Goal: Task Accomplishment & Management: Manage account settings

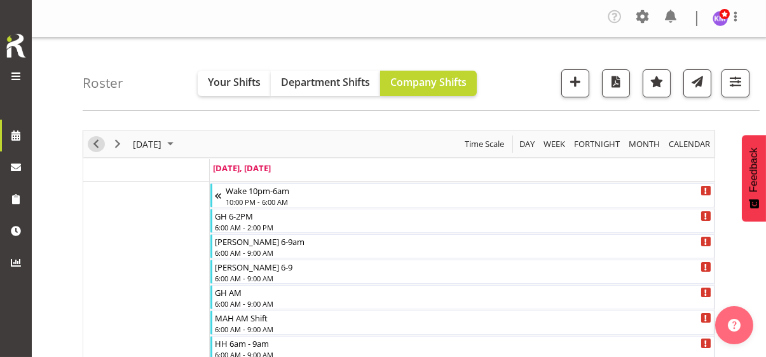
click at [95, 140] on span "Previous" at bounding box center [95, 144] width 15 height 16
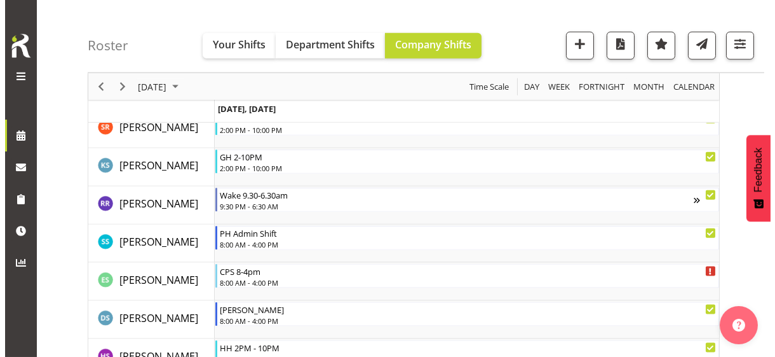
scroll to position [3369, 0]
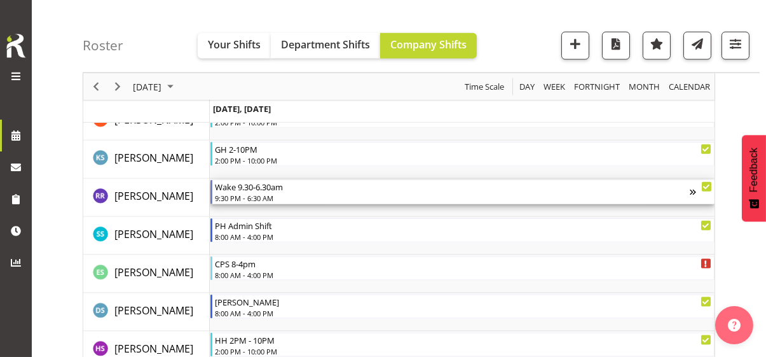
click at [265, 196] on div "9:30 PM - 6:30 AM" at bounding box center [452, 198] width 475 height 10
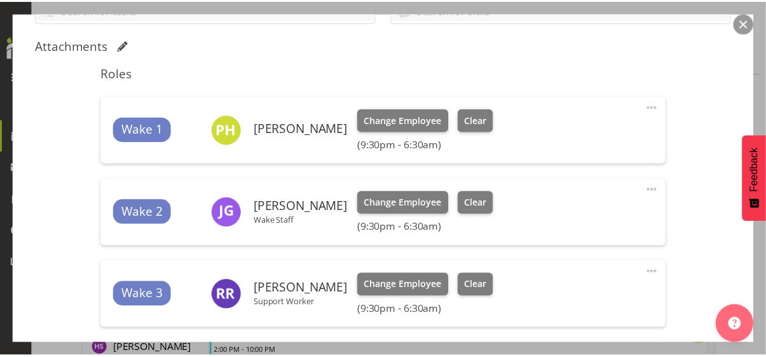
scroll to position [318, 0]
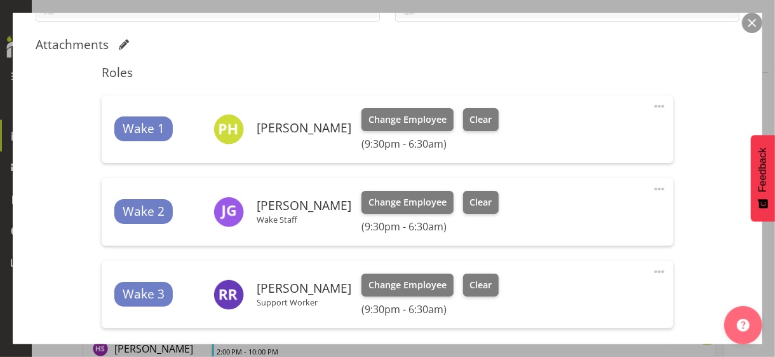
click at [749, 27] on button "button" at bounding box center [752, 23] width 20 height 20
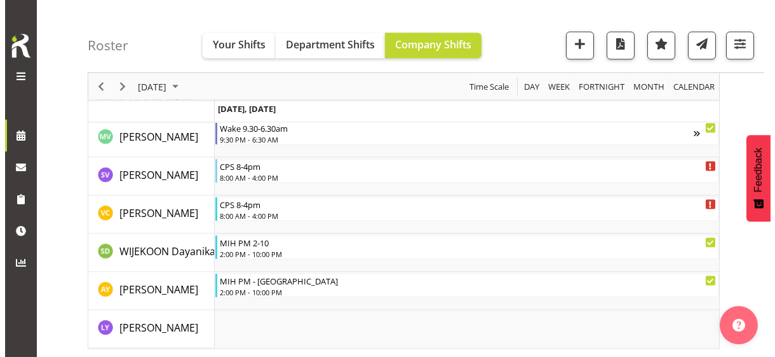
scroll to position [4115, 0]
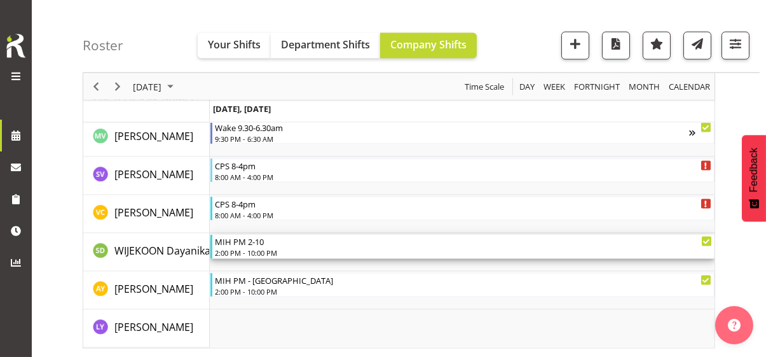
click at [250, 247] on div "2:00 PM - 10:00 PM" at bounding box center [463, 252] width 497 height 10
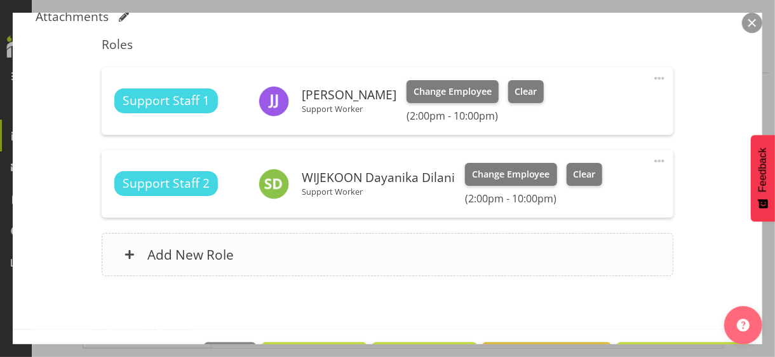
scroll to position [439, 0]
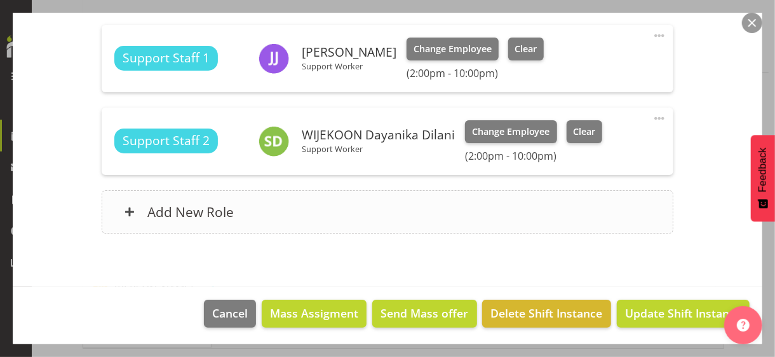
click at [315, 215] on div "Add New Role" at bounding box center [387, 211] width 571 height 43
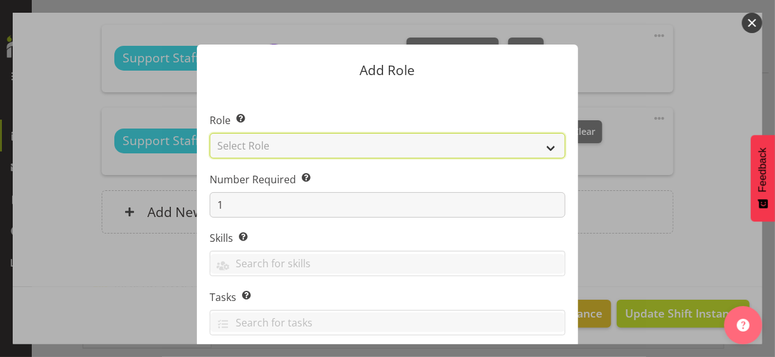
click at [277, 139] on select "Select Role CP House Leader Support Staff Wake" at bounding box center [388, 145] width 356 height 25
select select "1091"
click at [210, 133] on select "Select Role CP House Leader Support Staff Wake" at bounding box center [388, 145] width 356 height 25
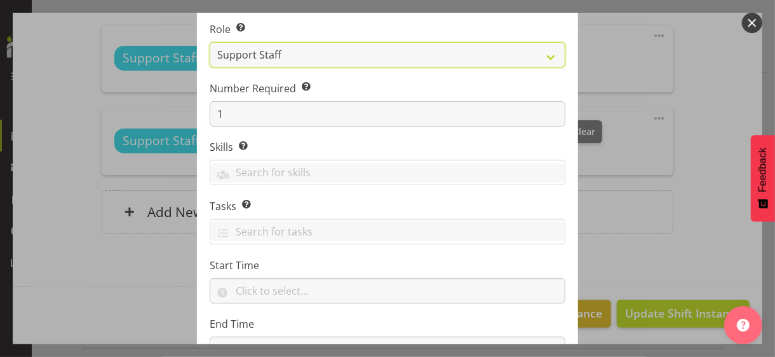
scroll to position [193, 0]
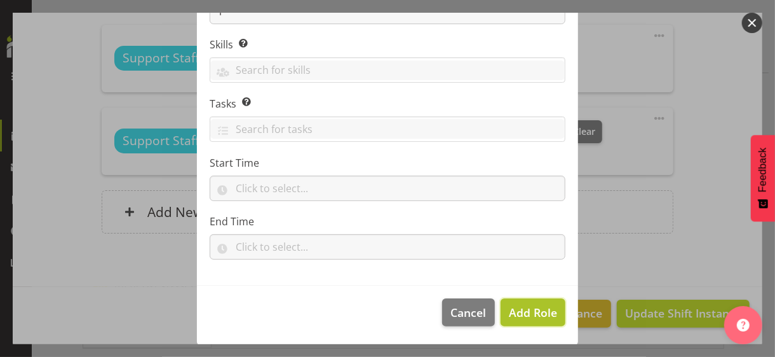
click at [516, 311] on span "Add Role" at bounding box center [533, 311] width 48 height 15
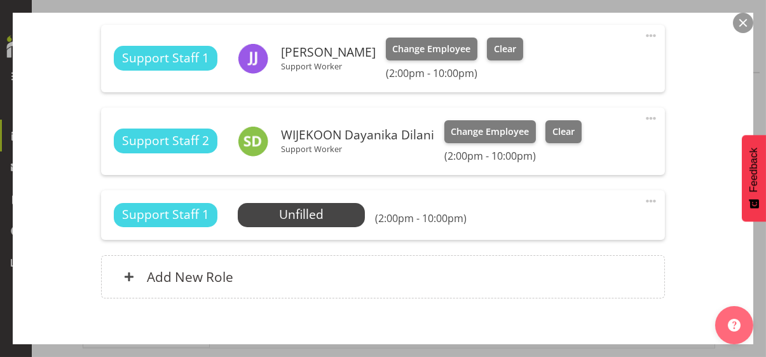
click at [643, 200] on span at bounding box center [650, 200] width 15 height 15
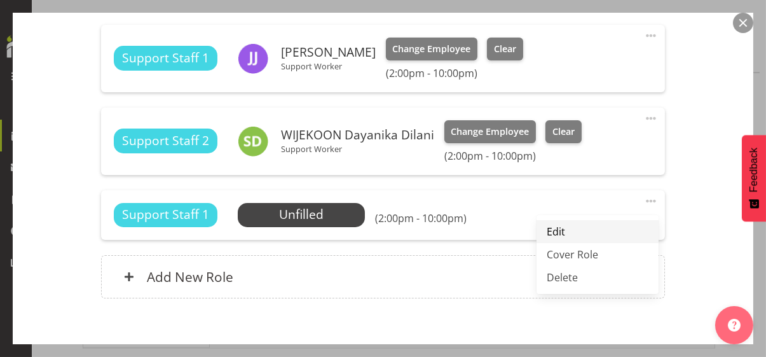
click at [572, 226] on link "Edit" at bounding box center [597, 231] width 122 height 23
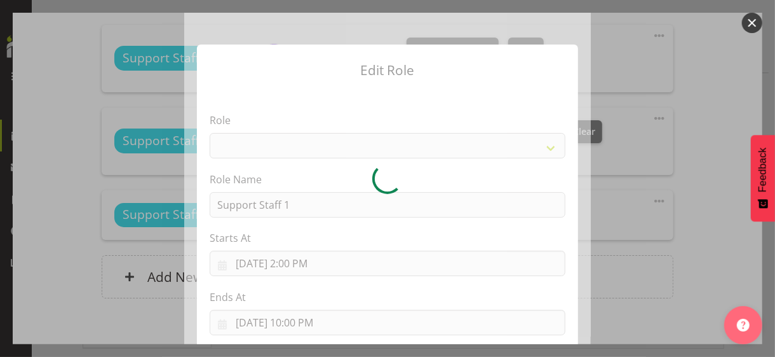
select select "1091"
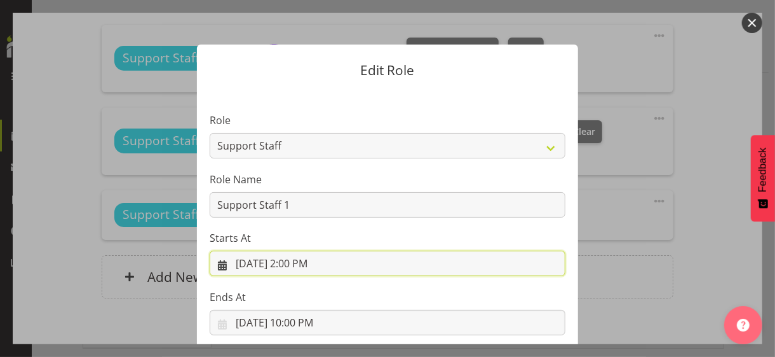
click at [295, 261] on input "[DATE] 2:00 PM" at bounding box center [388, 262] width 356 height 25
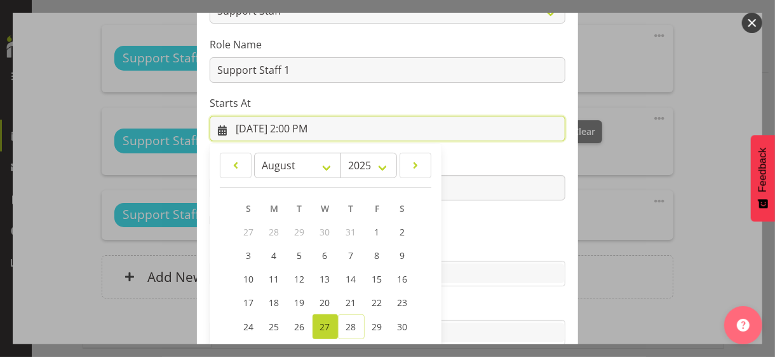
scroll to position [221, 0]
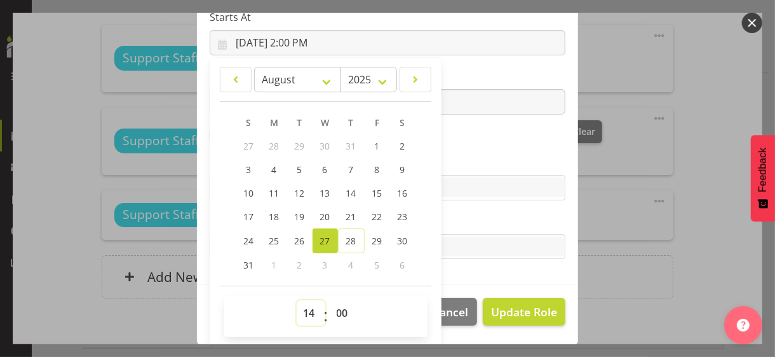
drag, startPoint x: 304, startPoint y: 311, endPoint x: 307, endPoint y: 299, distance: 11.7
click at [305, 308] on select "00 01 02 03 04 05 06 07 08 09 10 11 12 13 14 15 16 17 18 19 20 21 22 23" at bounding box center [311, 312] width 29 height 25
select select "20"
click at [297, 300] on select "00 01 02 03 04 05 06 07 08 09 10 11 12 13 14 15 16 17 18 19 20 21 22 23" at bounding box center [311, 312] width 29 height 25
type input "[DATE] 8:00 PM"
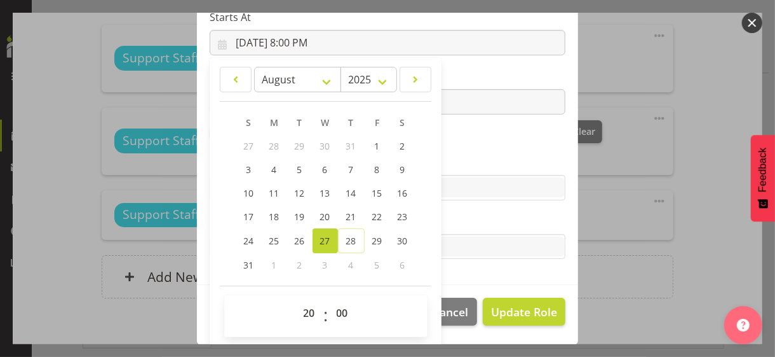
click at [456, 161] on label "Skills" at bounding box center [388, 161] width 356 height 15
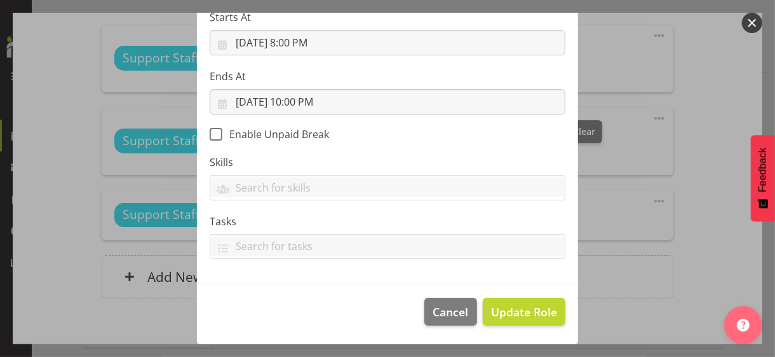
scroll to position [220, 0]
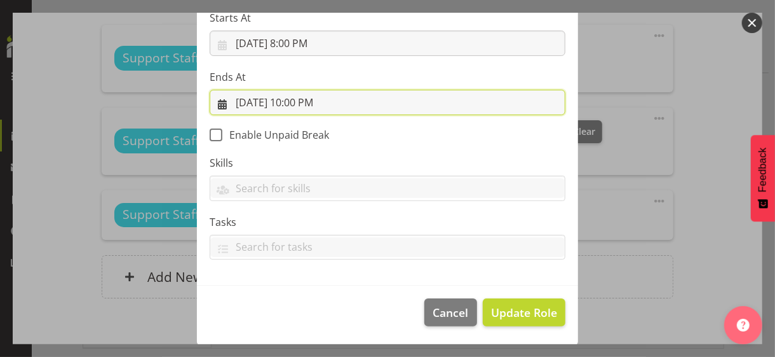
click at [297, 104] on input "[DATE] 10:00 PM" at bounding box center [388, 102] width 356 height 25
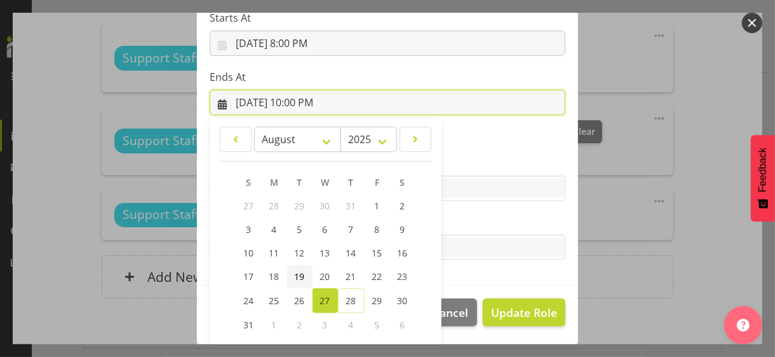
scroll to position [280, 0]
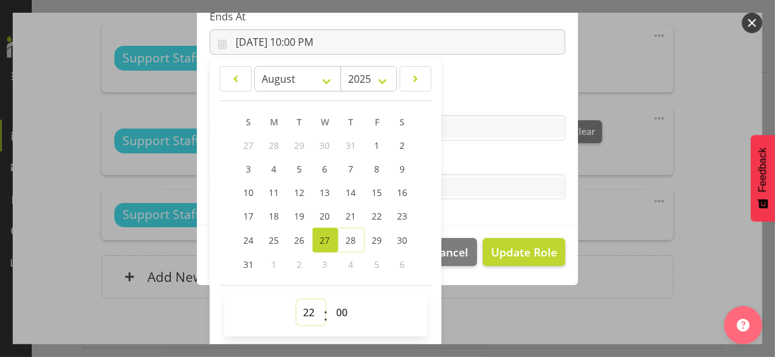
drag, startPoint x: 307, startPoint y: 308, endPoint x: 310, endPoint y: 299, distance: 9.3
click at [308, 307] on select "00 01 02 03 04 05 06 07 08 09 10 11 12 13 14 15 16 17 18 19 20 21 22 23" at bounding box center [311, 311] width 29 height 25
select select "21"
click at [297, 299] on select "00 01 02 03 04 05 06 07 08 09 10 11 12 13 14 15 16 17 18 19 20 21 22 23" at bounding box center [311, 311] width 29 height 25
type input "[DATE] 9:00 PM"
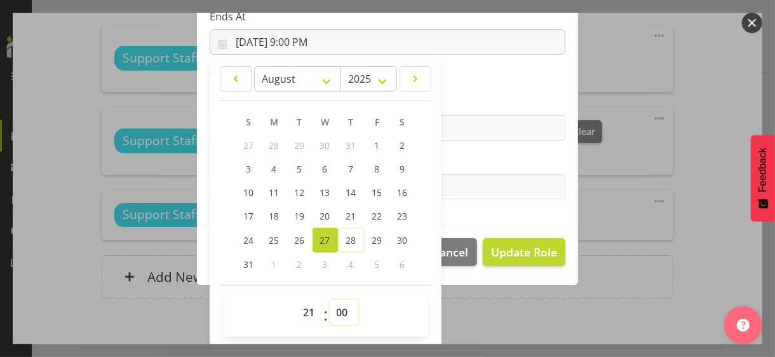
drag, startPoint x: 337, startPoint y: 314, endPoint x: 332, endPoint y: 299, distance: 15.5
click at [337, 314] on select "00 01 02 03 04 05 06 07 08 09 10 11 12 13 14 15 16 17 18 19 20 21 22 23 24 25 2…" at bounding box center [344, 311] width 29 height 25
select select "30"
click at [330, 299] on select "00 01 02 03 04 05 06 07 08 09 10 11 12 13 14 15 16 17 18 19 20 21 22 23 24 25 2…" at bounding box center [344, 311] width 29 height 25
type input "[DATE] 9:30 PM"
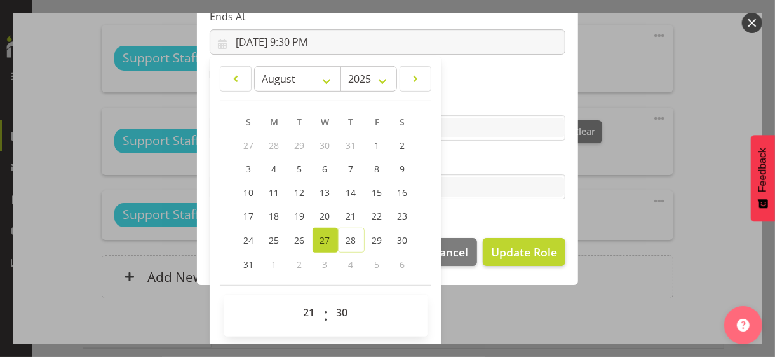
click at [454, 167] on label "Tasks" at bounding box center [388, 161] width 356 height 15
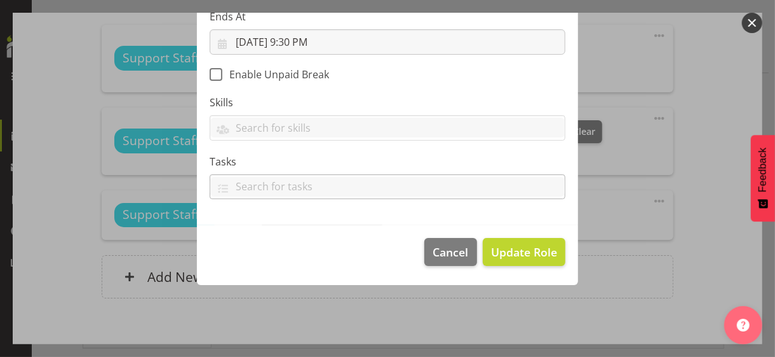
scroll to position [220, 0]
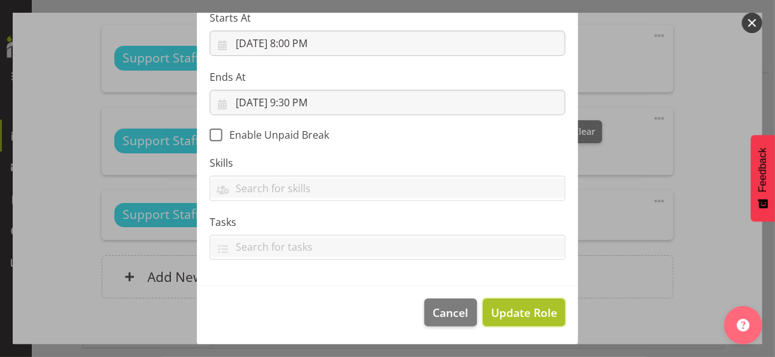
click at [508, 311] on span "Update Role" at bounding box center [524, 312] width 66 height 17
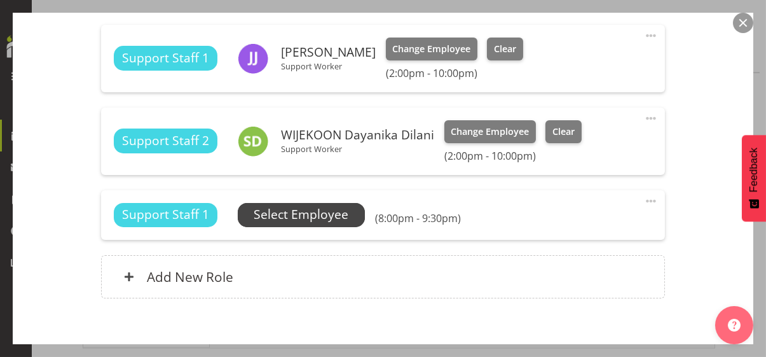
click at [319, 215] on span "Select Employee" at bounding box center [301, 214] width 95 height 18
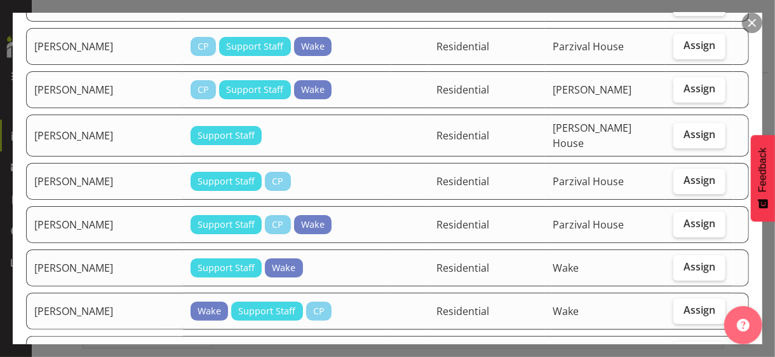
scroll to position [2034, 0]
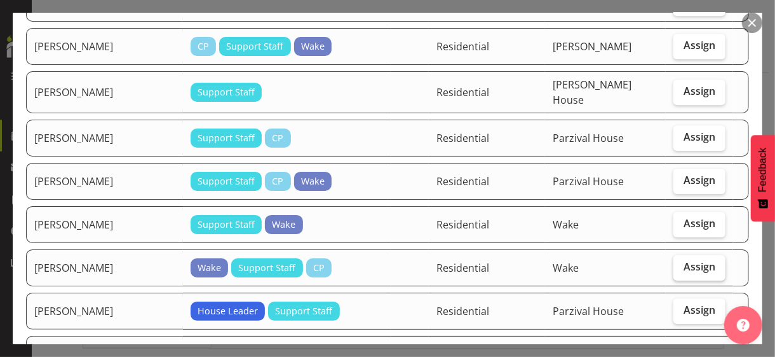
click at [684, 260] on span "Assign" at bounding box center [700, 266] width 32 height 13
click at [681, 263] on input "Assign" at bounding box center [678, 267] width 8 height 8
checkbox input "true"
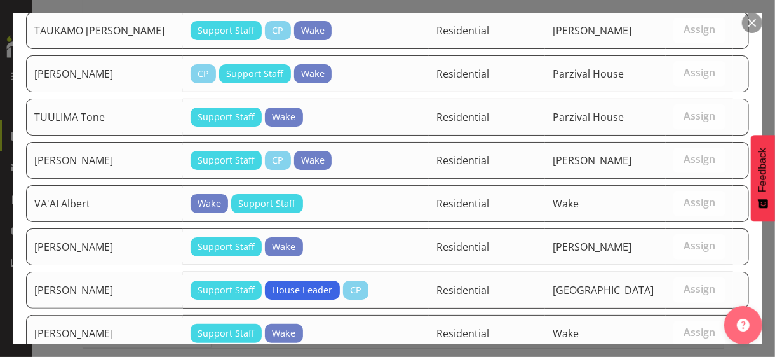
scroll to position [2778, 0]
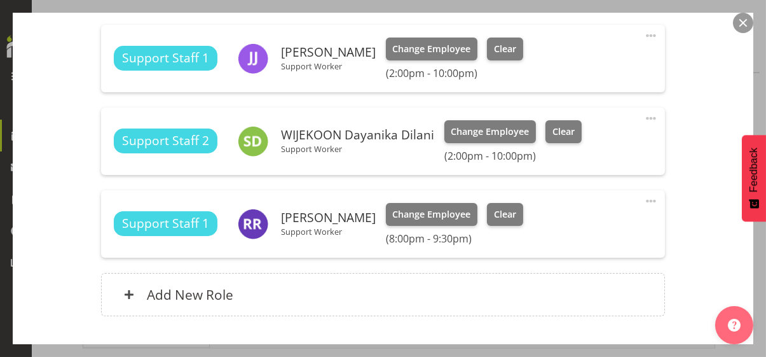
drag, startPoint x: 639, startPoint y: 31, endPoint x: 633, endPoint y: 35, distance: 7.2
click at [643, 31] on span at bounding box center [650, 35] width 15 height 15
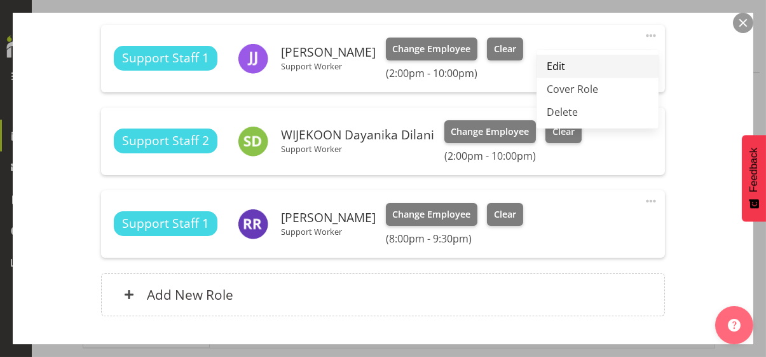
click at [563, 61] on link "Edit" at bounding box center [597, 66] width 122 height 23
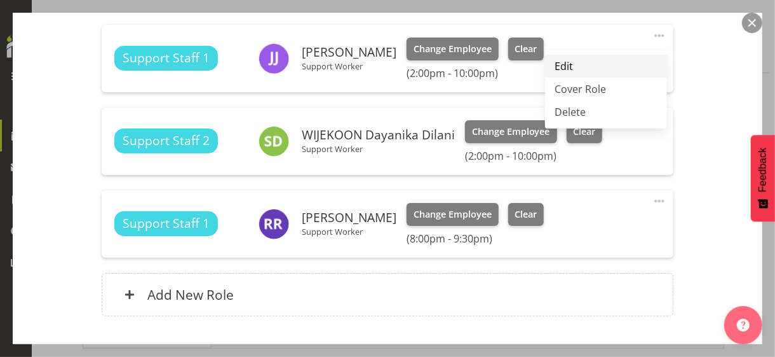
select select "7"
select select "2025"
select select "22"
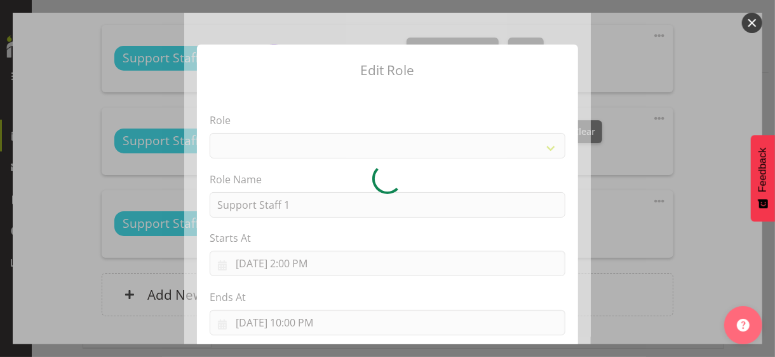
select select "1091"
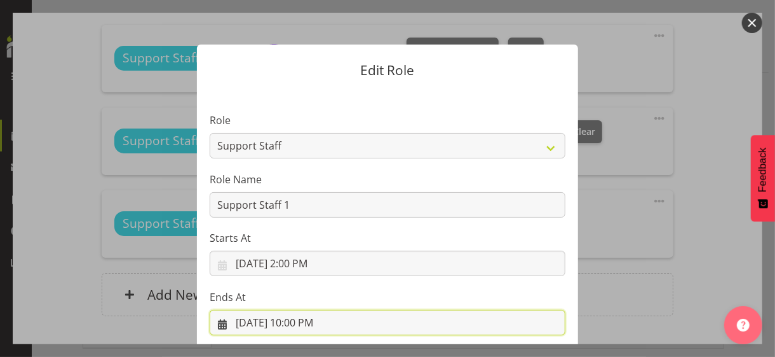
click at [306, 319] on input "[DATE] 10:00 PM" at bounding box center [388, 322] width 356 height 25
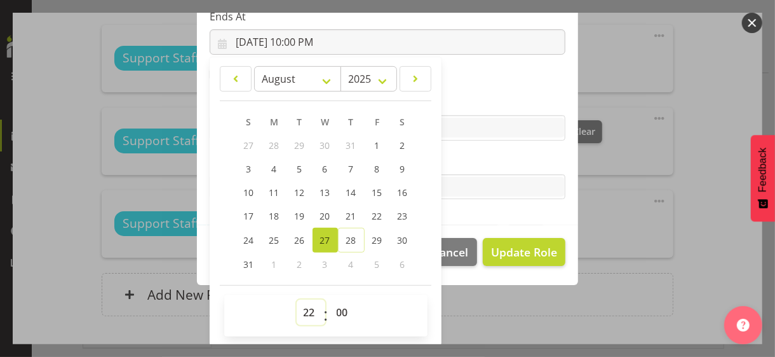
drag, startPoint x: 308, startPoint y: 307, endPoint x: 305, endPoint y: 299, distance: 8.0
click at [308, 305] on select "00 01 02 03 04 05 06 07 08 09 10 11 12 13 14 15 16 17 18 19 20 21 22 23" at bounding box center [311, 311] width 29 height 25
select select "20"
click at [297, 299] on select "00 01 02 03 04 05 06 07 08 09 10 11 12 13 14 15 16 17 18 19 20 21 22 23" at bounding box center [311, 311] width 29 height 25
type input "[DATE] 8:00 PM"
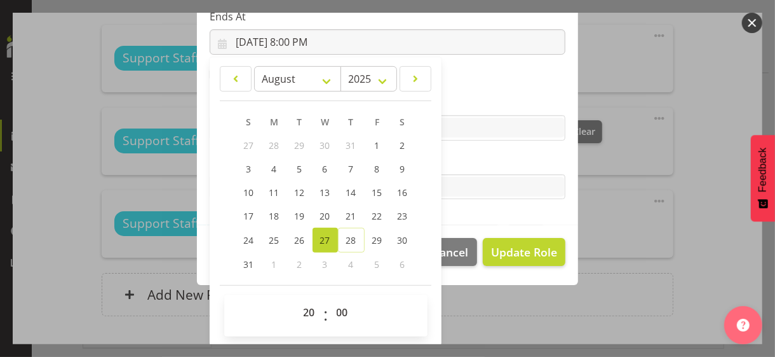
click at [465, 168] on div "Tasks" at bounding box center [388, 177] width 356 height 46
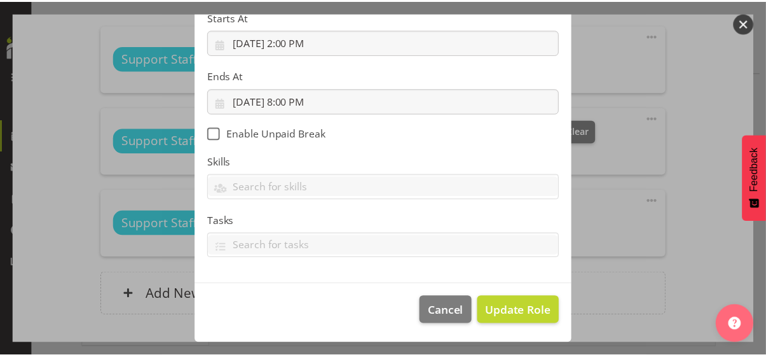
scroll to position [220, 0]
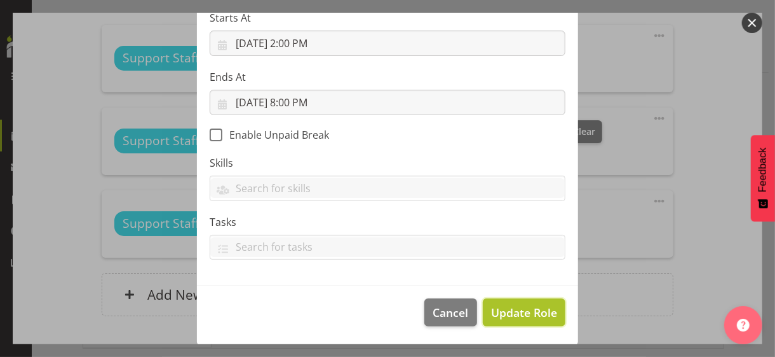
click at [512, 314] on span "Update Role" at bounding box center [524, 312] width 66 height 17
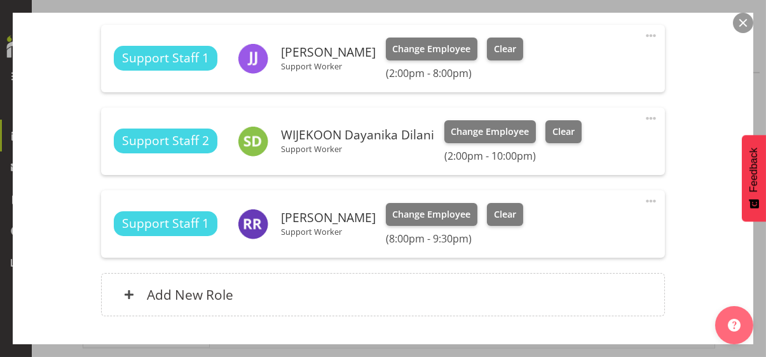
click at [700, 212] on div "Shift Instance Name MIH PM 2-10 Location [PERSON_NAME] Department Residential J…" at bounding box center [383, 15] width 695 height 632
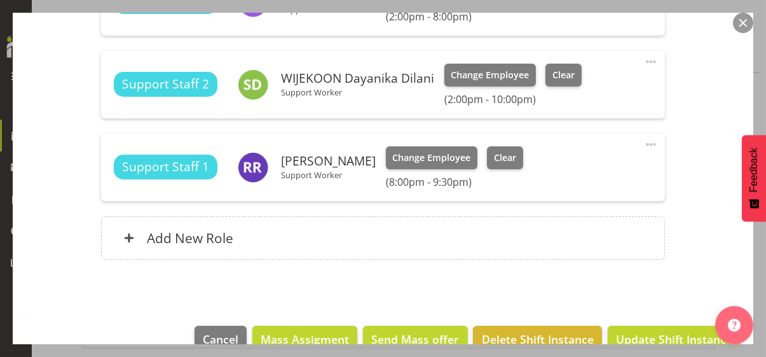
scroll to position [522, 0]
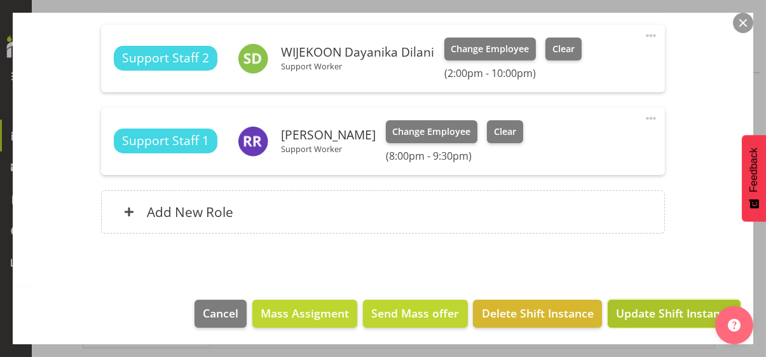
click at [653, 310] on span "Update Shift Instance" at bounding box center [674, 312] width 116 height 17
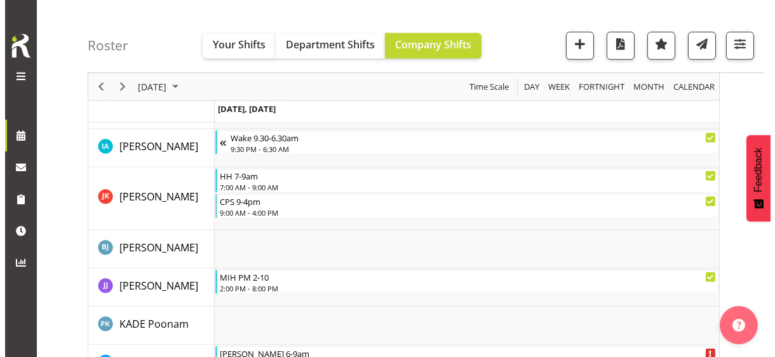
scroll to position [2042, 0]
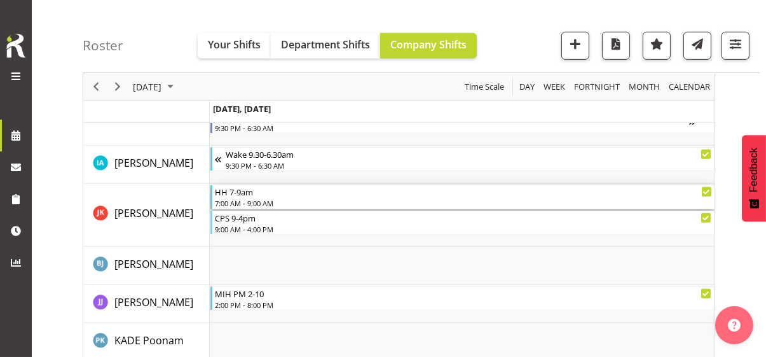
click at [250, 198] on div "7:00 AM - 9:00 AM" at bounding box center [463, 203] width 497 height 10
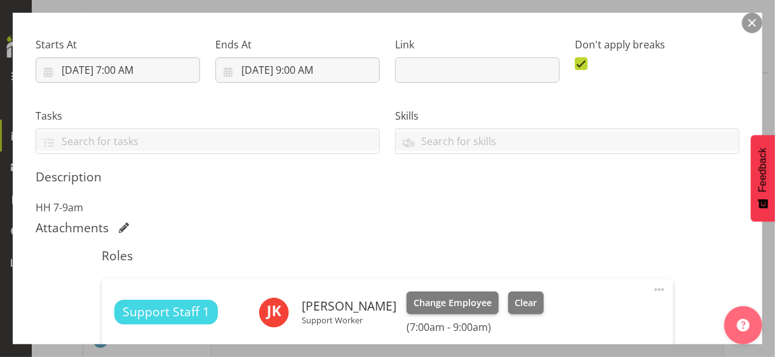
scroll to position [318, 0]
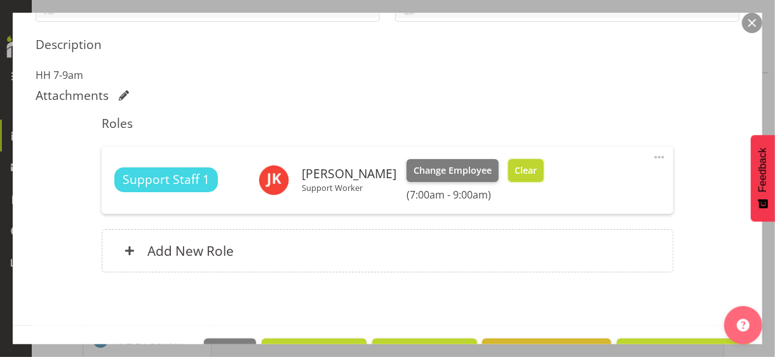
click at [537, 175] on span "Clear" at bounding box center [526, 170] width 22 height 14
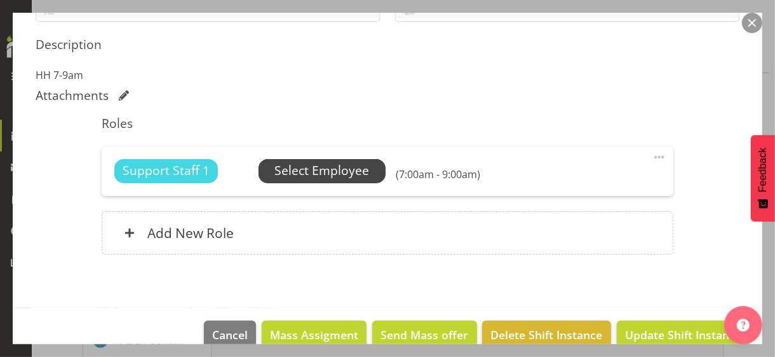
click at [348, 174] on span "Select Employee" at bounding box center [322, 170] width 95 height 18
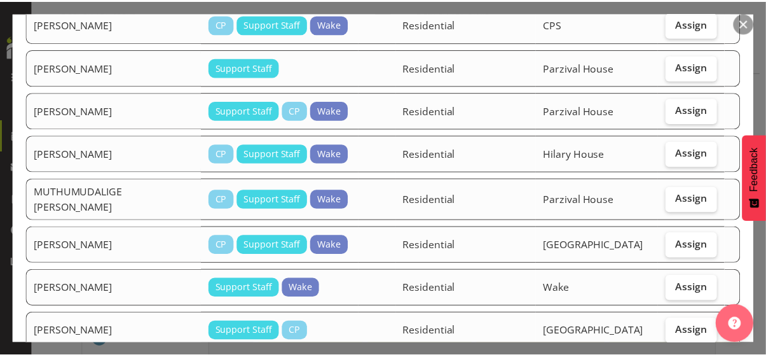
scroll to position [953, 0]
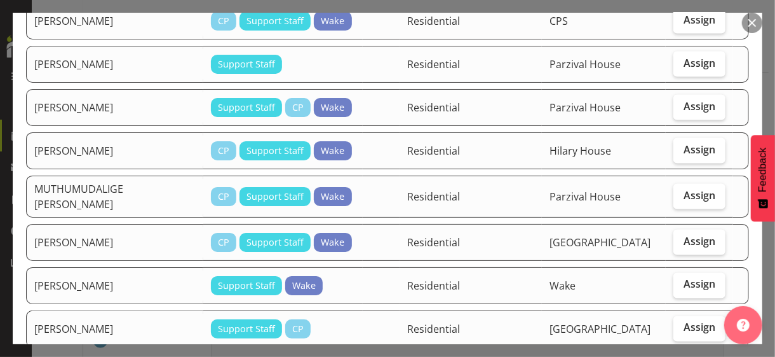
drag, startPoint x: 753, startPoint y: 24, endPoint x: 709, endPoint y: 87, distance: 76.3
click at [753, 24] on button "button" at bounding box center [752, 23] width 20 height 20
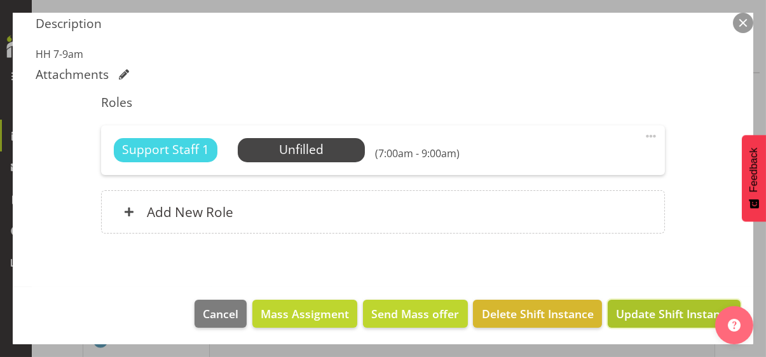
click at [644, 309] on span "Update Shift Instance" at bounding box center [674, 313] width 116 height 17
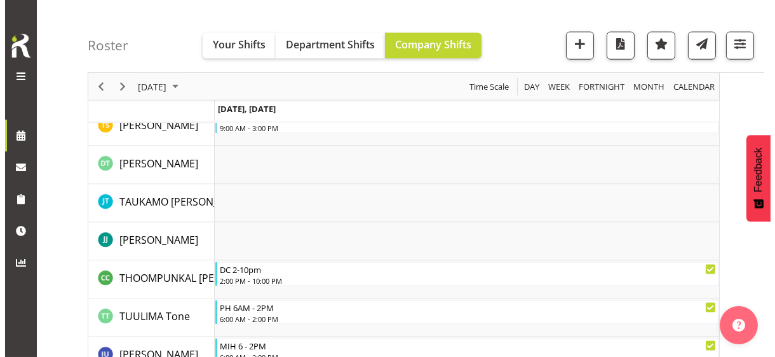
scroll to position [3911, 0]
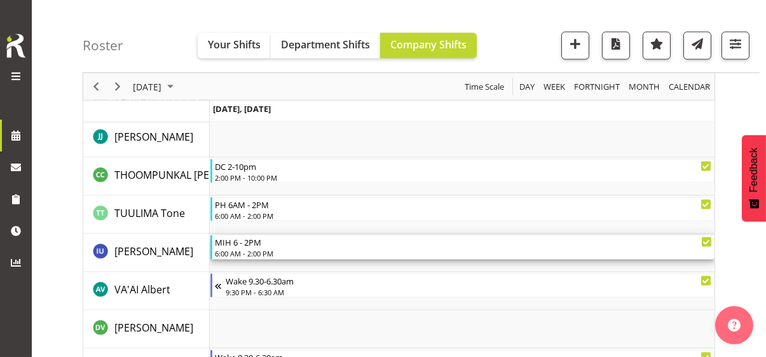
click at [254, 247] on div "MIH 6 - 2PM" at bounding box center [463, 241] width 497 height 13
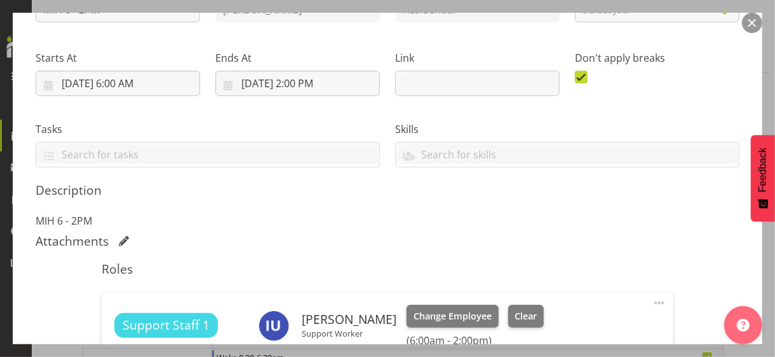
scroll to position [318, 0]
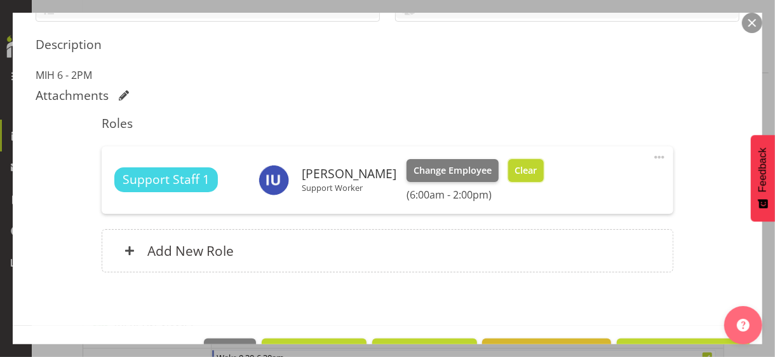
click at [517, 171] on span "Clear" at bounding box center [526, 170] width 22 height 14
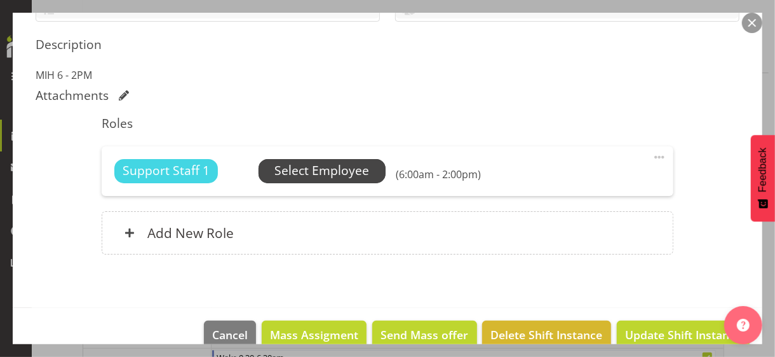
click at [346, 172] on span "Select Employee" at bounding box center [322, 170] width 95 height 18
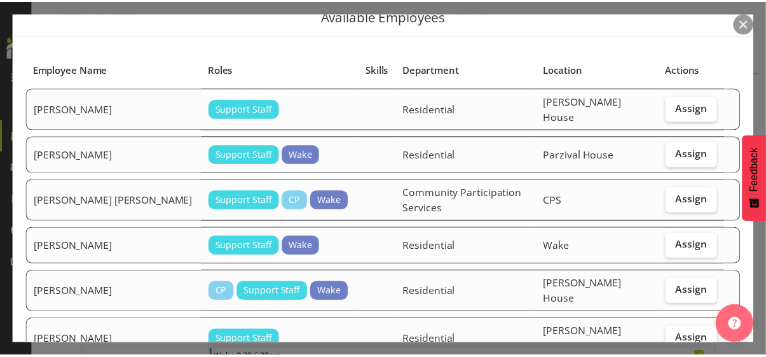
scroll to position [0, 0]
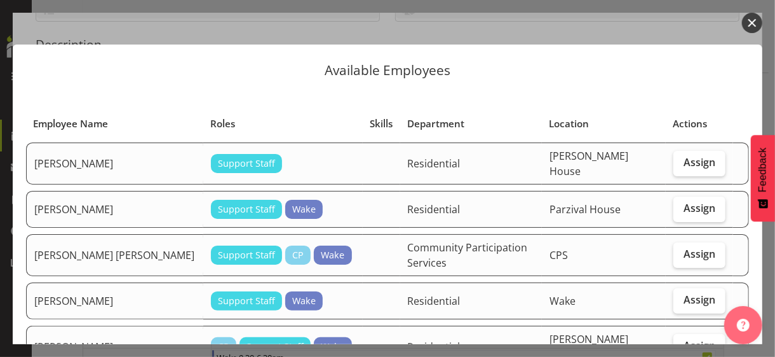
click at [749, 24] on button "button" at bounding box center [752, 23] width 20 height 20
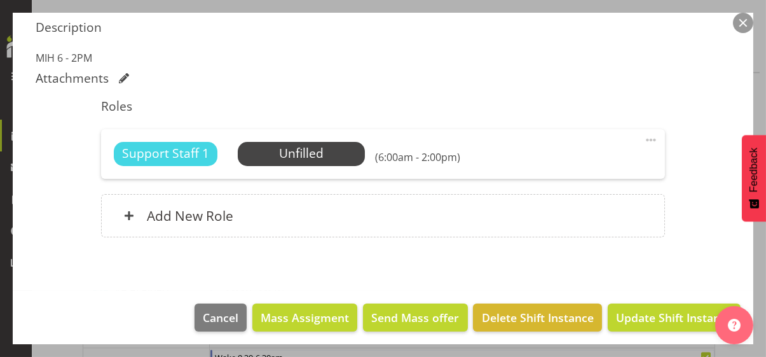
scroll to position [339, 0]
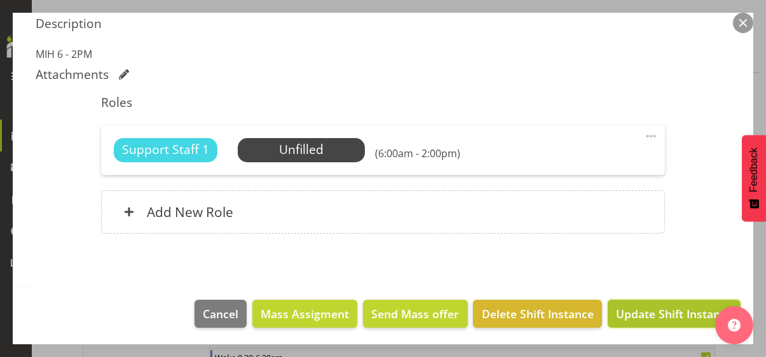
click at [641, 310] on span "Update Shift Instance" at bounding box center [674, 313] width 116 height 17
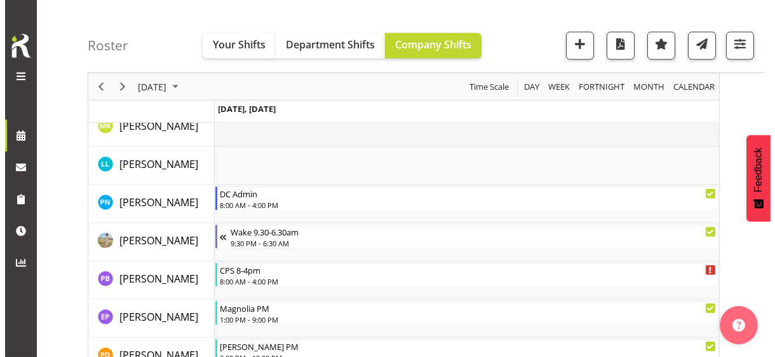
scroll to position [2856, 0]
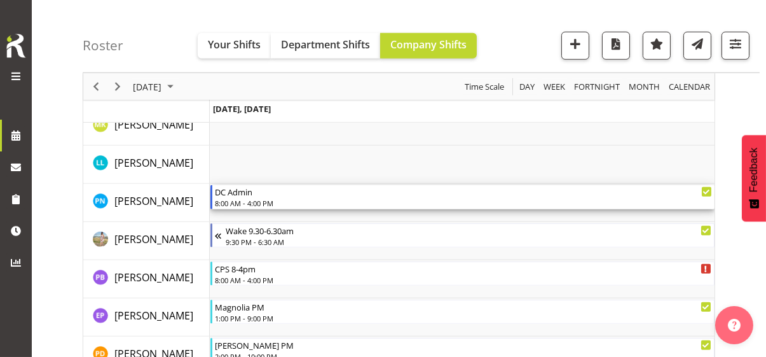
click at [256, 200] on div "8:00 AM - 4:00 PM" at bounding box center [463, 203] width 497 height 10
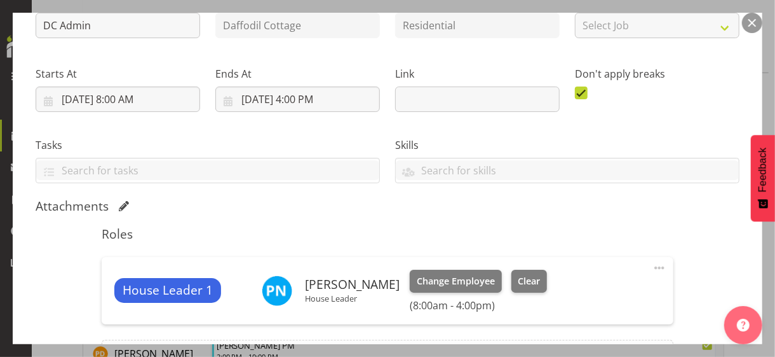
scroll to position [306, 0]
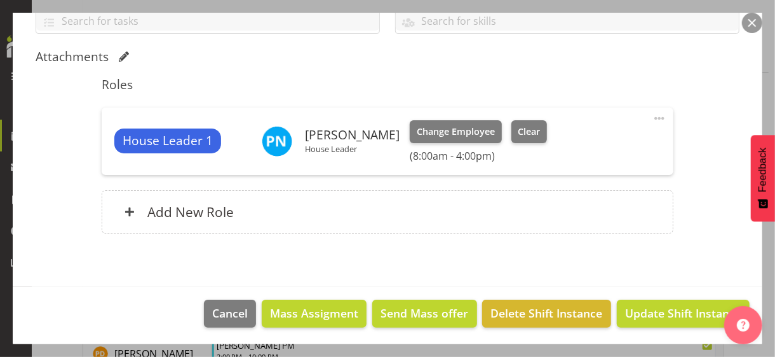
click at [652, 114] on span at bounding box center [659, 118] width 15 height 15
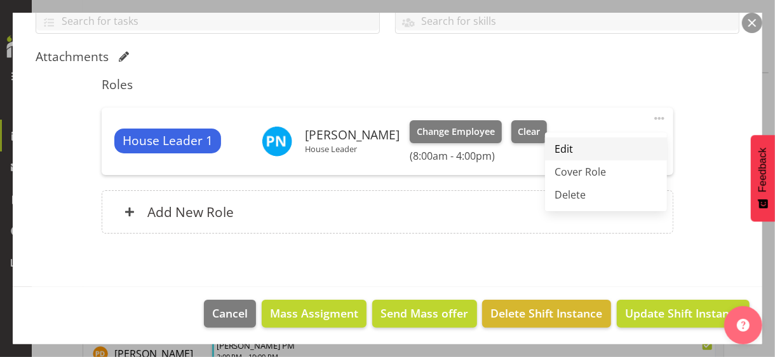
click at [577, 146] on link "Edit" at bounding box center [606, 148] width 122 height 23
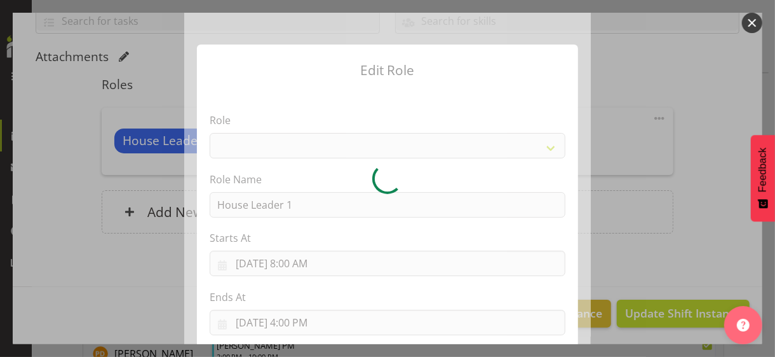
select select "1092"
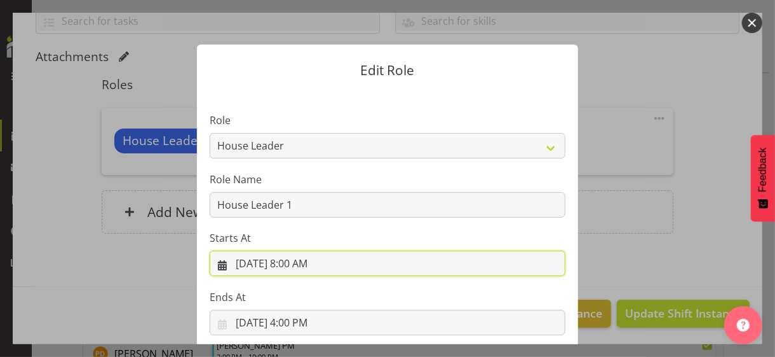
click at [299, 263] on input "[DATE] 8:00 AM" at bounding box center [388, 262] width 356 height 25
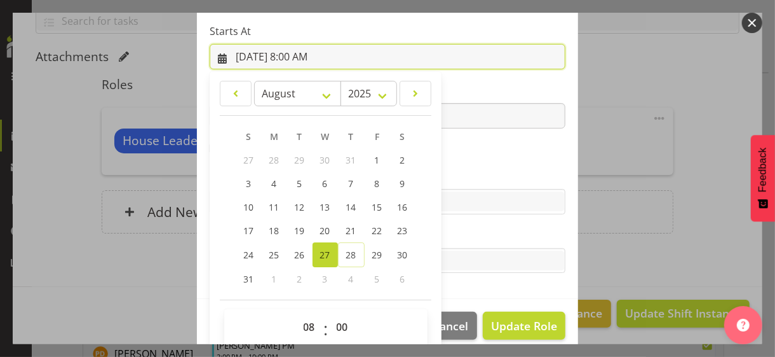
scroll to position [221, 0]
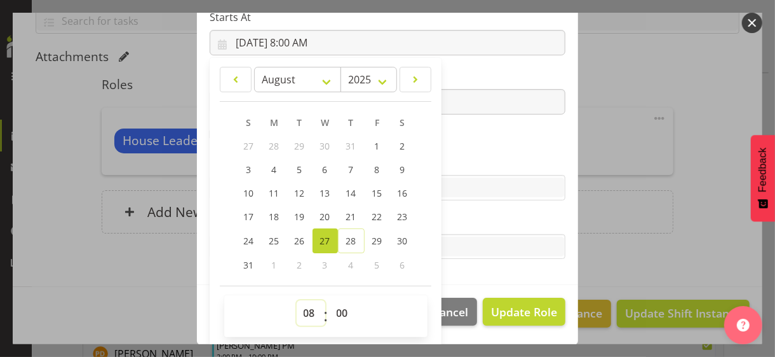
drag, startPoint x: 301, startPoint y: 310, endPoint x: 299, endPoint y: 300, distance: 10.3
click at [299, 300] on select "00 01 02 03 04 05 06 07 08 09 10 11 12 13 14 15 16 17 18 19 20 21 22 23" at bounding box center [311, 312] width 29 height 25
select select "9"
click at [297, 300] on select "00 01 02 03 04 05 06 07 08 09 10 11 12 13 14 15 16 17 18 19 20 21 22 23" at bounding box center [311, 312] width 29 height 25
type input "[DATE] 9:00 AM"
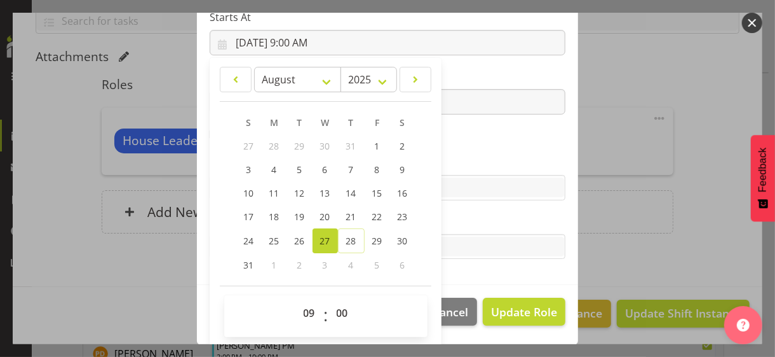
click at [443, 137] on section "Role CP House Leader Support Staff Wake Role Name House Leader 1 Starts At [DAT…" at bounding box center [387, 77] width 381 height 416
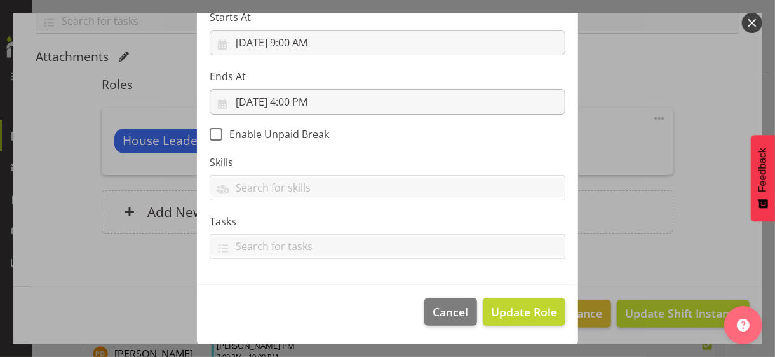
scroll to position [220, 0]
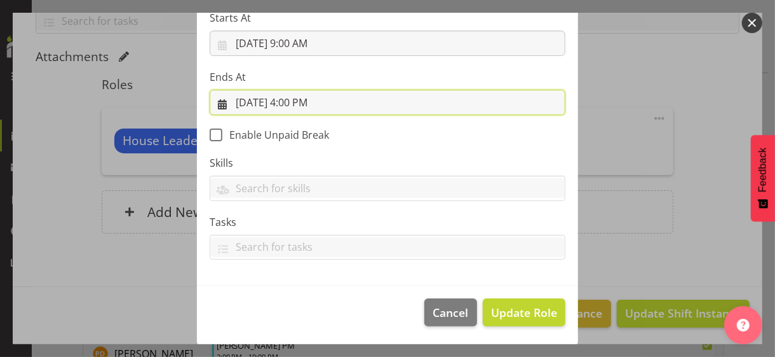
click at [313, 102] on input "[DATE] 4:00 PM" at bounding box center [388, 102] width 356 height 25
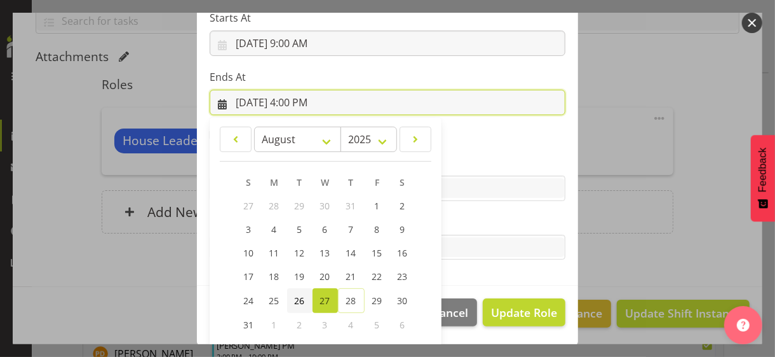
scroll to position [280, 0]
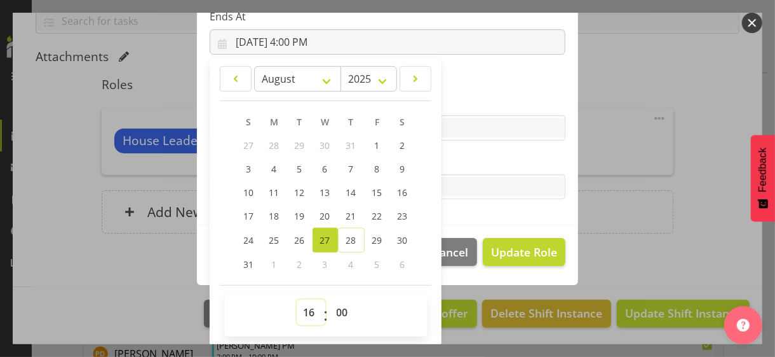
click at [304, 308] on select "00 01 02 03 04 05 06 07 08 09 10 11 12 13 14 15 16 17 18 19 20 21 22 23" at bounding box center [311, 311] width 29 height 25
select select "18"
click at [297, 299] on select "00 01 02 03 04 05 06 07 08 09 10 11 12 13 14 15 16 17 18 19 20 21 22 23" at bounding box center [311, 311] width 29 height 25
type input "[DATE] 6:00 PM"
click at [449, 160] on label "Tasks" at bounding box center [388, 161] width 356 height 15
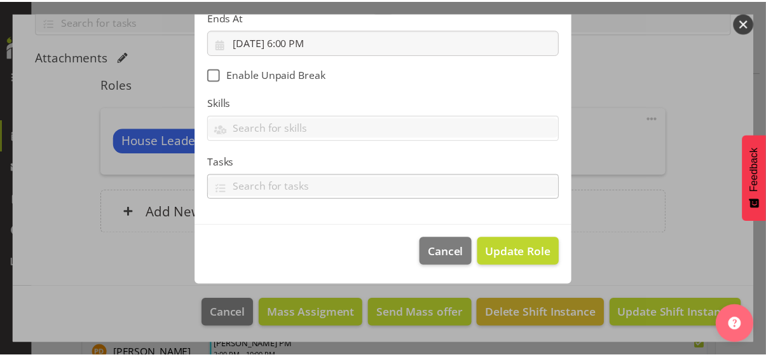
scroll to position [220, 0]
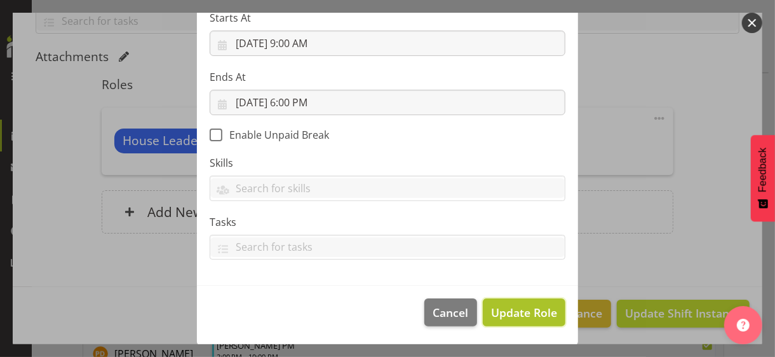
click at [509, 310] on span "Update Role" at bounding box center [524, 312] width 66 height 17
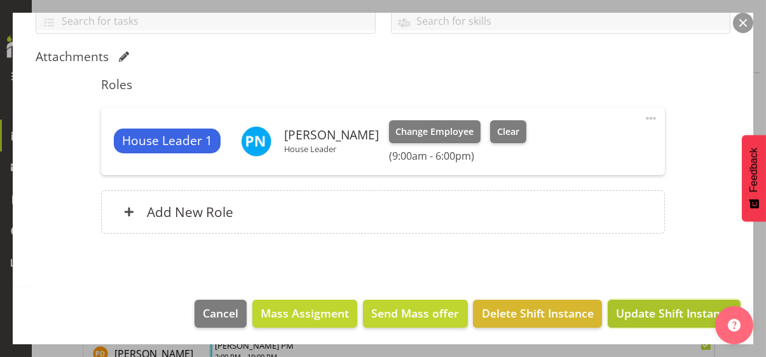
click at [635, 311] on span "Update Shift Instance" at bounding box center [674, 312] width 116 height 17
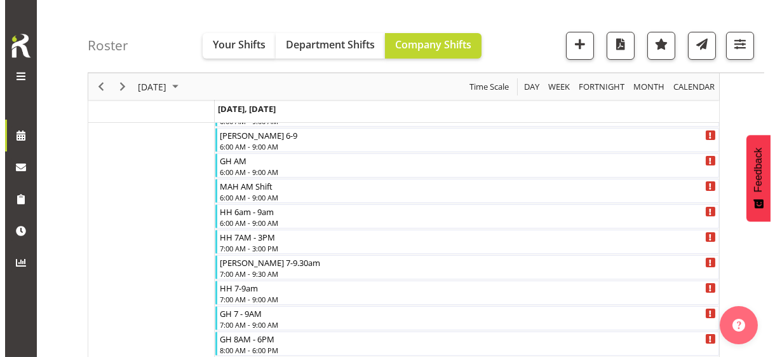
scroll to position [186, 0]
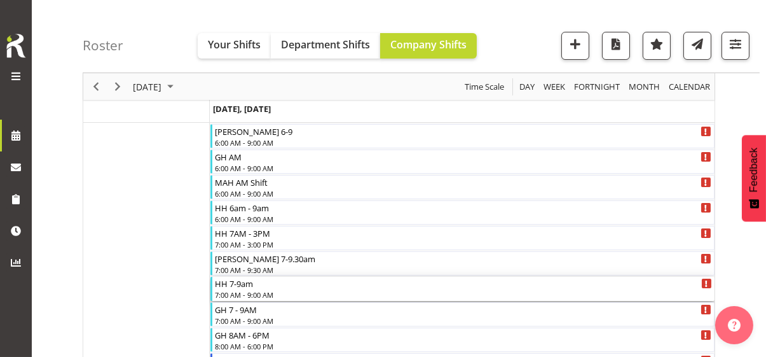
click at [248, 287] on div "HH 7-9am" at bounding box center [463, 282] width 497 height 13
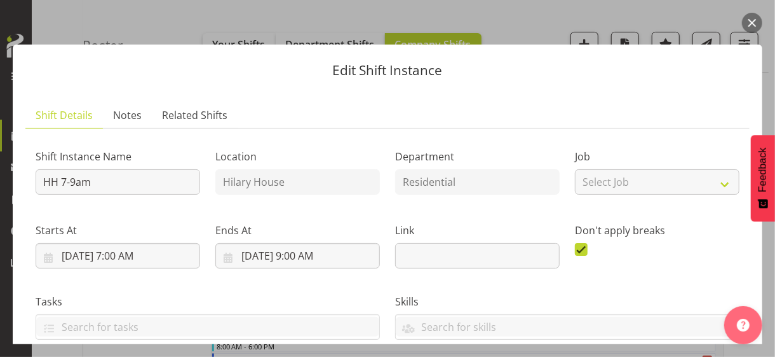
scroll to position [254, 0]
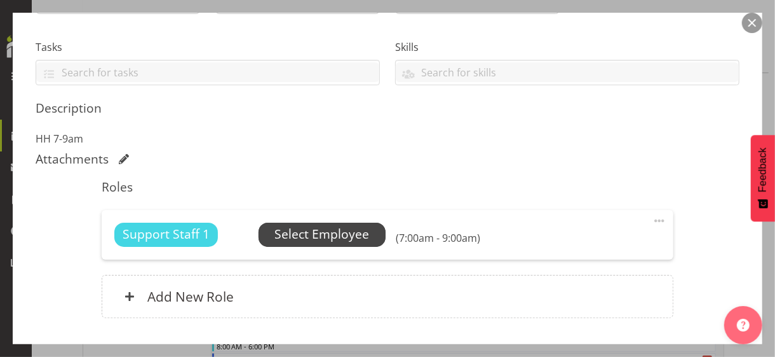
click at [296, 236] on span "Select Employee" at bounding box center [322, 234] width 95 height 18
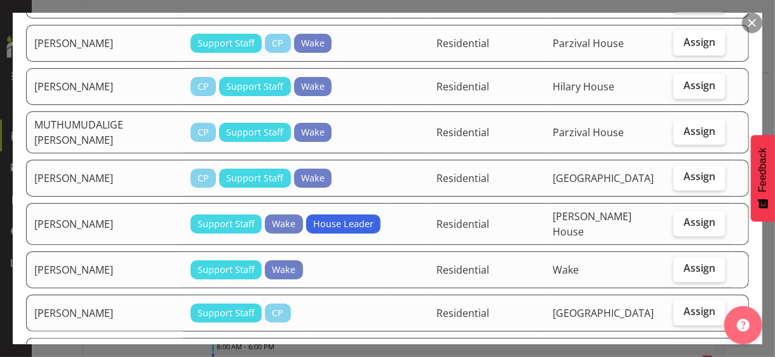
scroll to position [1081, 0]
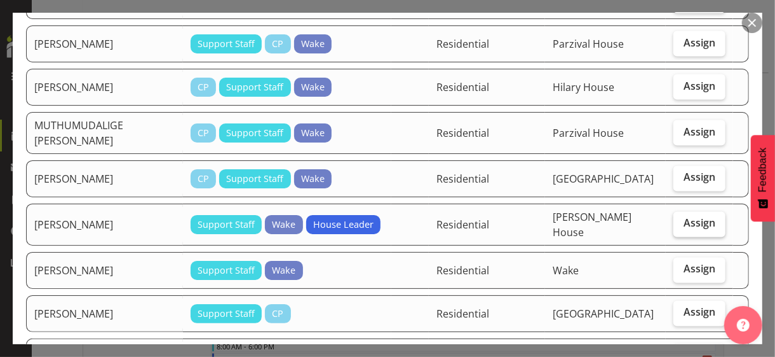
click at [684, 217] on span "Assign" at bounding box center [700, 223] width 32 height 13
click at [679, 219] on input "Assign" at bounding box center [678, 223] width 8 height 8
checkbox input "true"
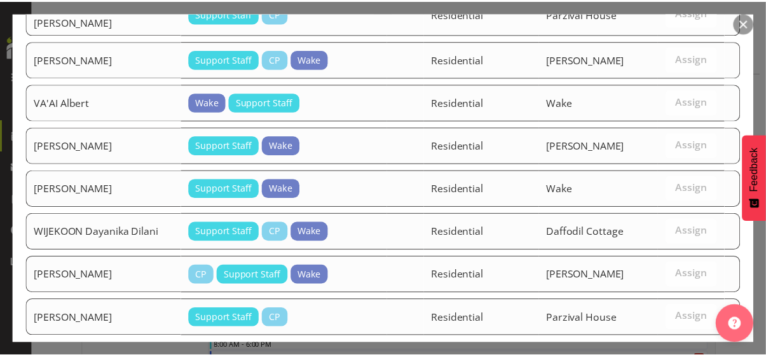
scroll to position [2101, 0]
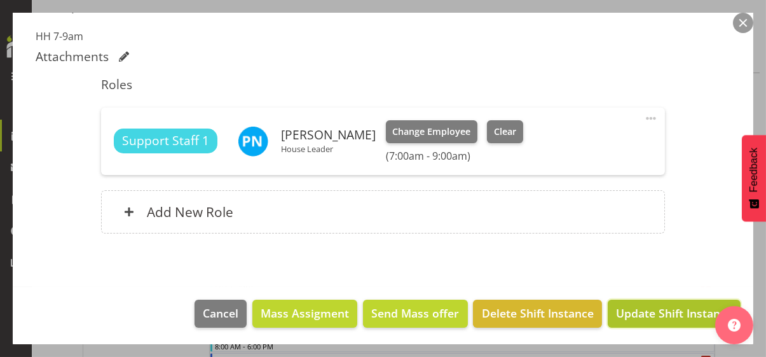
click at [648, 311] on span "Update Shift Instance" at bounding box center [674, 312] width 116 height 17
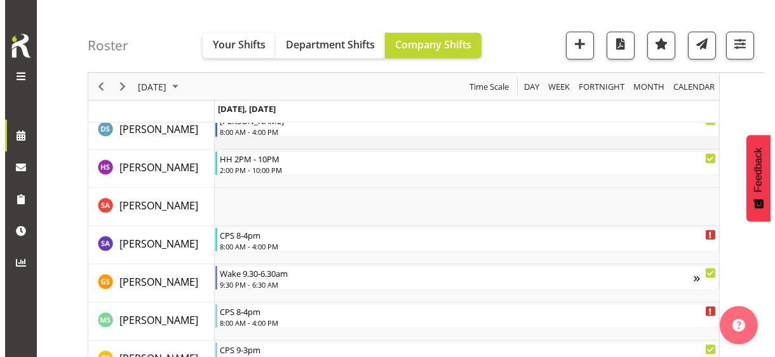
scroll to position [3619, 0]
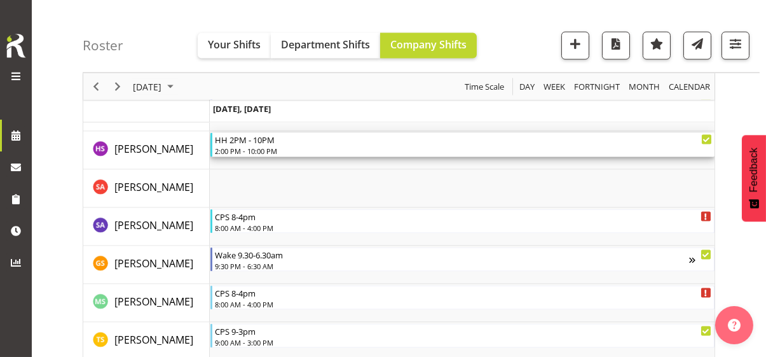
click at [275, 149] on div "2:00 PM - 10:00 PM" at bounding box center [463, 151] width 497 height 10
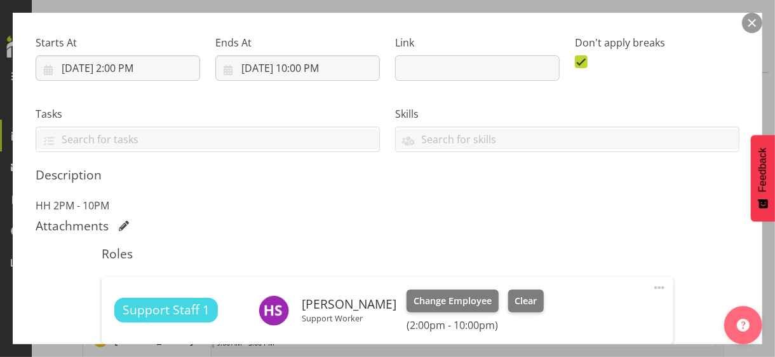
scroll to position [318, 0]
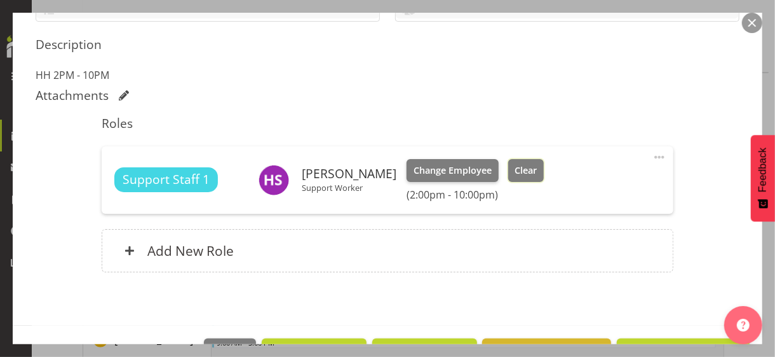
click at [517, 173] on span "Clear" at bounding box center [526, 170] width 22 height 14
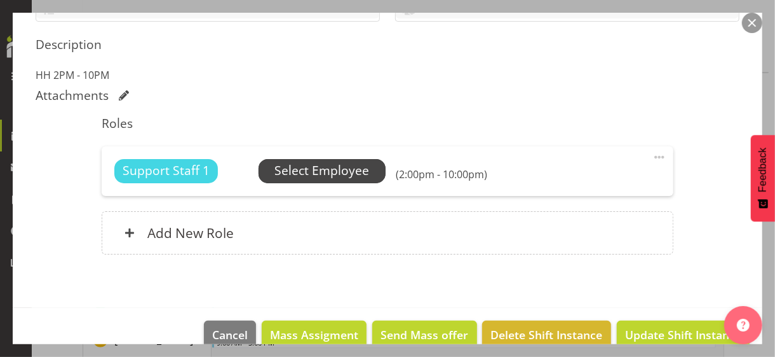
click at [307, 170] on span "Select Employee" at bounding box center [322, 170] width 95 height 18
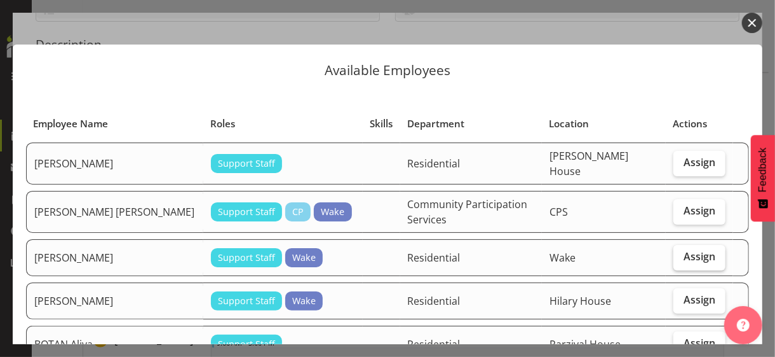
click at [692, 250] on span "Assign" at bounding box center [700, 256] width 32 height 13
click at [682, 252] on input "Assign" at bounding box center [678, 256] width 8 height 8
checkbox input "true"
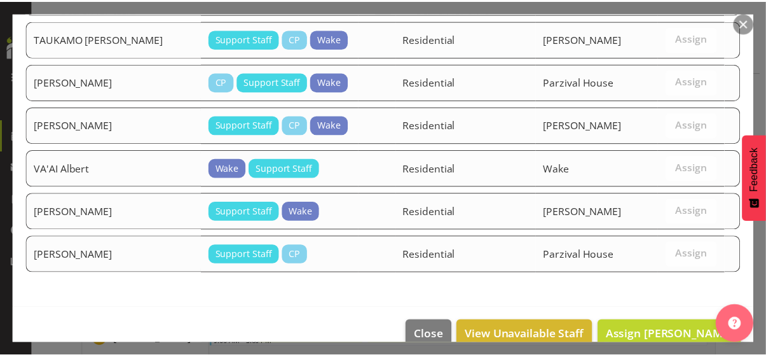
scroll to position [1279, 0]
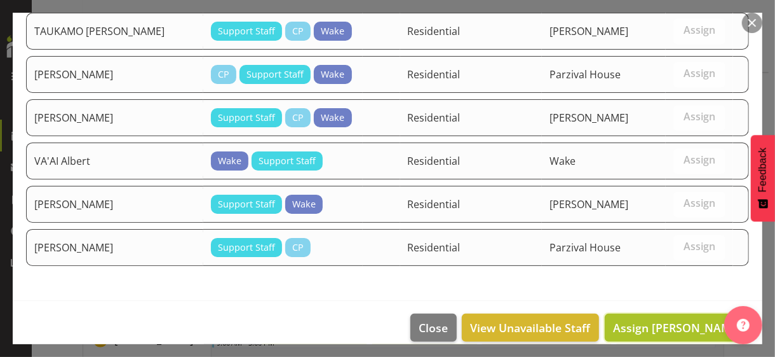
click at [665, 320] on span "Assign [PERSON_NAME]" at bounding box center [677, 327] width 128 height 15
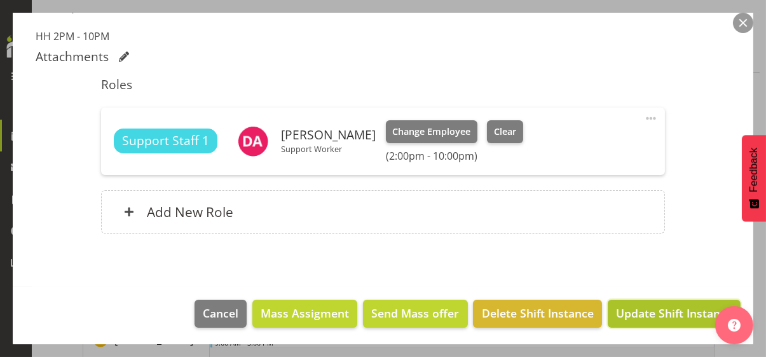
click at [660, 309] on span "Update Shift Instance" at bounding box center [674, 312] width 116 height 17
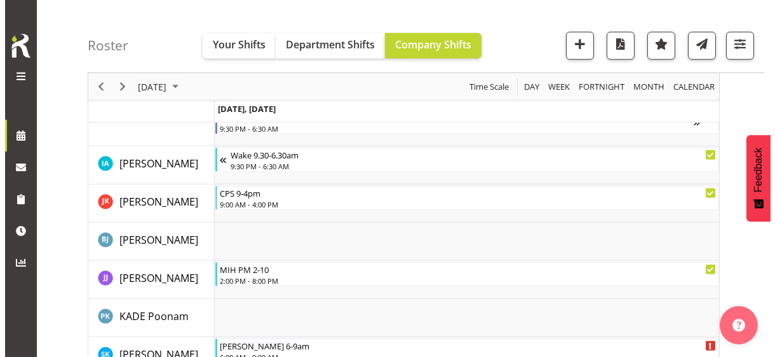
scroll to position [2004, 0]
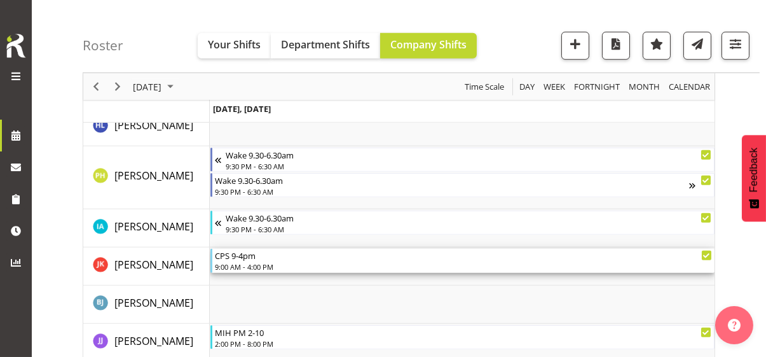
click at [249, 263] on div "9:00 AM - 4:00 PM" at bounding box center [463, 266] width 497 height 10
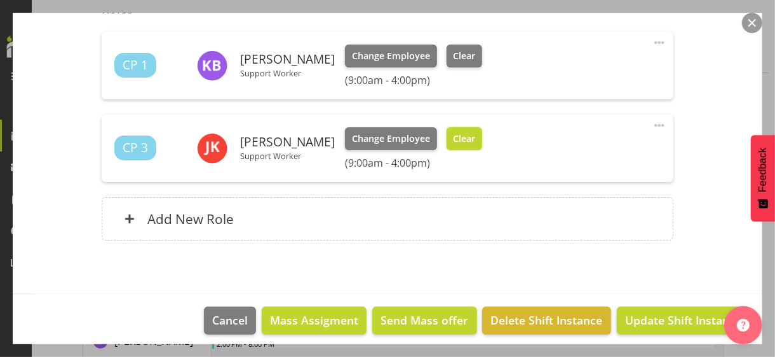
drag, startPoint x: 497, startPoint y: 137, endPoint x: 551, endPoint y: 185, distance: 72.5
click at [475, 137] on span "Clear" at bounding box center [464, 139] width 22 height 14
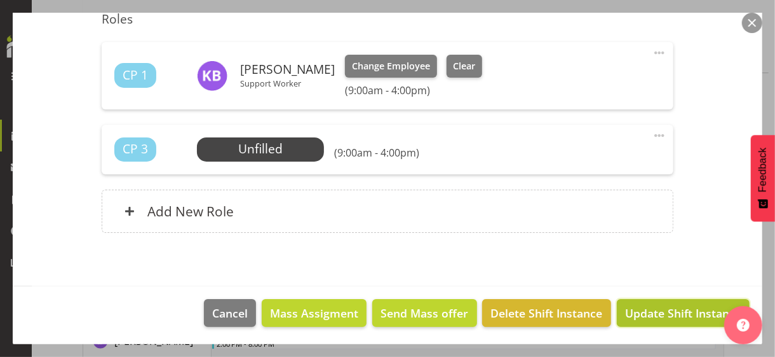
click at [648, 310] on span "Update Shift Instance" at bounding box center [683, 312] width 116 height 17
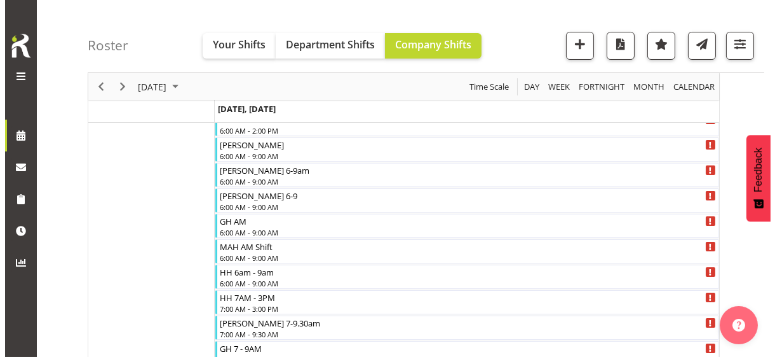
scroll to position [0, 0]
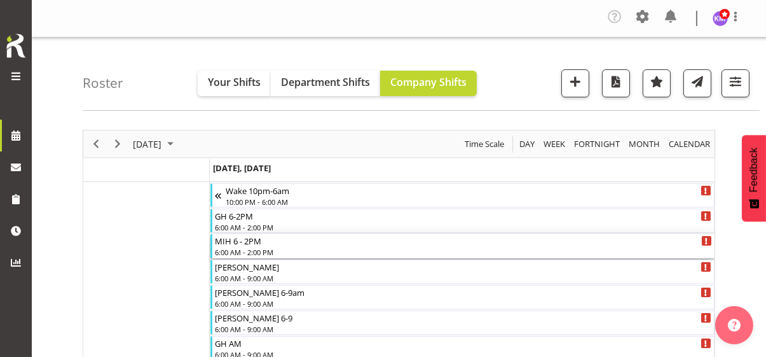
click at [244, 247] on div "6:00 AM - 2:00 PM" at bounding box center [463, 252] width 497 height 10
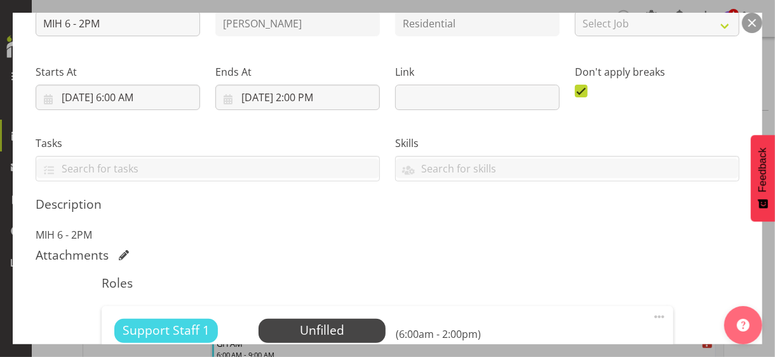
scroll to position [254, 0]
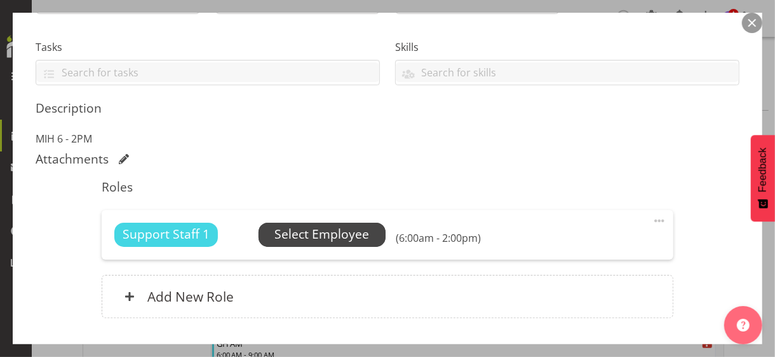
click at [318, 238] on span "Select Employee" at bounding box center [322, 234] width 95 height 18
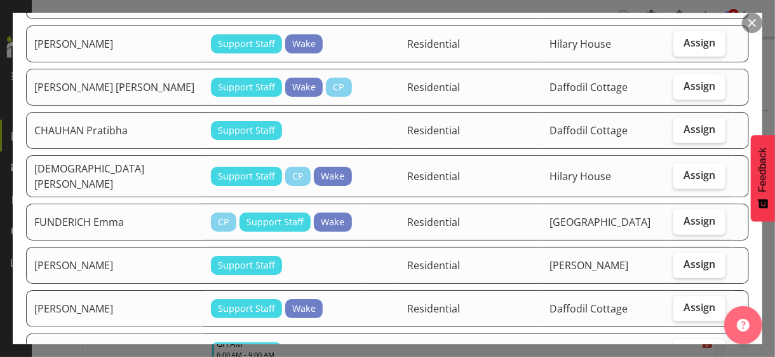
scroll to position [508, 0]
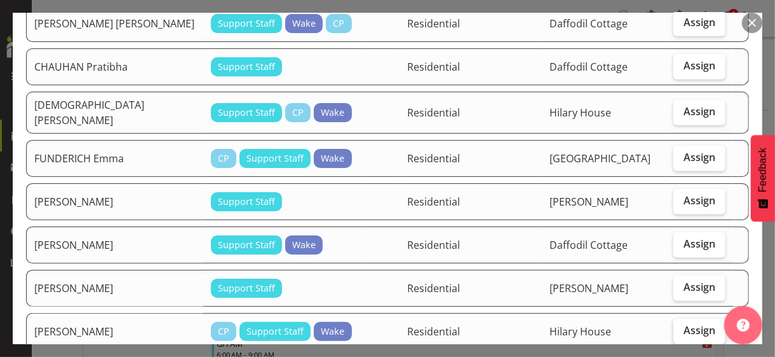
click at [693, 324] on span "Assign" at bounding box center [700, 330] width 32 height 13
click at [682, 326] on input "Assign" at bounding box center [678, 330] width 8 height 8
checkbox input "true"
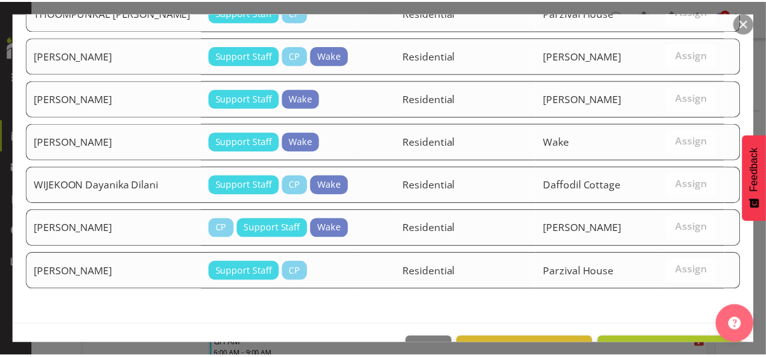
scroll to position [1751, 0]
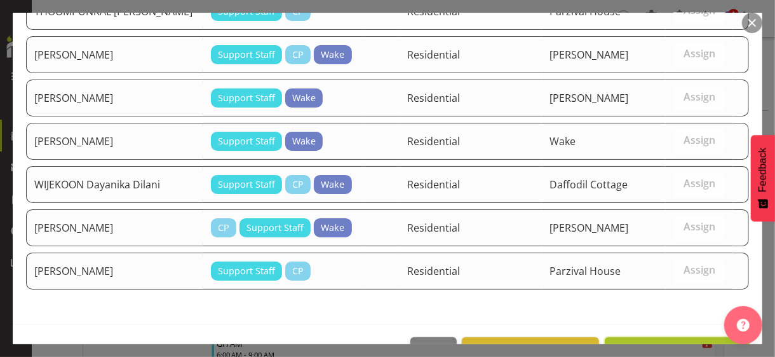
click at [648, 343] on span "Assign [PERSON_NAME]" at bounding box center [677, 350] width 128 height 15
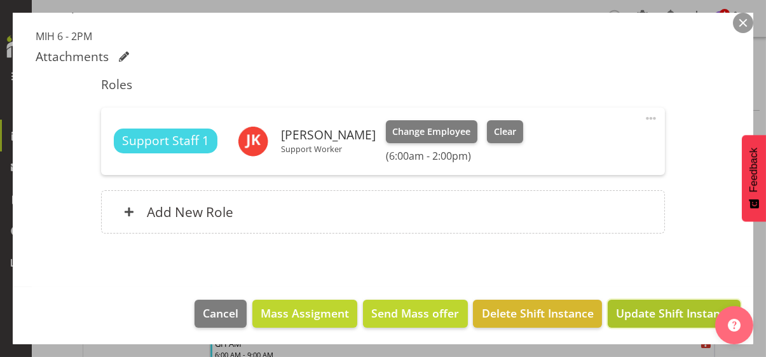
click at [650, 304] on span "Update Shift Instance" at bounding box center [674, 312] width 116 height 17
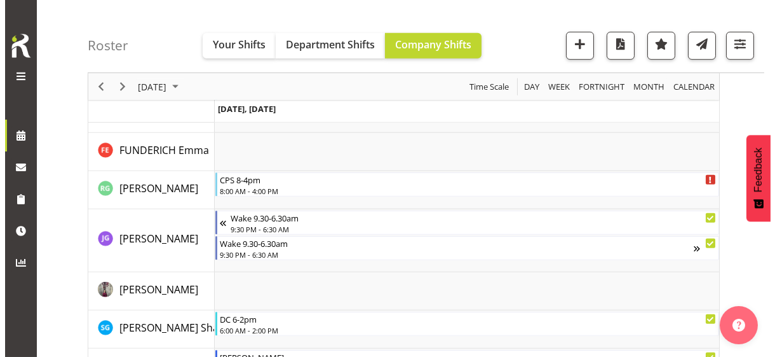
scroll to position [1653, 0]
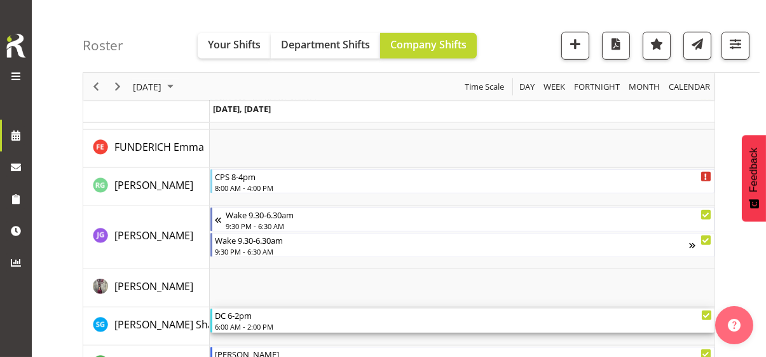
click at [246, 324] on div "6:00 AM - 2:00 PM" at bounding box center [463, 326] width 497 height 10
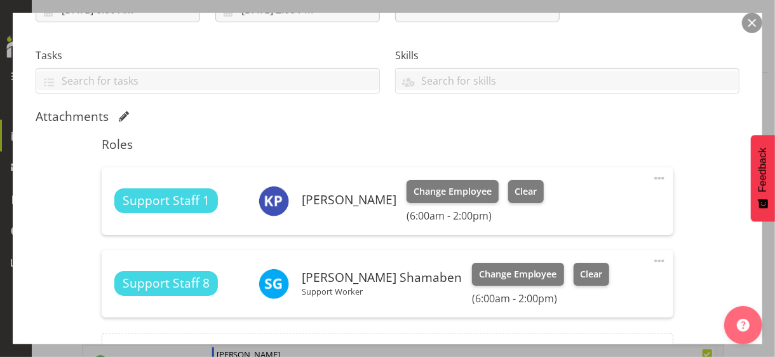
scroll to position [381, 0]
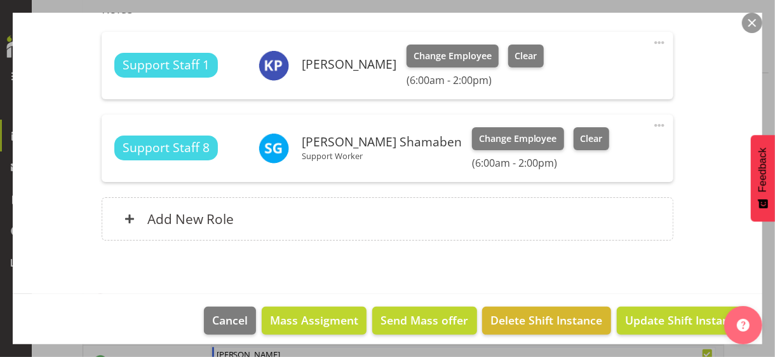
click at [652, 124] on span at bounding box center [659, 125] width 15 height 15
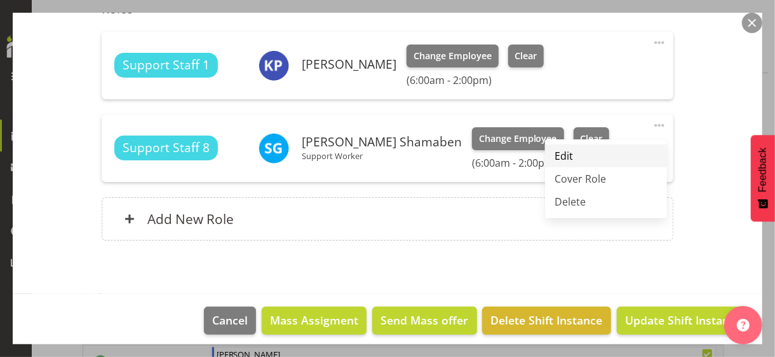
click at [579, 148] on link "Edit" at bounding box center [606, 155] width 122 height 23
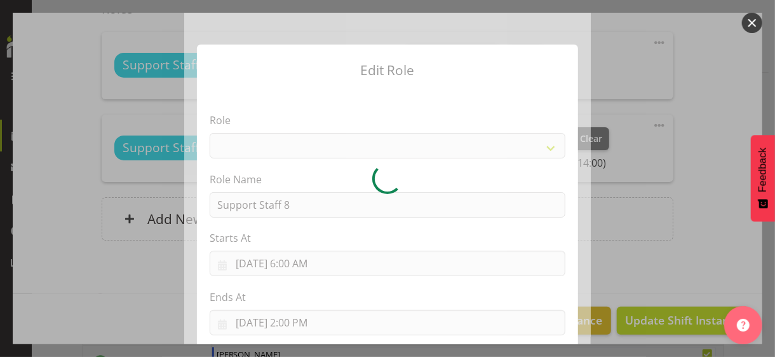
select select "1091"
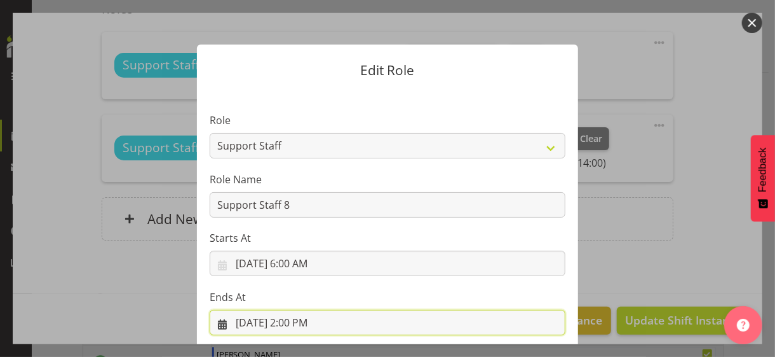
click at [298, 320] on input "[DATE] 2:00 PM" at bounding box center [388, 322] width 356 height 25
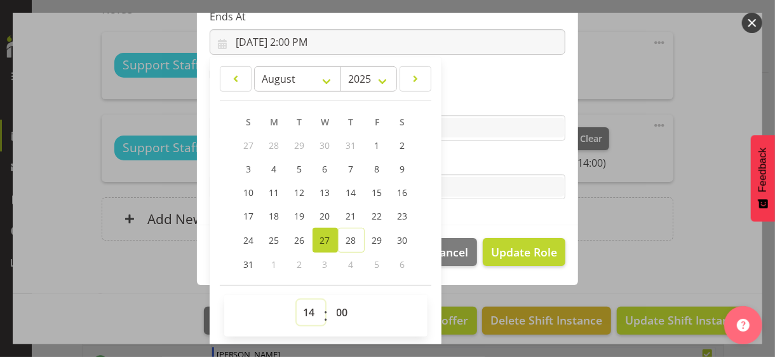
drag, startPoint x: 303, startPoint y: 309, endPoint x: 305, endPoint y: 300, distance: 9.1
click at [303, 308] on select "00 01 02 03 04 05 06 07 08 09 10 11 12 13 14 15 16 17 18 19 20 21 22 23" at bounding box center [311, 311] width 29 height 25
select select "15"
click at [297, 299] on select "00 01 02 03 04 05 06 07 08 09 10 11 12 13 14 15 16 17 18 19 20 21 22 23" at bounding box center [311, 311] width 29 height 25
type input "[DATE] 3:00 PM"
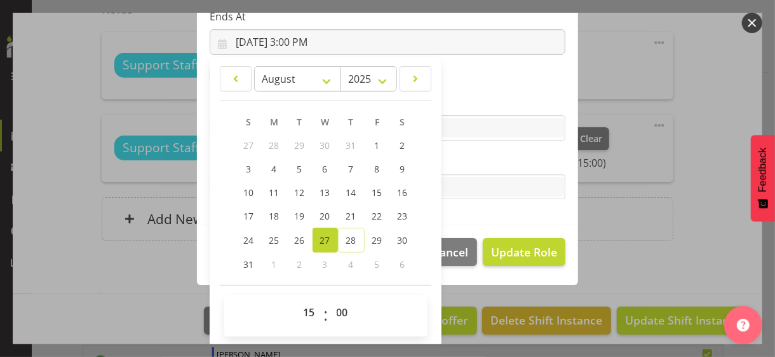
click at [468, 161] on label "Tasks" at bounding box center [388, 161] width 356 height 15
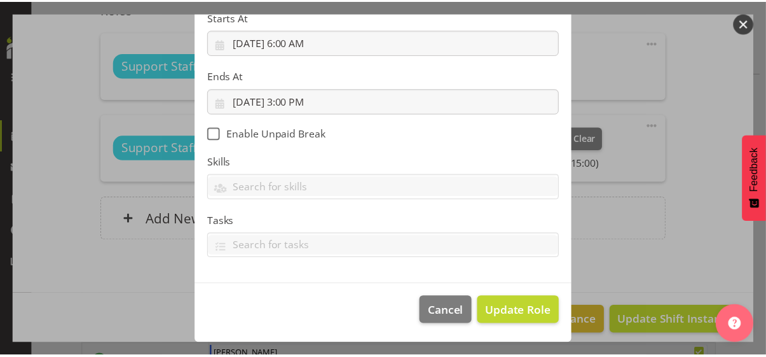
scroll to position [220, 0]
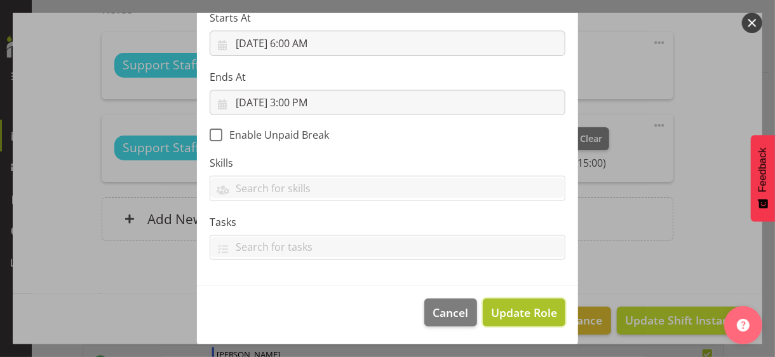
drag, startPoint x: 512, startPoint y: 310, endPoint x: 521, endPoint y: 304, distance: 9.7
click at [512, 309] on span "Update Role" at bounding box center [524, 312] width 66 height 17
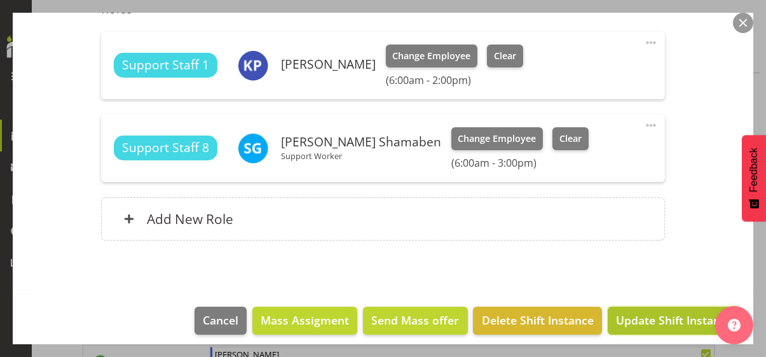
click at [631, 319] on span "Update Shift Instance" at bounding box center [674, 319] width 116 height 17
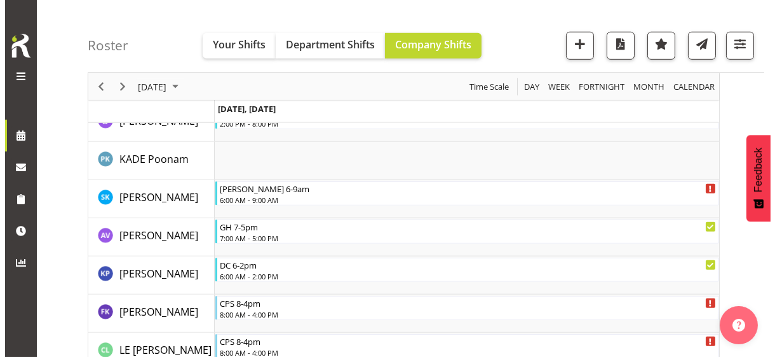
scroll to position [2225, 0]
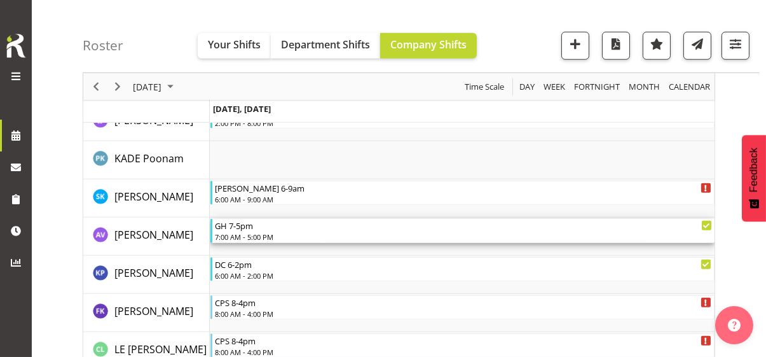
click at [247, 231] on div "7:00 AM - 5:00 PM" at bounding box center [463, 236] width 497 height 10
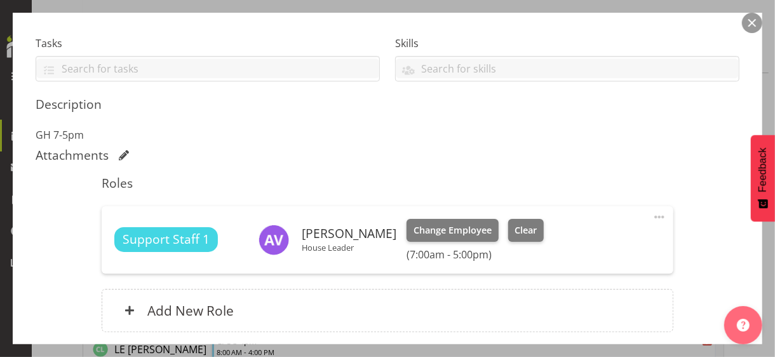
scroll to position [357, 0]
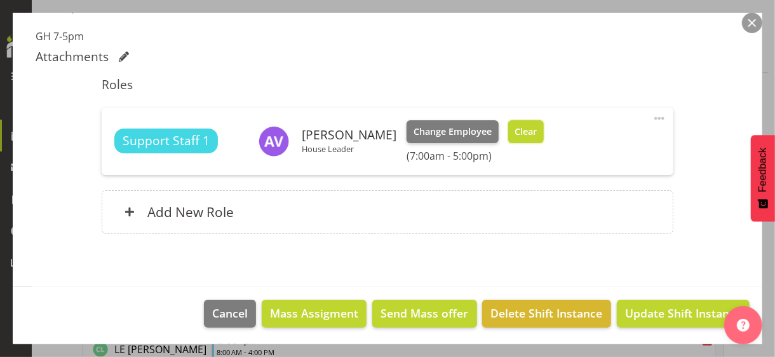
click at [515, 126] on span "Clear" at bounding box center [526, 132] width 22 height 14
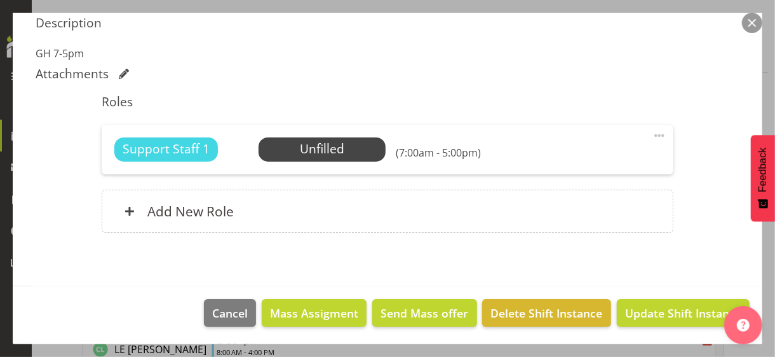
scroll to position [339, 0]
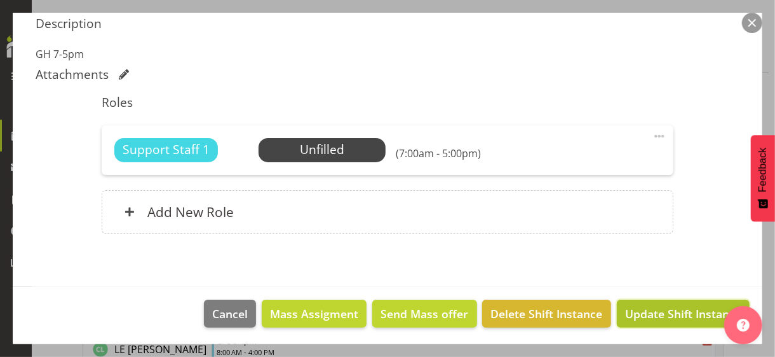
click at [647, 308] on span "Update Shift Instance" at bounding box center [683, 313] width 116 height 17
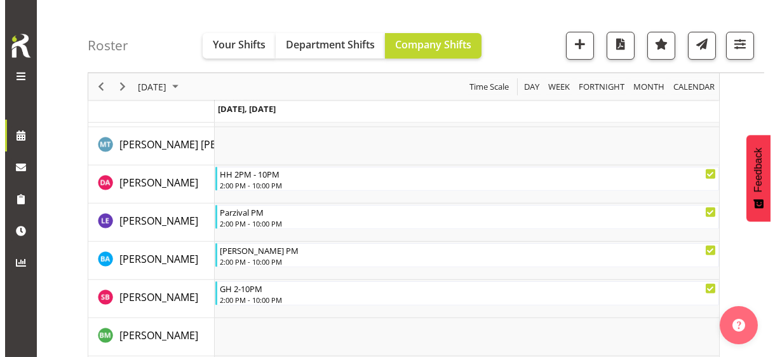
scroll to position [1106, 0]
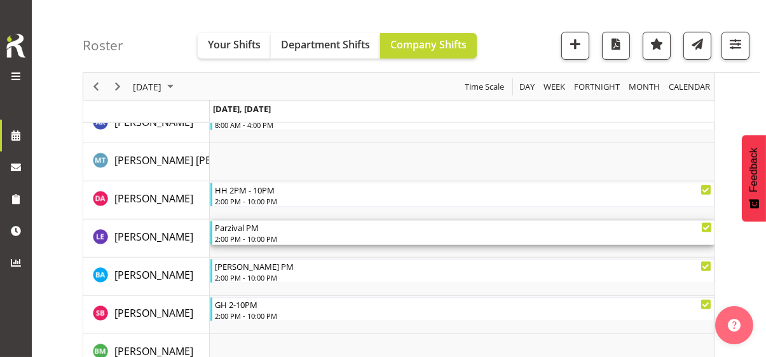
click at [252, 236] on div "2:00 PM - 10:00 PM" at bounding box center [463, 238] width 497 height 10
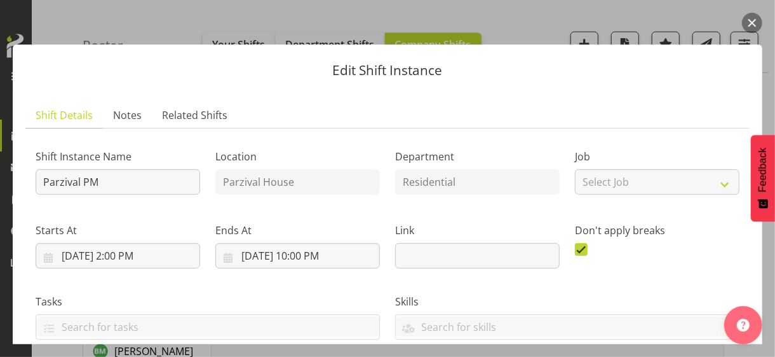
scroll to position [318, 0]
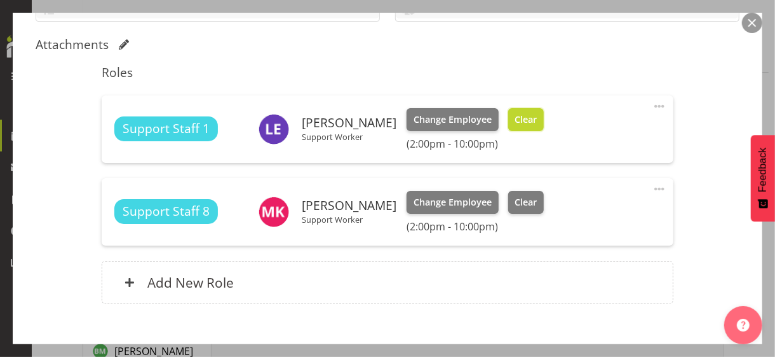
click at [545, 114] on button "Clear" at bounding box center [526, 119] width 36 height 23
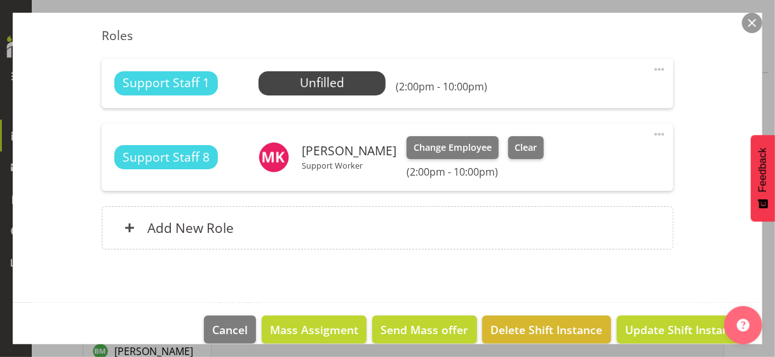
scroll to position [371, 0]
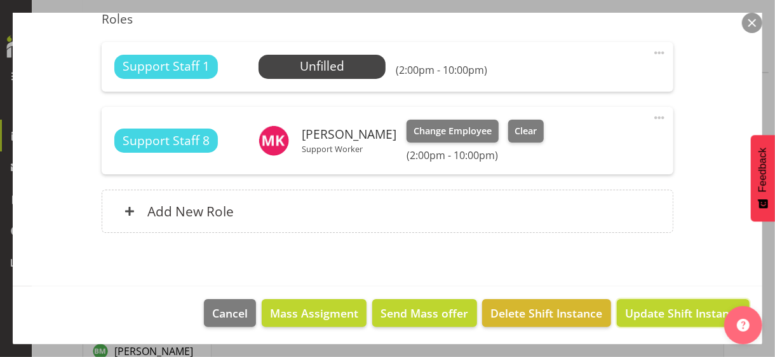
click at [655, 306] on span "Update Shift Instance" at bounding box center [683, 312] width 116 height 17
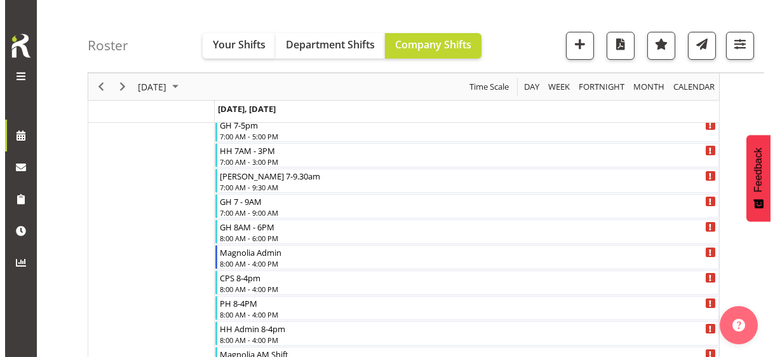
scroll to position [252, 0]
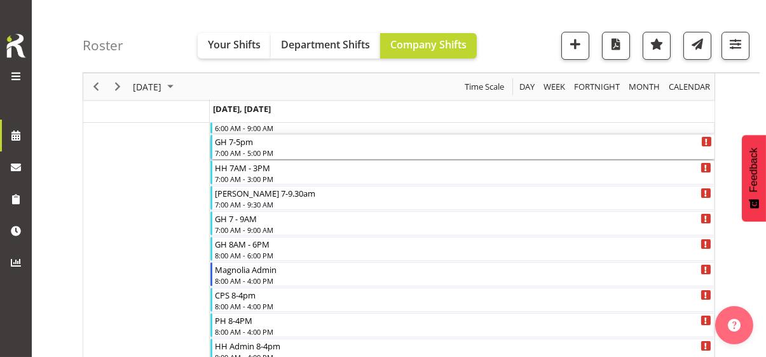
click at [248, 150] on div "7:00 AM - 5:00 PM" at bounding box center [463, 152] width 497 height 10
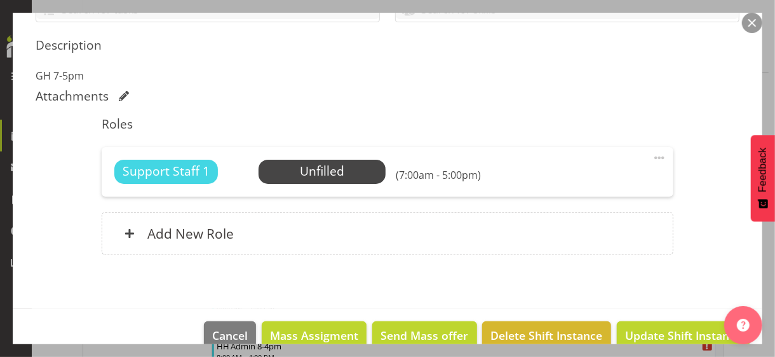
scroll to position [318, 0]
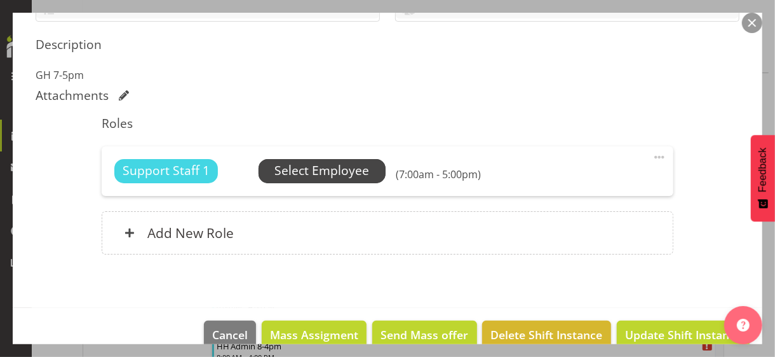
click at [296, 170] on span "Select Employee" at bounding box center [322, 170] width 95 height 18
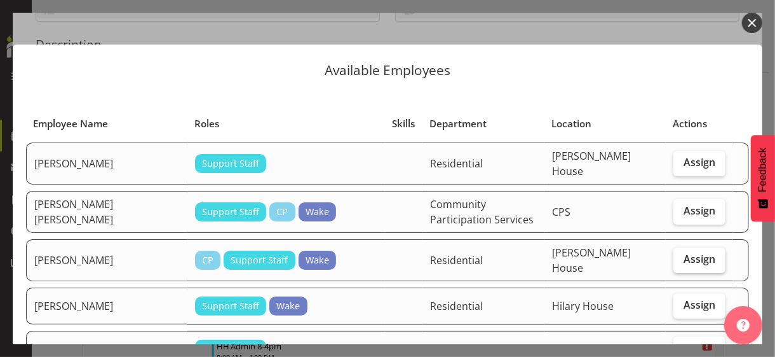
click at [684, 252] on span "Assign" at bounding box center [700, 258] width 32 height 13
click at [675, 255] on input "Assign" at bounding box center [678, 259] width 8 height 8
checkbox input "true"
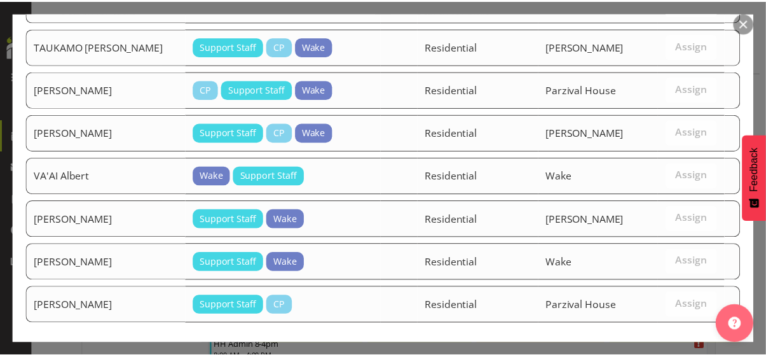
scroll to position [1449, 0]
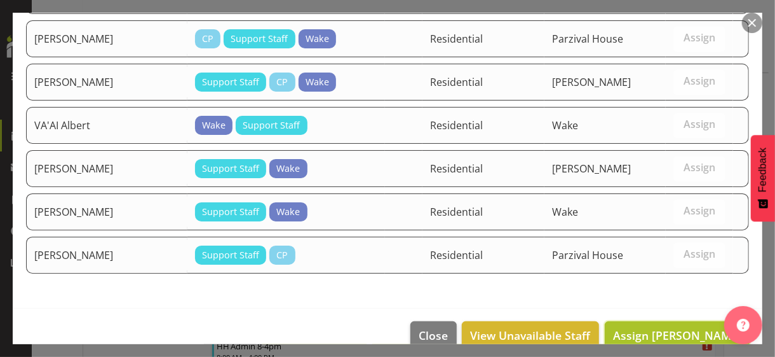
click at [668, 327] on span "Assign [PERSON_NAME]" at bounding box center [677, 334] width 128 height 15
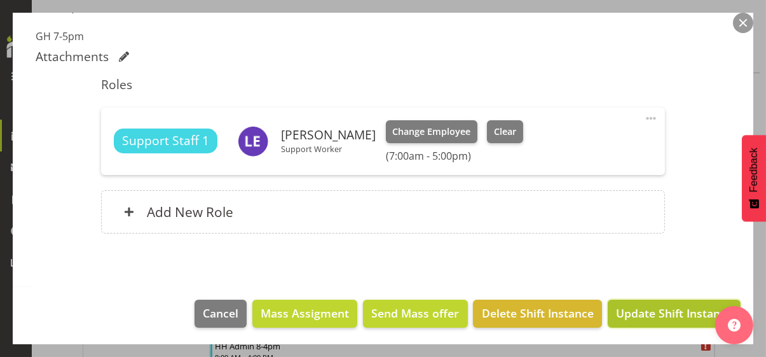
click at [665, 304] on span "Update Shift Instance" at bounding box center [674, 312] width 116 height 17
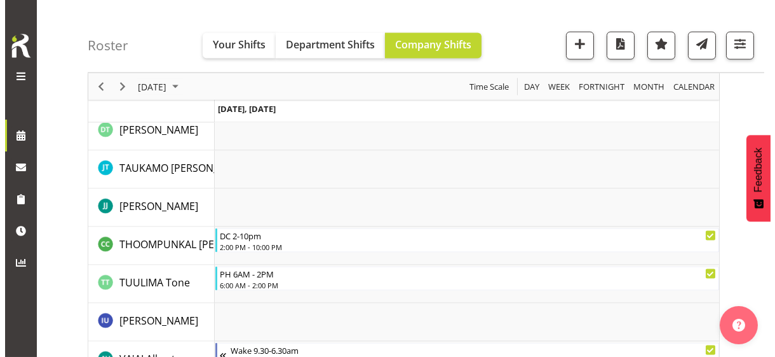
scroll to position [3963, 0]
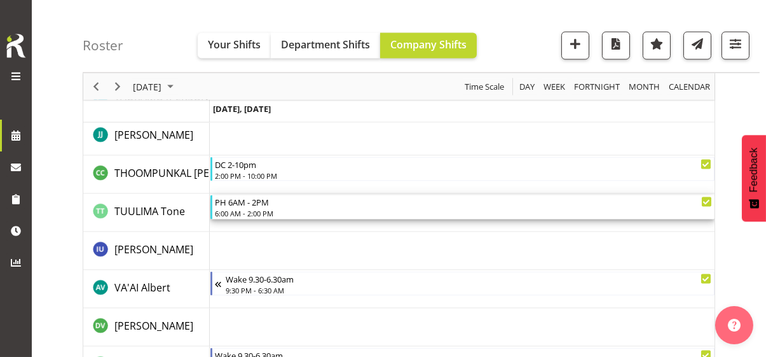
click at [252, 209] on div "6:00 AM - 2:00 PM" at bounding box center [463, 213] width 497 height 10
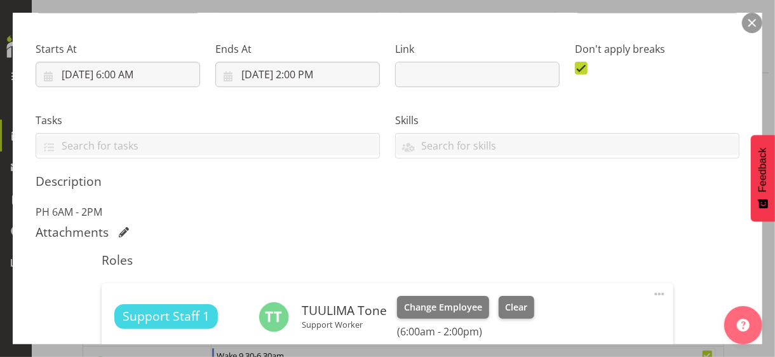
scroll to position [318, 0]
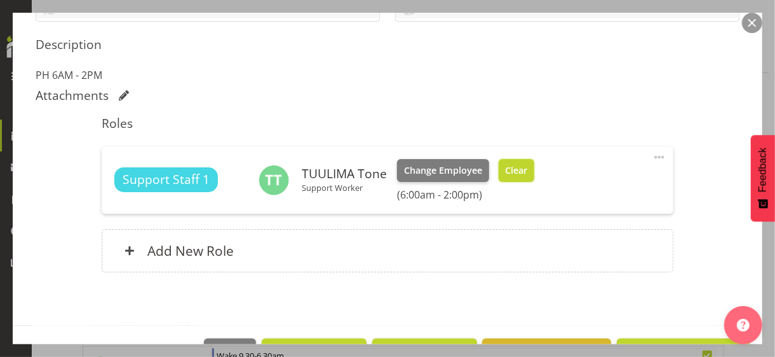
click at [508, 177] on button "Clear" at bounding box center [517, 170] width 36 height 23
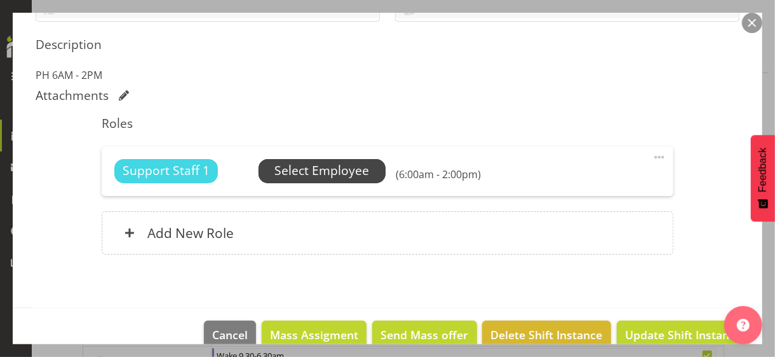
click at [332, 173] on span "Select Employee" at bounding box center [322, 170] width 95 height 18
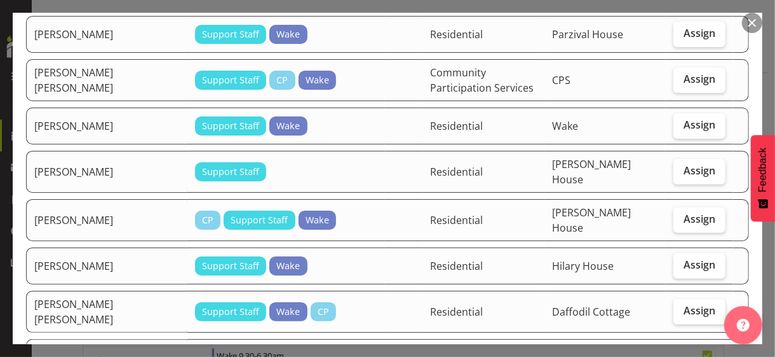
scroll to position [191, 0]
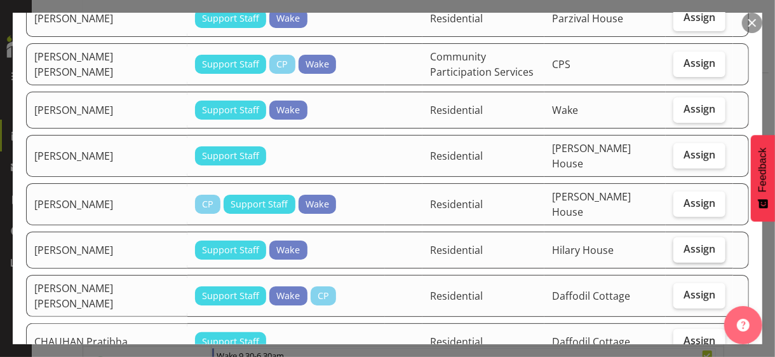
click at [690, 242] on span "Assign" at bounding box center [700, 248] width 32 height 13
click at [682, 245] on input "Assign" at bounding box center [678, 249] width 8 height 8
checkbox input "true"
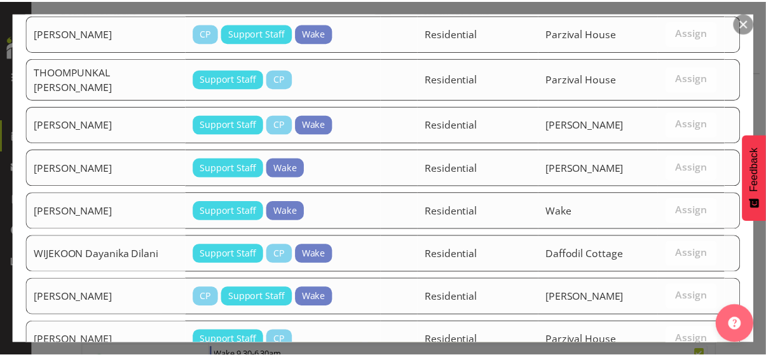
scroll to position [1756, 0]
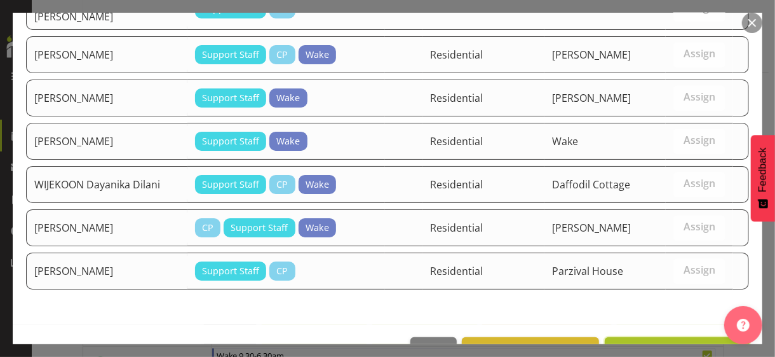
click at [664, 343] on span "Assign [PERSON_NAME]" at bounding box center [677, 350] width 128 height 15
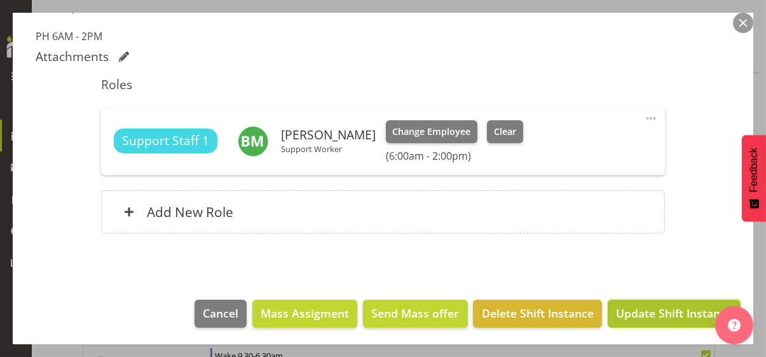
click at [663, 309] on span "Update Shift Instance" at bounding box center [674, 312] width 116 height 17
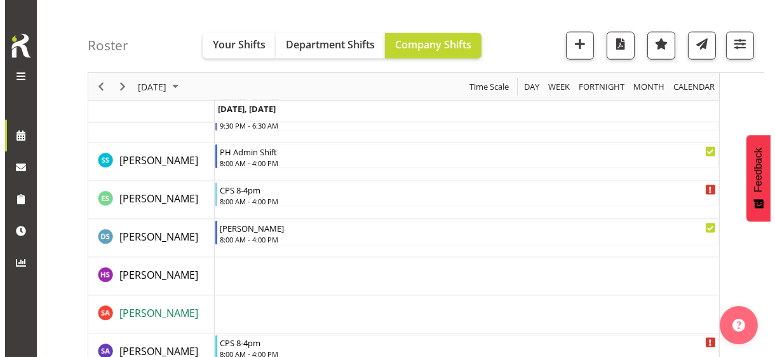
scroll to position [3455, 0]
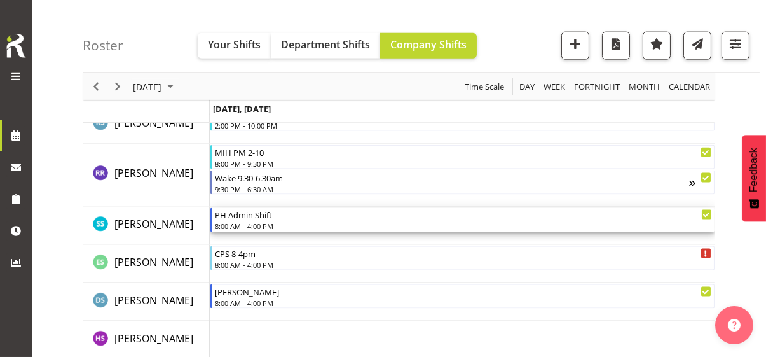
click at [261, 219] on div "PH Admin Shift" at bounding box center [463, 214] width 497 height 13
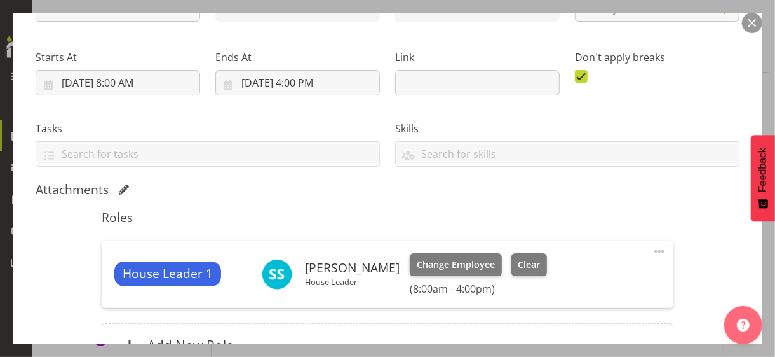
scroll to position [306, 0]
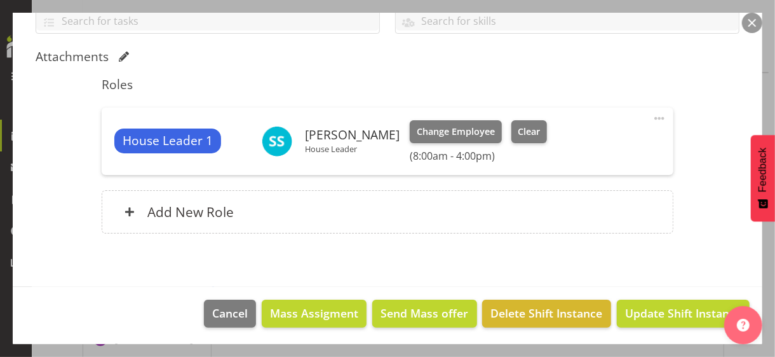
click at [652, 114] on span at bounding box center [659, 118] width 15 height 15
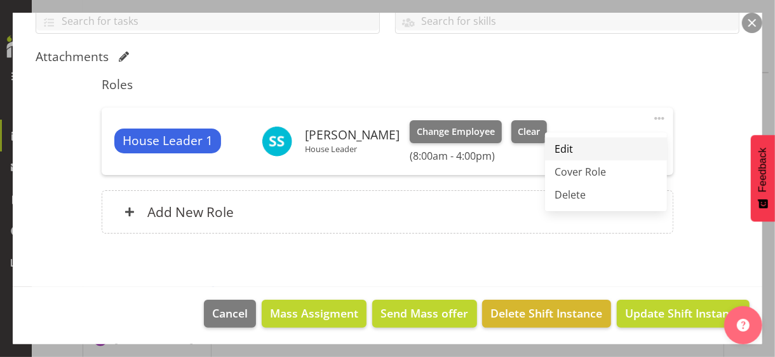
click at [563, 144] on link "Edit" at bounding box center [606, 148] width 122 height 23
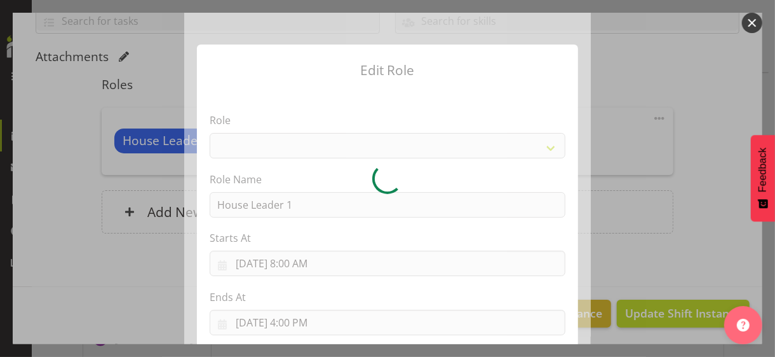
select select "1092"
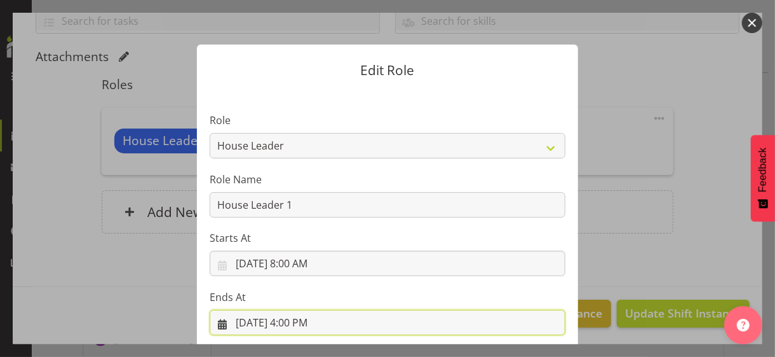
click at [297, 320] on input "[DATE] 4:00 PM" at bounding box center [388, 322] width 356 height 25
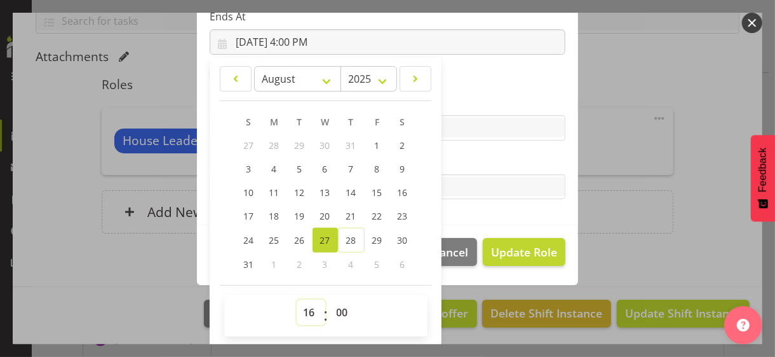
click at [308, 309] on select "00 01 02 03 04 05 06 07 08 09 10 11 12 13 14 15 16 17 18 19 20 21 22 23" at bounding box center [311, 311] width 29 height 25
click at [306, 308] on select "00 01 02 03 04 05 06 07 08 09 10 11 12 13 14 15 16 17 18 19 20 21 22 23" at bounding box center [311, 311] width 29 height 25
select select "20"
click at [297, 299] on select "00 01 02 03 04 05 06 07 08 09 10 11 12 13 14 15 16 17 18 19 20 21 22 23" at bounding box center [311, 311] width 29 height 25
type input "[DATE] 8:00 PM"
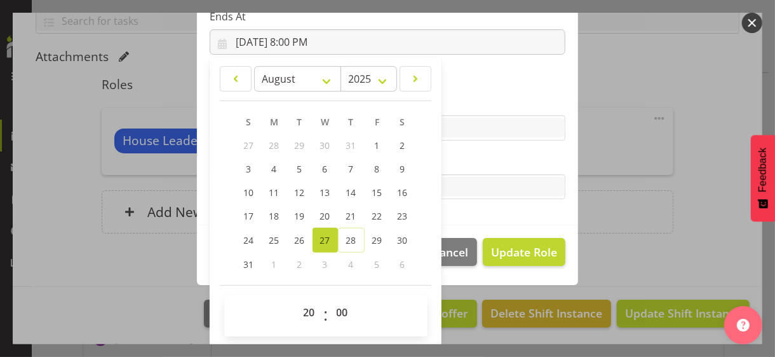
click at [461, 154] on label "Tasks" at bounding box center [388, 161] width 356 height 15
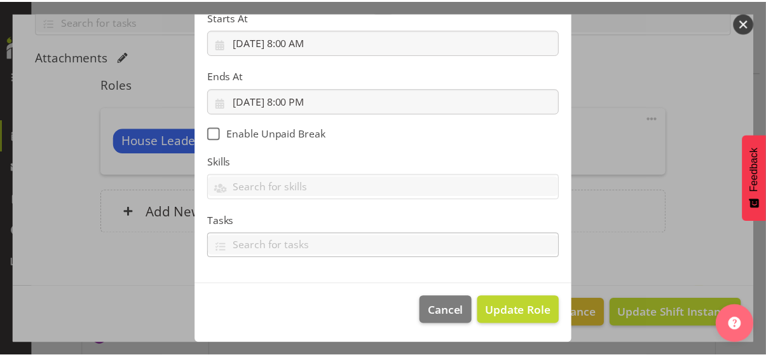
scroll to position [220, 0]
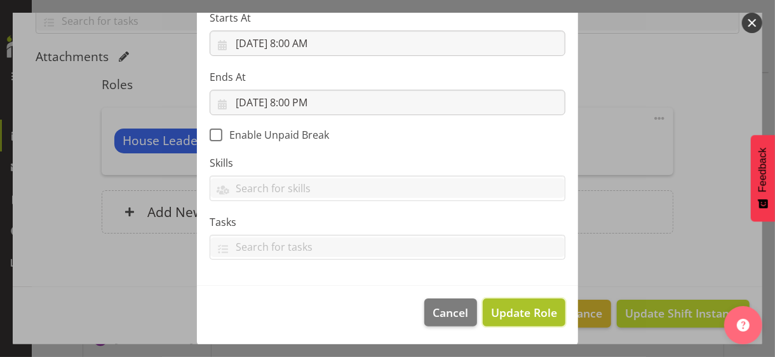
click at [498, 308] on span "Update Role" at bounding box center [524, 312] width 66 height 17
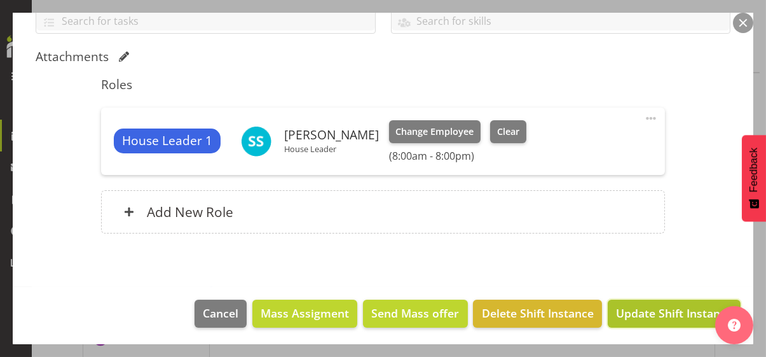
click at [658, 307] on span "Update Shift Instance" at bounding box center [674, 312] width 116 height 17
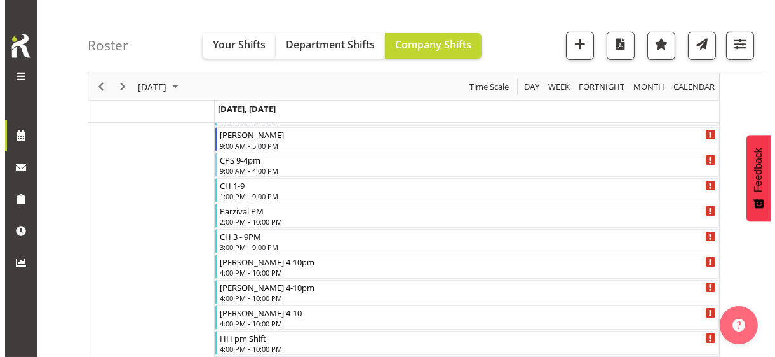
scroll to position [658, 0]
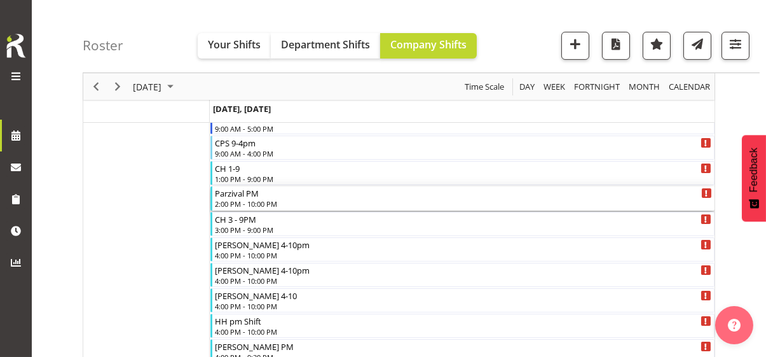
click at [263, 202] on div "2:00 PM - 10:00 PM" at bounding box center [463, 203] width 497 height 10
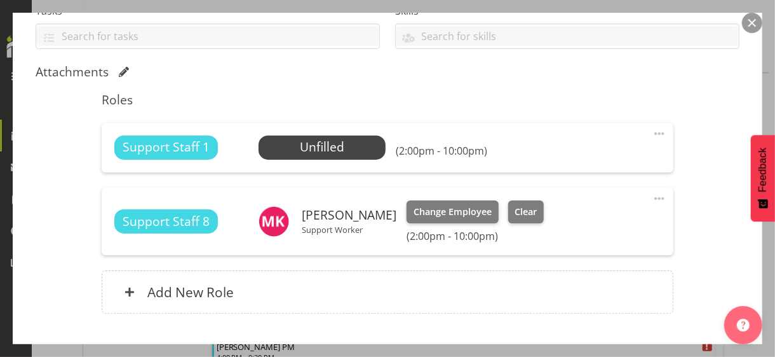
scroll to position [371, 0]
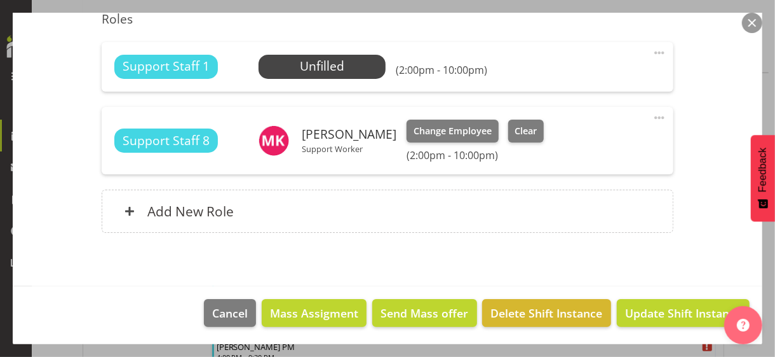
click at [653, 50] on span at bounding box center [659, 52] width 15 height 15
click at [573, 78] on link "Edit" at bounding box center [606, 83] width 122 height 23
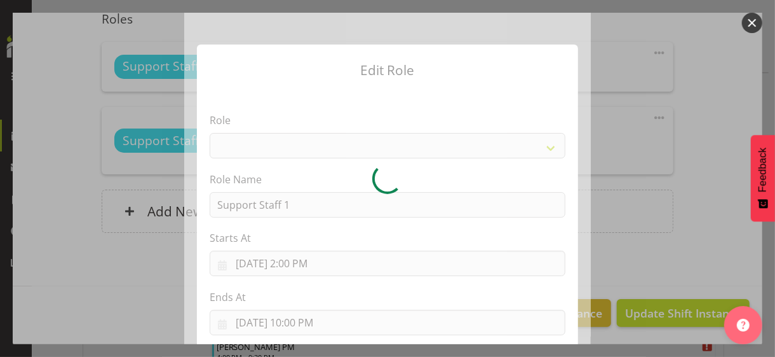
select select "1091"
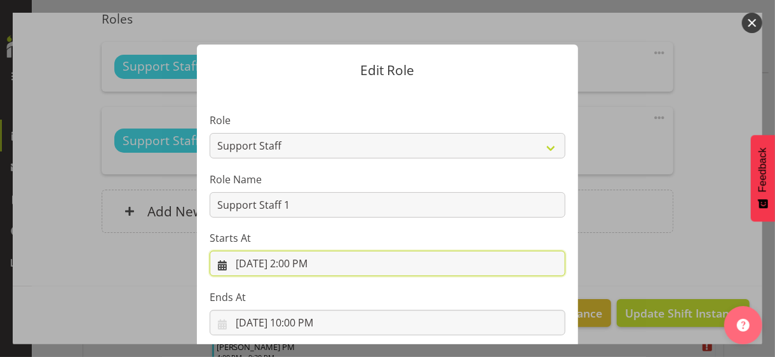
click at [292, 261] on input "[DATE] 2:00 PM" at bounding box center [388, 262] width 356 height 25
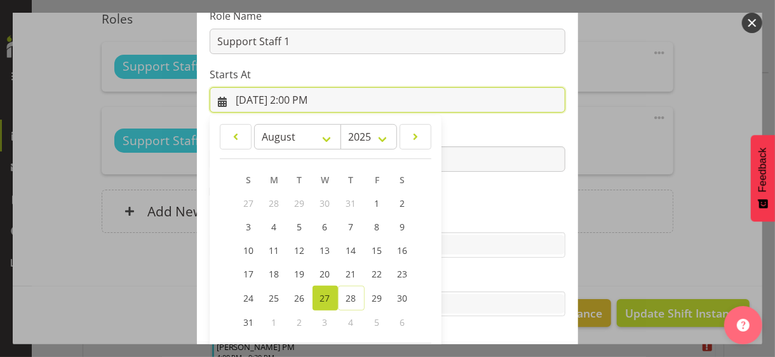
scroll to position [221, 0]
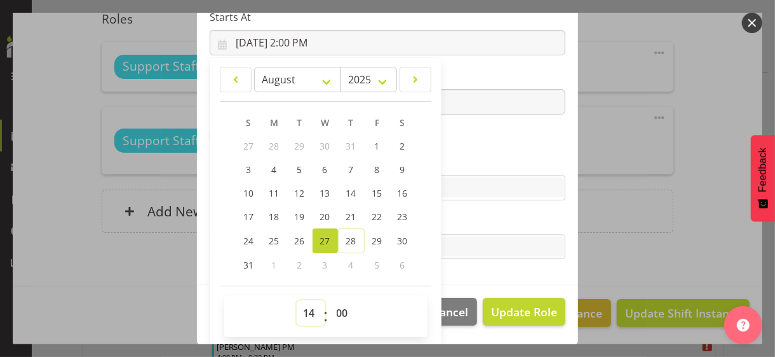
click at [302, 311] on select "00 01 02 03 04 05 06 07 08 09 10 11 12 13 14 15 16 17 18 19 20 21 22 23" at bounding box center [311, 312] width 29 height 25
select select "16"
click at [297, 300] on select "00 01 02 03 04 05 06 07 08 09 10 11 12 13 14 15 16 17 18 19 20 21 22 23" at bounding box center [311, 312] width 29 height 25
type input "[DATE] 4:00 PM"
click at [463, 160] on label "Skills" at bounding box center [388, 161] width 356 height 15
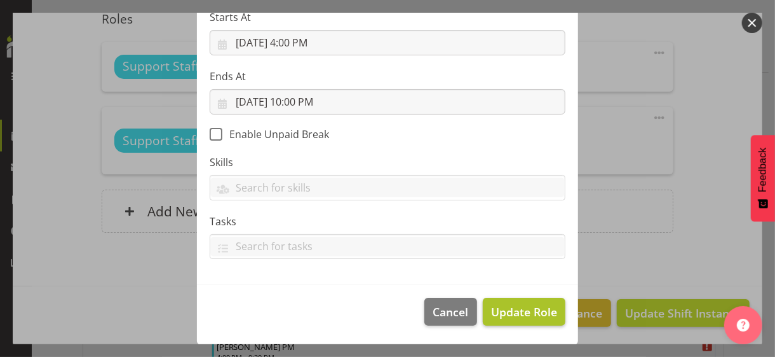
scroll to position [220, 0]
click at [501, 306] on span "Update Role" at bounding box center [524, 312] width 66 height 17
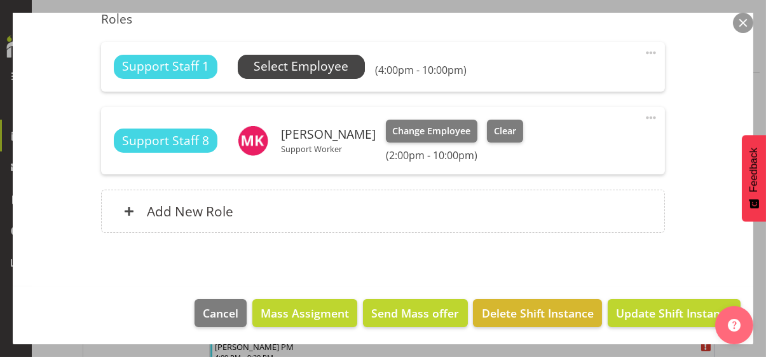
click at [296, 65] on span "Select Employee" at bounding box center [301, 66] width 95 height 18
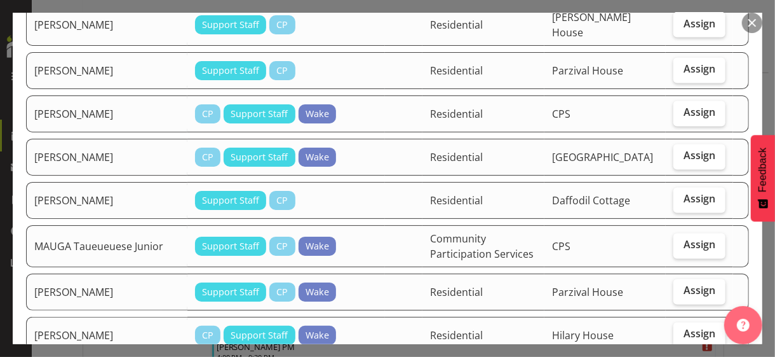
scroll to position [1208, 0]
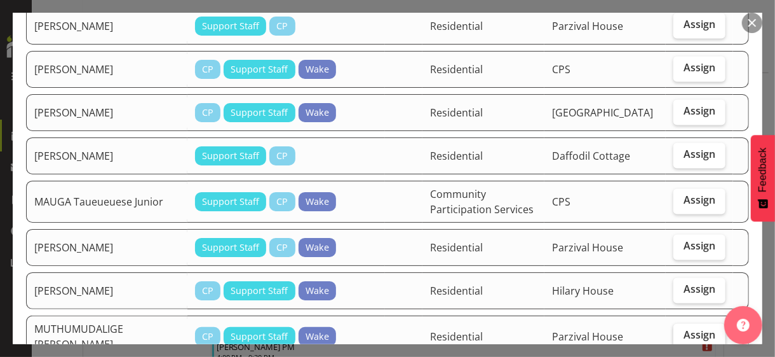
click at [684, 329] on span "Assign" at bounding box center [700, 335] width 32 height 13
click at [676, 331] on input "Assign" at bounding box center [678, 335] width 8 height 8
checkbox input "true"
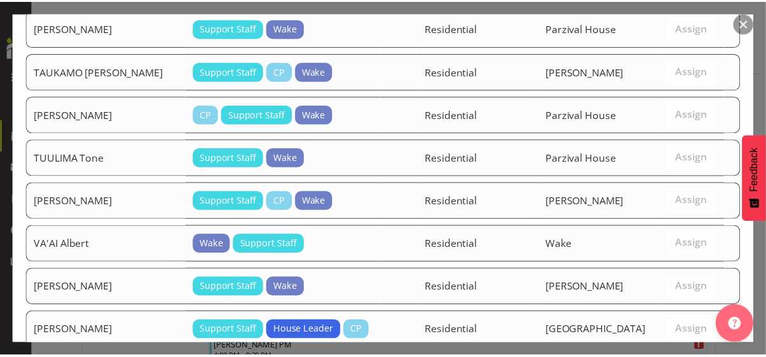
scroll to position [2386, 0]
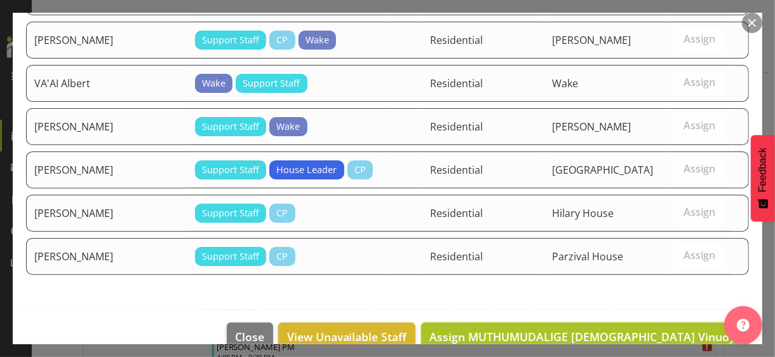
click at [660, 329] on span "Assign MUTHUMUDALIGE [DEMOGRAPHIC_DATA] Vinudya" at bounding box center [586, 336] width 312 height 15
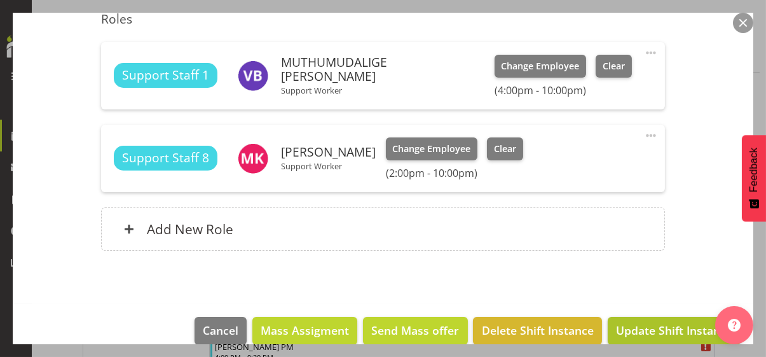
scroll to position [388, 0]
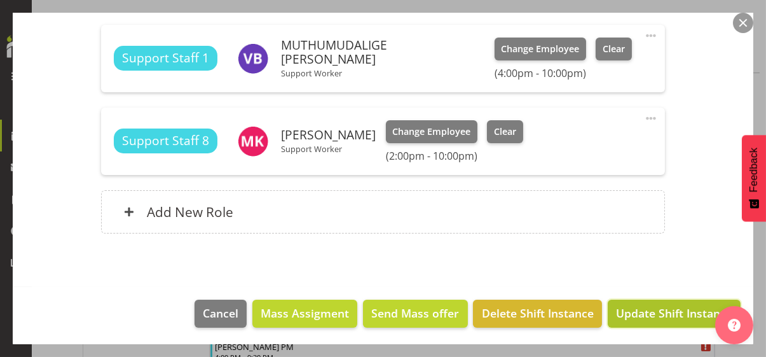
click at [653, 313] on span "Update Shift Instance" at bounding box center [674, 312] width 116 height 17
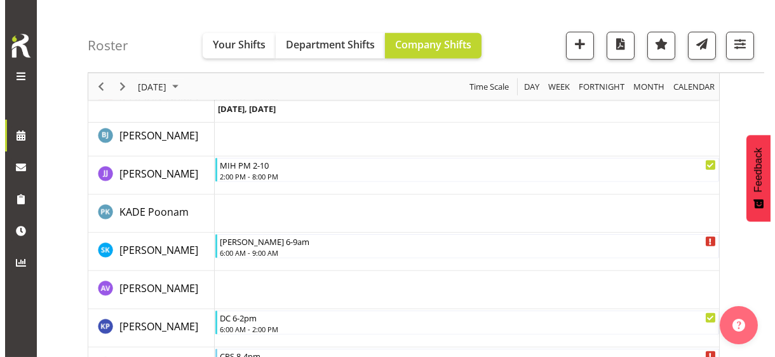
scroll to position [2183, 0]
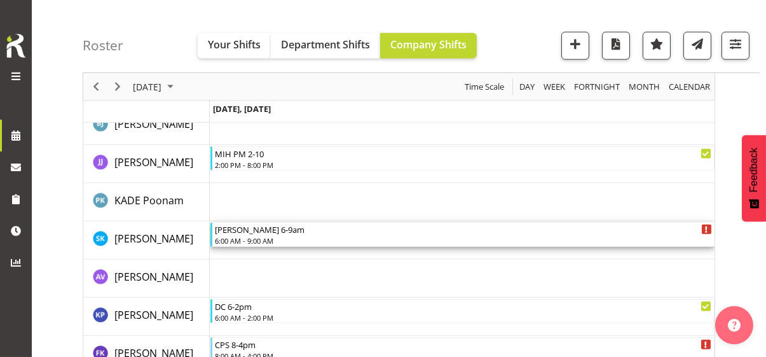
click at [262, 235] on div "6:00 AM - 9:00 AM" at bounding box center [463, 240] width 497 height 10
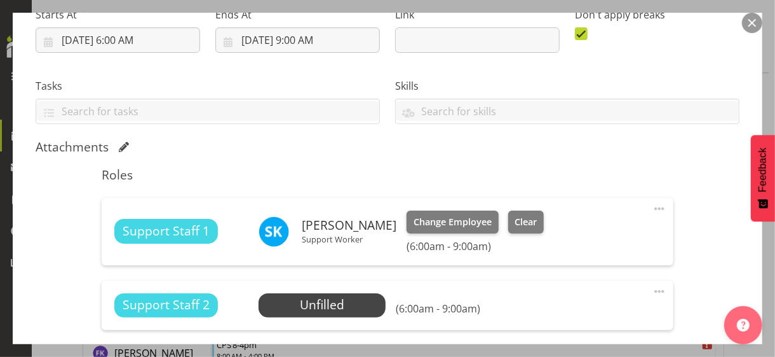
scroll to position [254, 0]
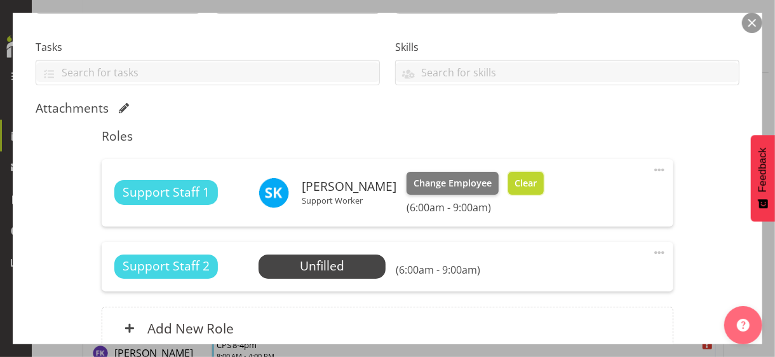
click at [533, 183] on span "Clear" at bounding box center [526, 183] width 22 height 14
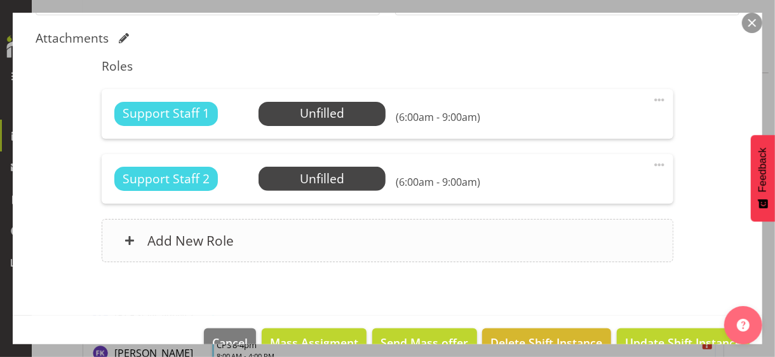
scroll to position [353, 0]
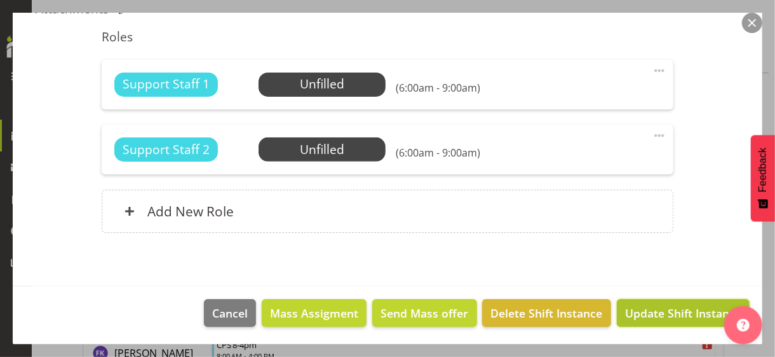
click at [666, 307] on span "Update Shift Instance" at bounding box center [683, 312] width 116 height 17
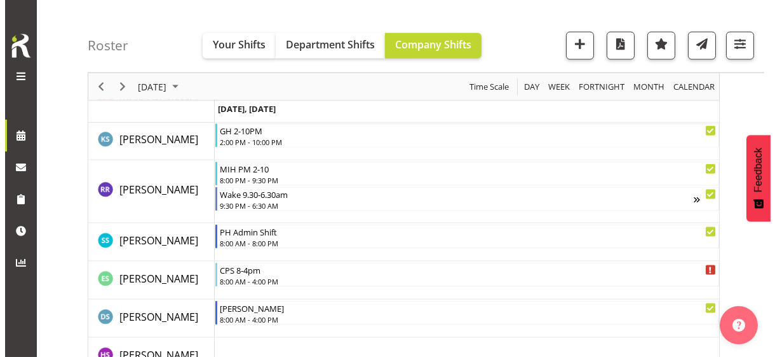
scroll to position [3451, 0]
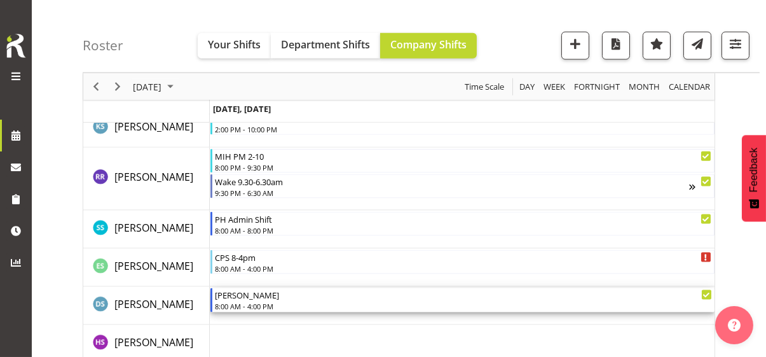
click at [269, 303] on div "8:00 AM - 4:00 PM" at bounding box center [463, 306] width 497 height 10
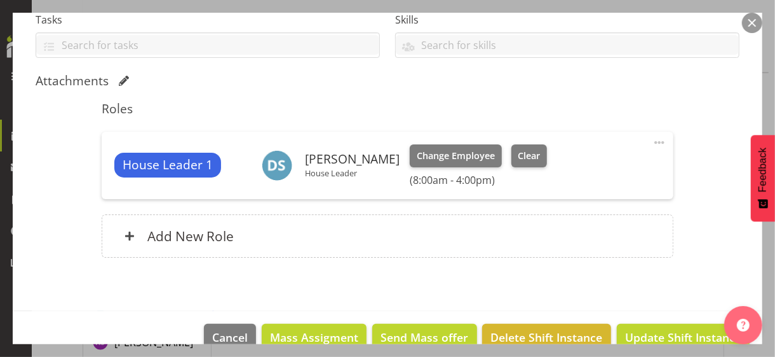
scroll to position [306, 0]
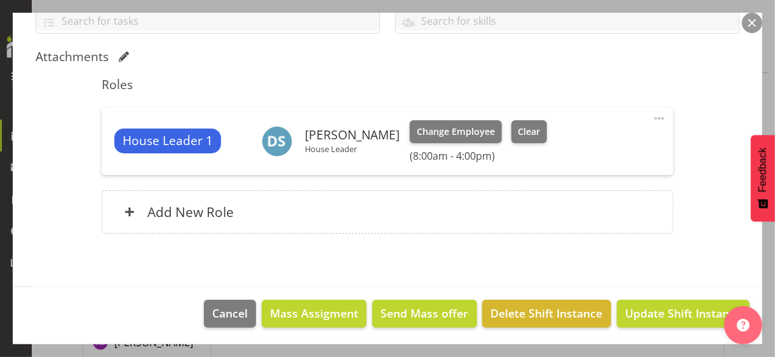
click at [652, 116] on span at bounding box center [659, 118] width 15 height 15
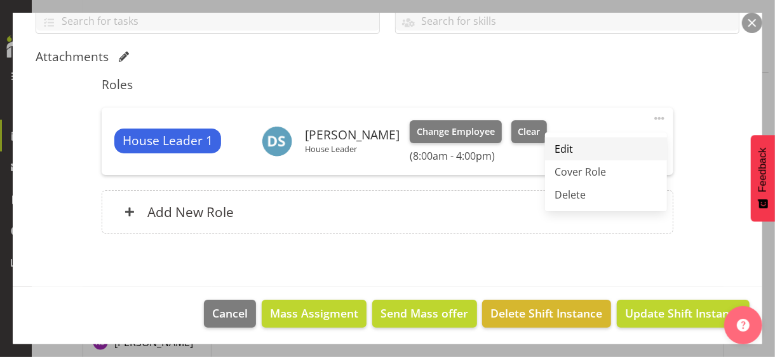
click at [562, 145] on link "Edit" at bounding box center [606, 148] width 122 height 23
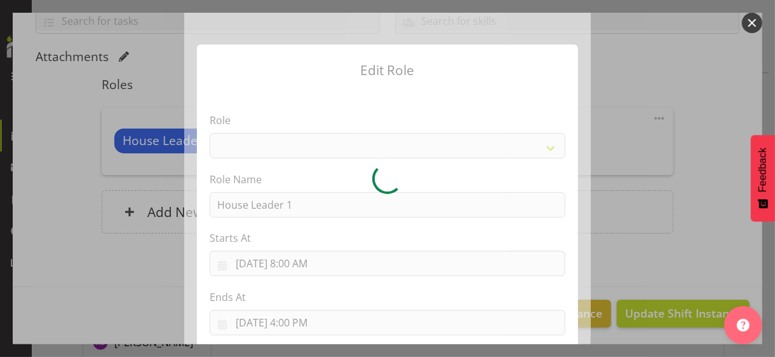
select select "1092"
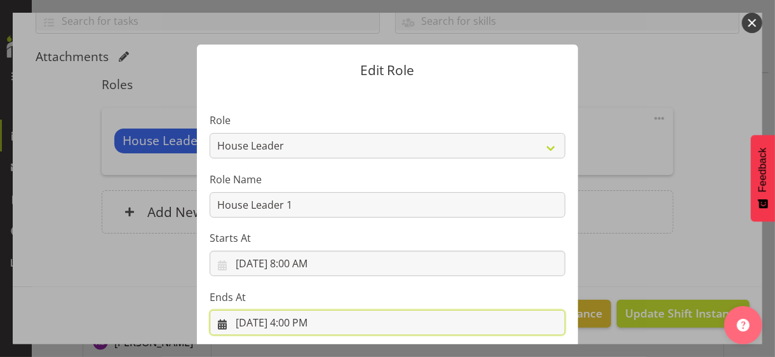
click at [292, 320] on input "[DATE] 4:00 PM" at bounding box center [388, 322] width 356 height 25
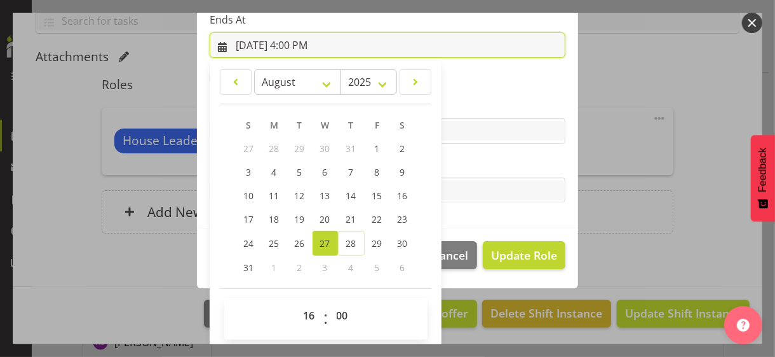
scroll to position [280, 0]
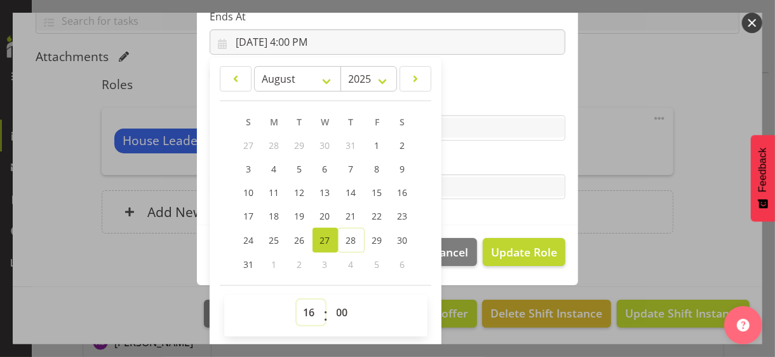
click at [301, 306] on select "00 01 02 03 04 05 06 07 08 09 10 11 12 13 14 15 16 17 18 19 20 21 22 23" at bounding box center [311, 311] width 29 height 25
click at [304, 306] on select "00 01 02 03 04 05 06 07 08 09 10 11 12 13 14 15 16 17 18 19 20 21 22 23" at bounding box center [311, 311] width 29 height 25
select select "20"
click at [297, 299] on select "00 01 02 03 04 05 06 07 08 09 10 11 12 13 14 15 16 17 18 19 20 21 22 23" at bounding box center [311, 311] width 29 height 25
type input "[DATE] 8:00 PM"
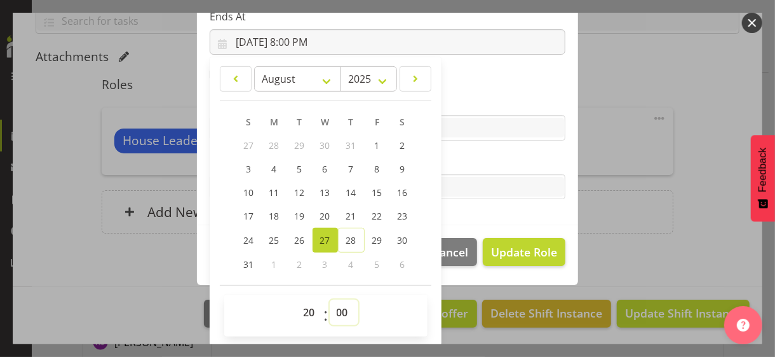
drag, startPoint x: 331, startPoint y: 308, endPoint x: 336, endPoint y: 300, distance: 8.8
click at [334, 303] on select "00 01 02 03 04 05 06 07 08 09 10 11 12 13 14 15 16 17 18 19 20 21 22 23 24 25 2…" at bounding box center [344, 311] width 29 height 25
select select "15"
click at [330, 299] on select "00 01 02 03 04 05 06 07 08 09 10 11 12 13 14 15 16 17 18 19 20 21 22 23 24 25 2…" at bounding box center [344, 311] width 29 height 25
type input "[DATE] 8:15 PM"
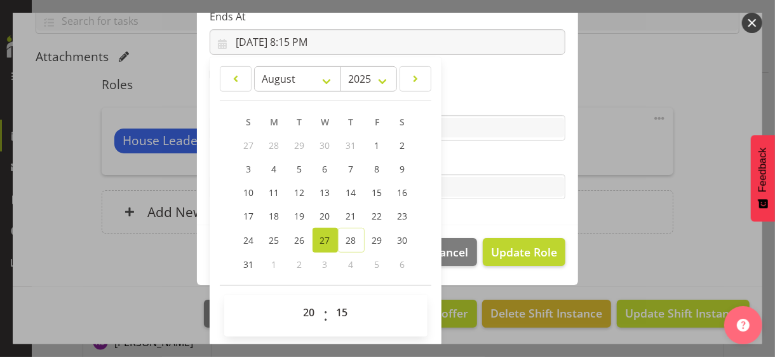
click at [481, 163] on label "Tasks" at bounding box center [388, 161] width 356 height 15
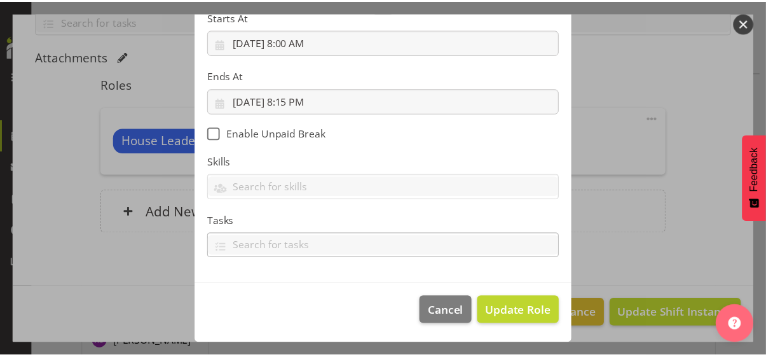
scroll to position [220, 0]
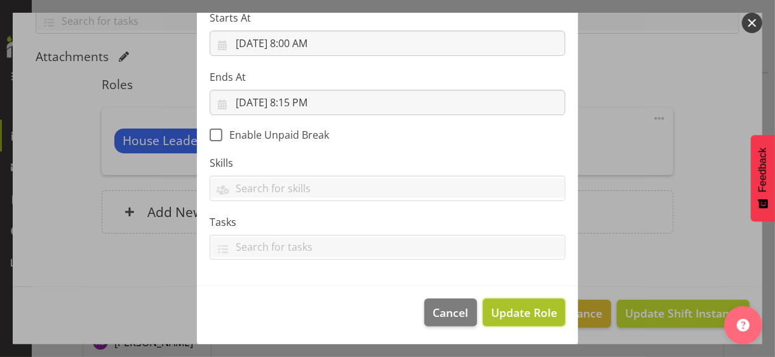
click at [507, 301] on button "Update Role" at bounding box center [524, 312] width 83 height 28
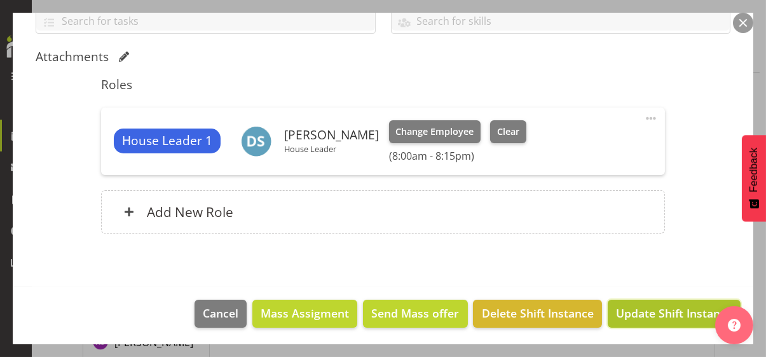
click at [639, 309] on span "Update Shift Instance" at bounding box center [674, 312] width 116 height 17
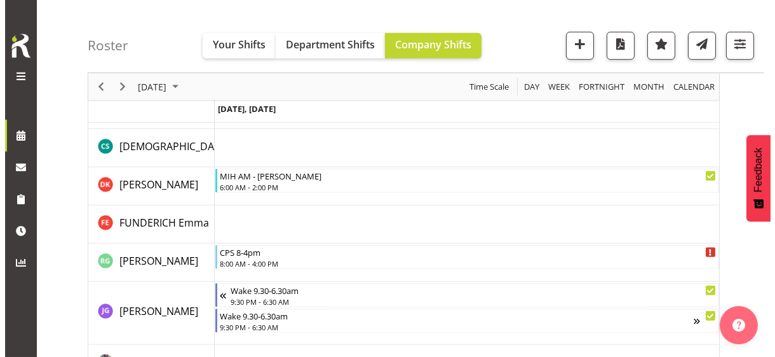
scroll to position [1585, 0]
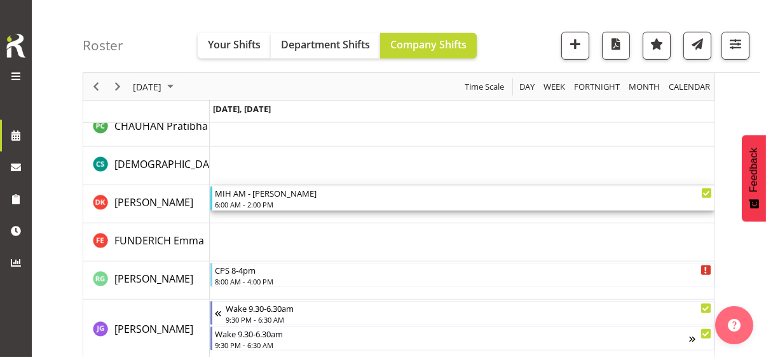
click at [252, 199] on div "6:00 AM - 2:00 PM" at bounding box center [463, 204] width 497 height 10
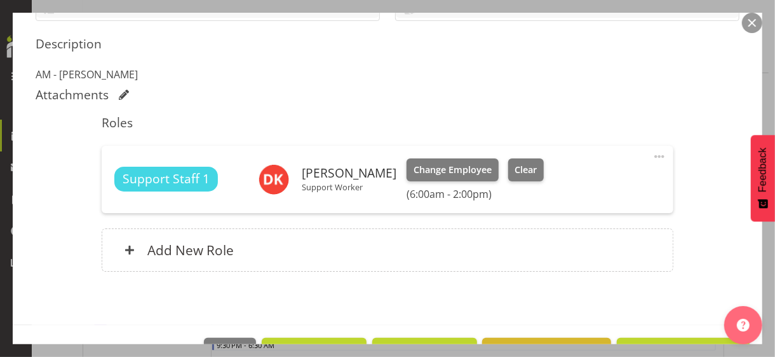
scroll to position [357, 0]
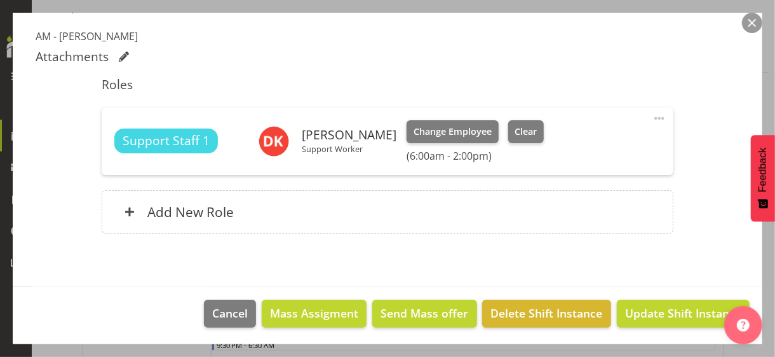
drag, startPoint x: 652, startPoint y: 116, endPoint x: 639, endPoint y: 121, distance: 14.3
click at [652, 116] on span at bounding box center [659, 118] width 15 height 15
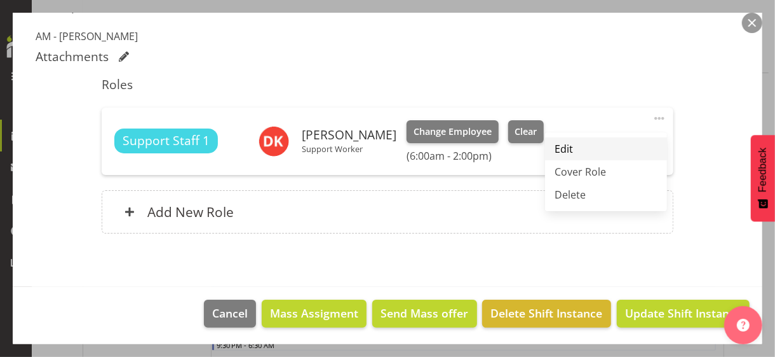
click at [578, 144] on link "Edit" at bounding box center [606, 148] width 122 height 23
select select "7"
select select "2025"
select select "14"
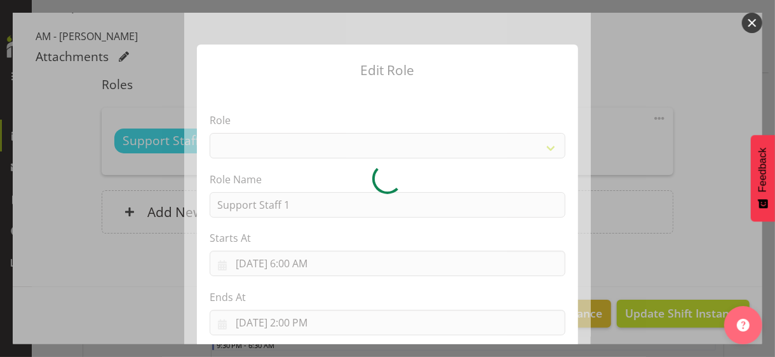
select select "1091"
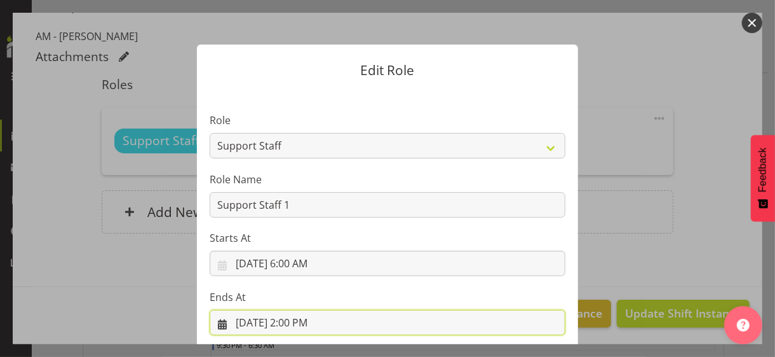
click at [301, 325] on input "[DATE] 2:00 PM" at bounding box center [388, 322] width 356 height 25
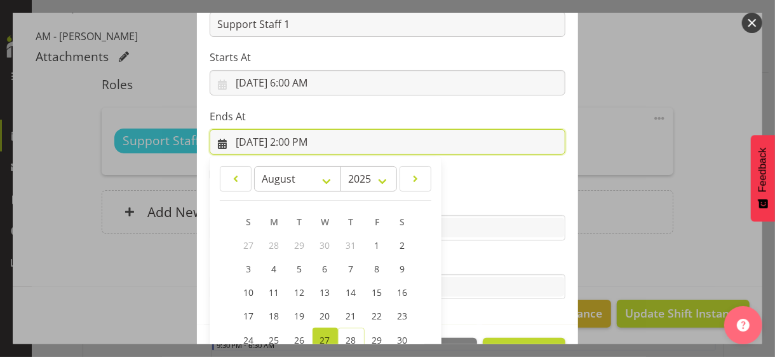
scroll to position [280, 0]
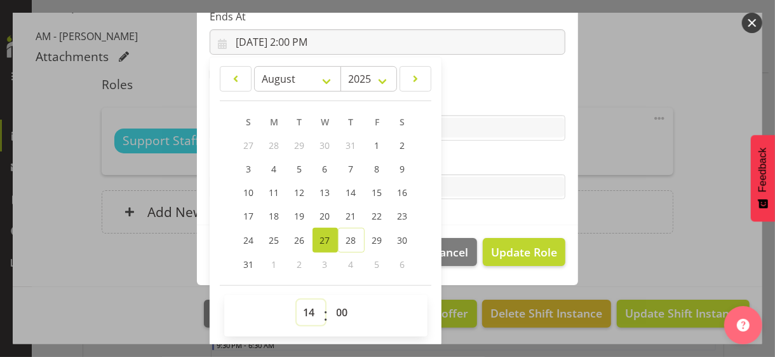
click at [303, 308] on select "00 01 02 03 04 05 06 07 08 09 10 11 12 13 14 15 16 17 18 19 20 21 22 23" at bounding box center [311, 311] width 29 height 25
select select "16"
click at [297, 299] on select "00 01 02 03 04 05 06 07 08 09 10 11 12 13 14 15 16 17 18 19 20 21 22 23" at bounding box center [311, 311] width 29 height 25
type input "[DATE] 4:00 PM"
click at [468, 162] on label "Tasks" at bounding box center [388, 161] width 356 height 15
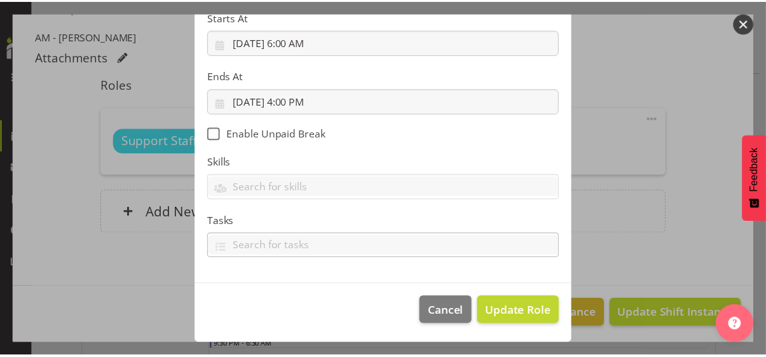
scroll to position [220, 0]
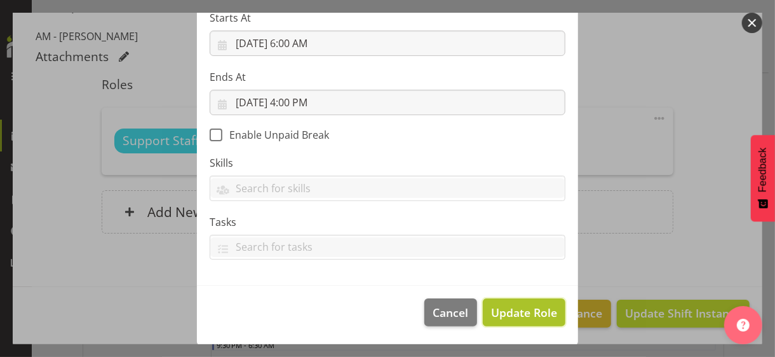
click at [509, 310] on span "Update Role" at bounding box center [524, 312] width 66 height 17
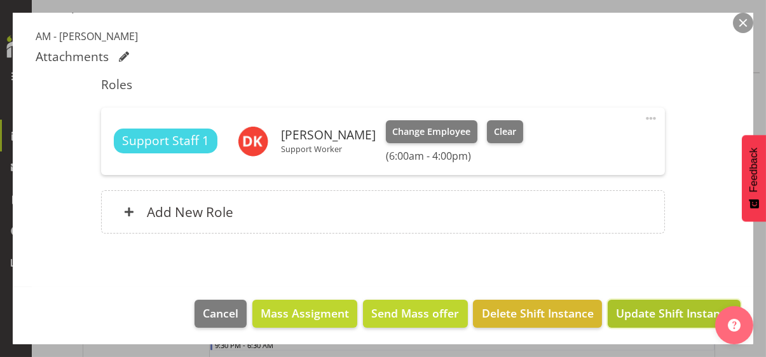
click at [648, 311] on span "Update Shift Instance" at bounding box center [674, 312] width 116 height 17
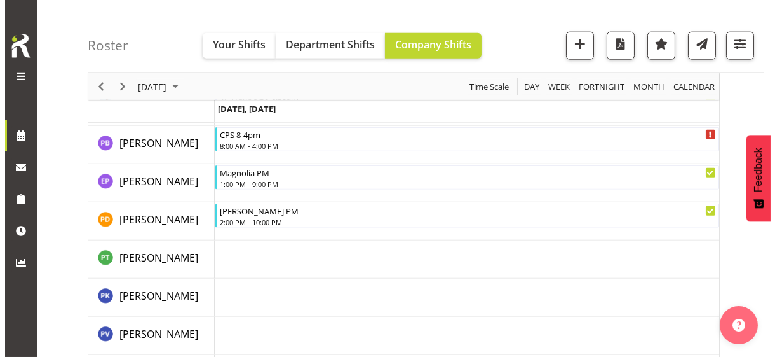
scroll to position [3018, 0]
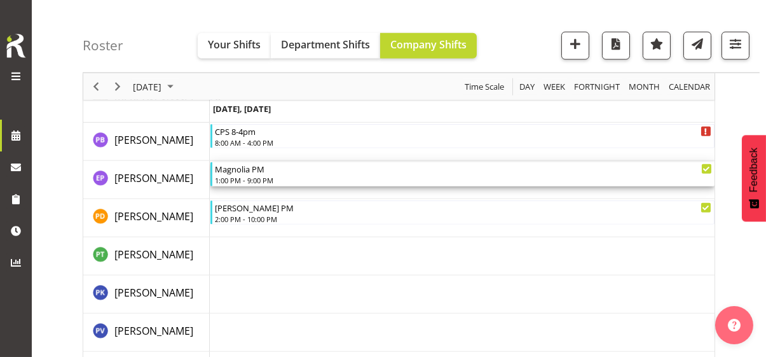
click at [256, 177] on div "1:00 PM - 9:00 PM" at bounding box center [463, 180] width 497 height 10
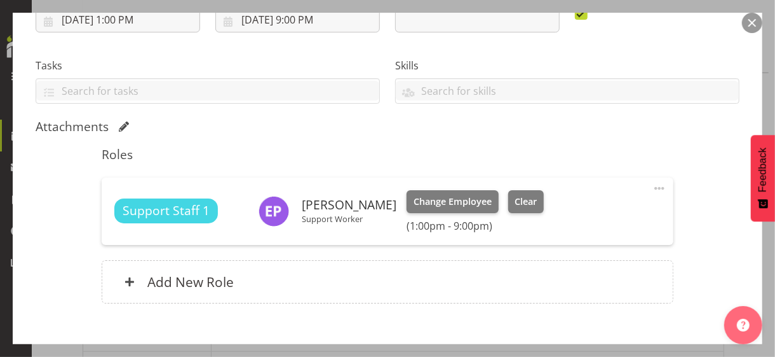
scroll to position [306, 0]
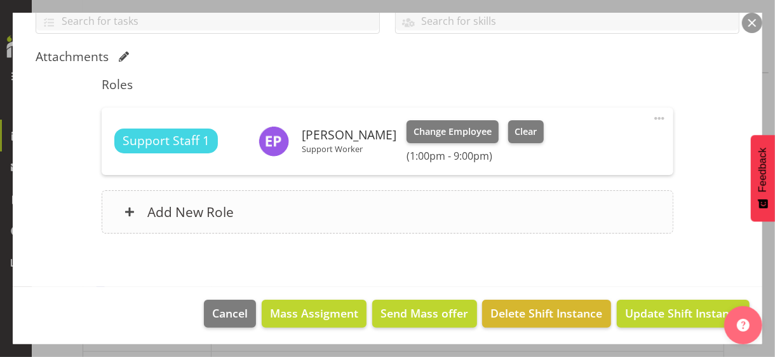
click at [266, 214] on div "Add New Role" at bounding box center [387, 211] width 571 height 43
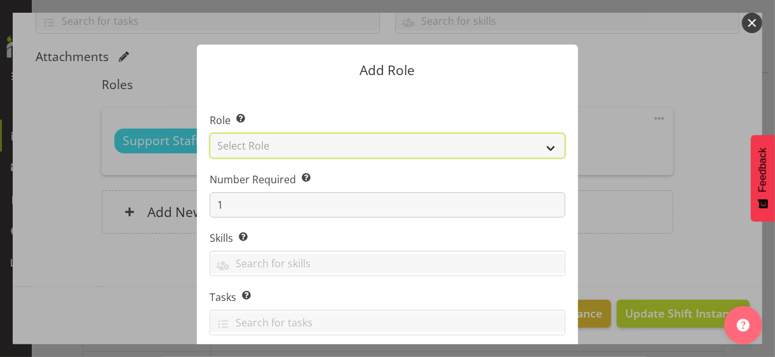
click at [294, 147] on select "Select Role CP House Leader Support Staff Wake" at bounding box center [388, 145] width 356 height 25
select select "1091"
click at [210, 133] on select "Select Role CP House Leader Support Staff Wake" at bounding box center [388, 145] width 356 height 25
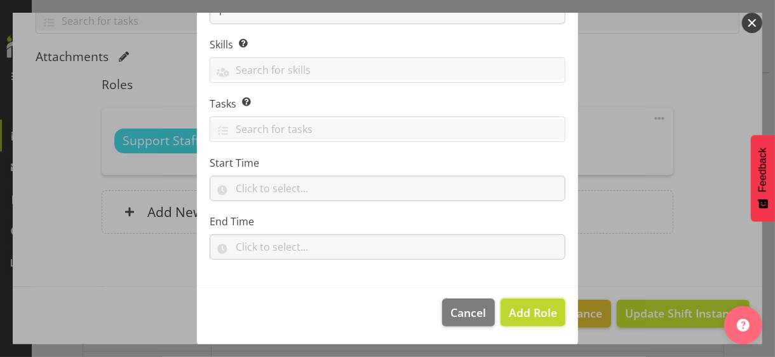
drag, startPoint x: 513, startPoint y: 310, endPoint x: 542, endPoint y: 279, distance: 42.3
click at [514, 310] on span "Add Role" at bounding box center [533, 311] width 48 height 15
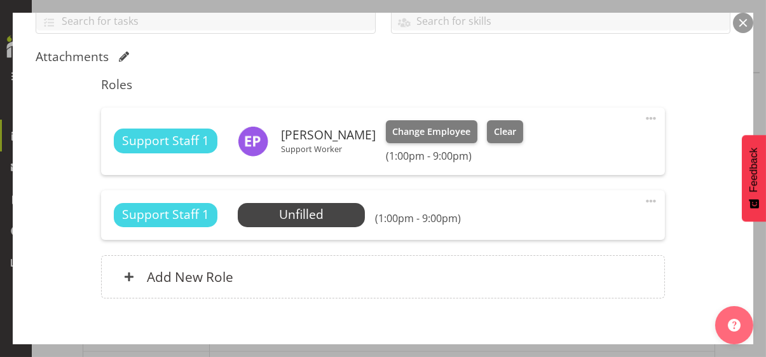
click at [643, 196] on span at bounding box center [650, 200] width 15 height 15
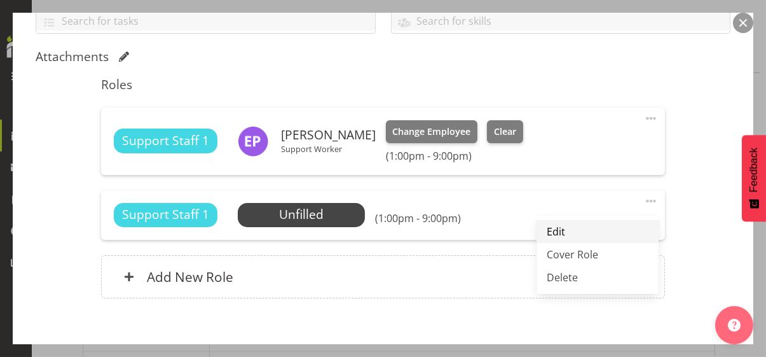
click at [561, 228] on link "Edit" at bounding box center [597, 231] width 122 height 23
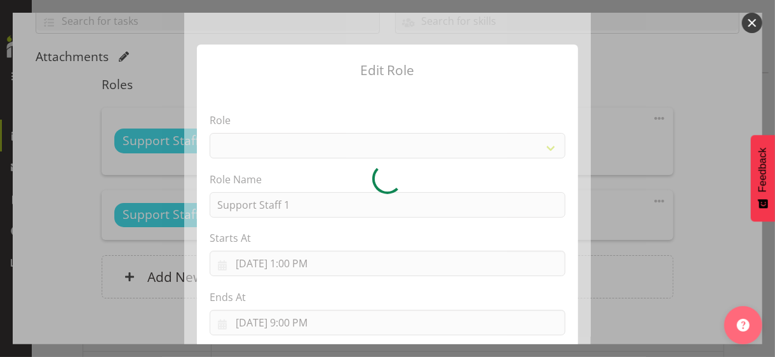
select select "1091"
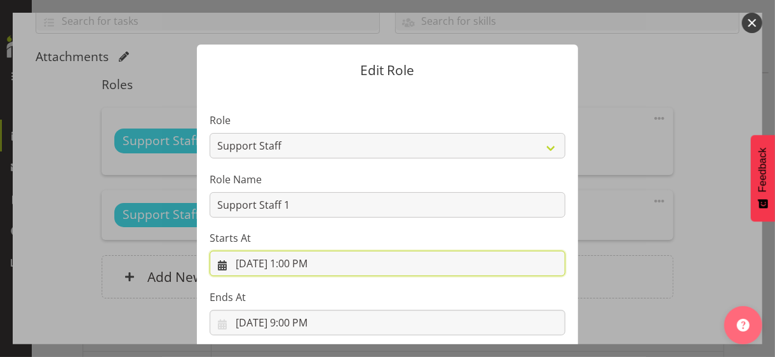
click at [299, 263] on input "[DATE] 1:00 PM" at bounding box center [388, 262] width 356 height 25
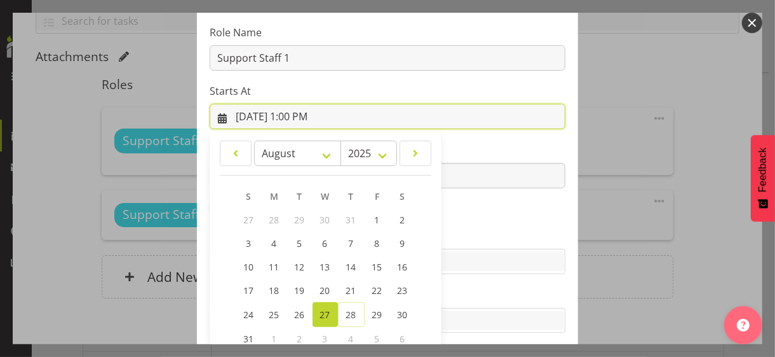
scroll to position [221, 0]
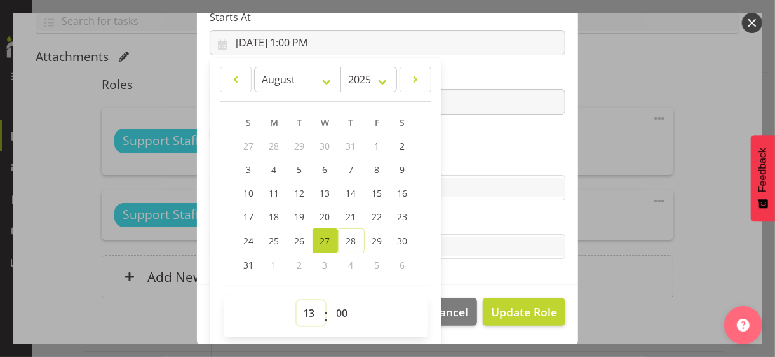
drag, startPoint x: 306, startPoint y: 307, endPoint x: 306, endPoint y: 299, distance: 7.7
click at [306, 305] on select "00 01 02 03 04 05 06 07 08 09 10 11 12 13 14 15 16 17 18 19 20 21 22 23" at bounding box center [311, 312] width 29 height 25
select select "14"
click at [297, 300] on select "00 01 02 03 04 05 06 07 08 09 10 11 12 13 14 15 16 17 18 19 20 21 22 23" at bounding box center [311, 312] width 29 height 25
type input "[DATE] 2:00 PM"
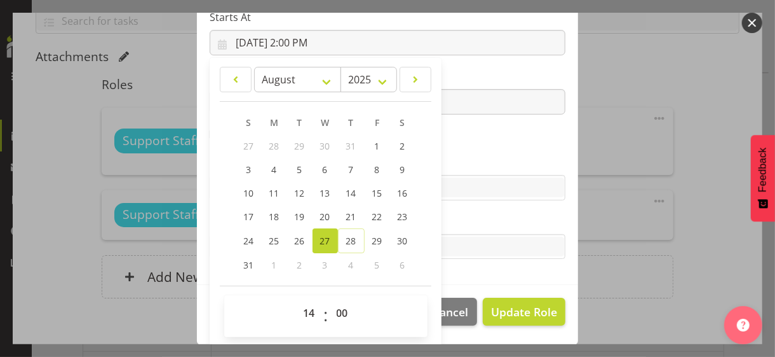
click at [451, 156] on label "Skills" at bounding box center [388, 161] width 356 height 15
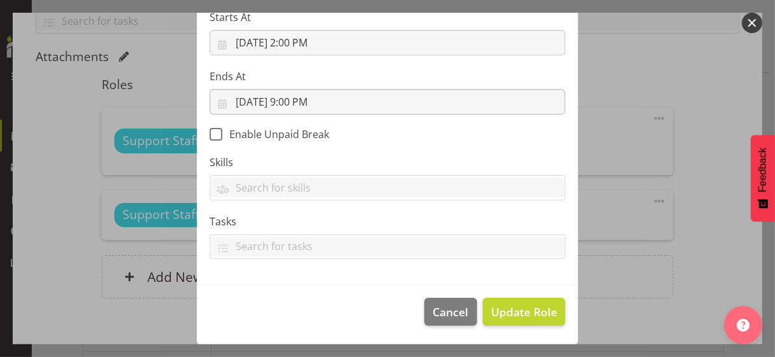
scroll to position [220, 0]
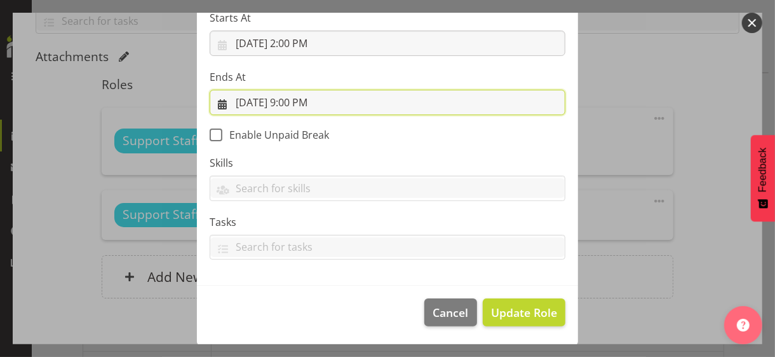
click at [303, 102] on input "[DATE] 9:00 PM" at bounding box center [388, 102] width 356 height 25
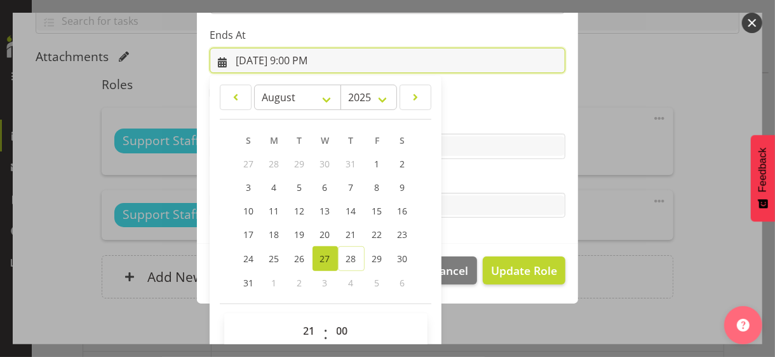
scroll to position [280, 0]
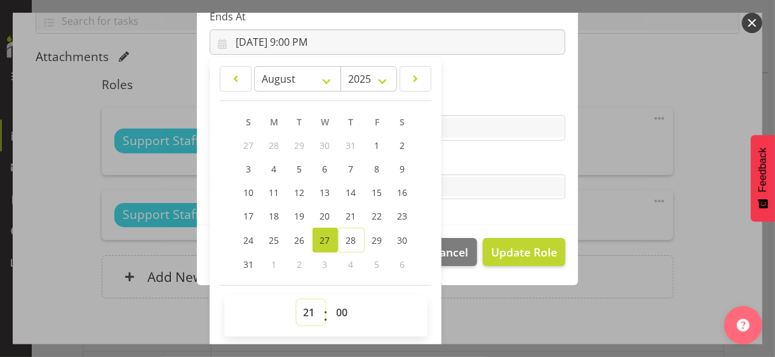
drag, startPoint x: 298, startPoint y: 311, endPoint x: 304, endPoint y: 299, distance: 13.1
click at [299, 308] on select "00 01 02 03 04 05 06 07 08 09 10 11 12 13 14 15 16 17 18 19 20 21 22 23" at bounding box center [311, 311] width 29 height 25
select select "20"
click at [297, 299] on select "00 01 02 03 04 05 06 07 08 09 10 11 12 13 14 15 16 17 18 19 20 21 22 23" at bounding box center [311, 311] width 29 height 25
type input "[DATE] 8:00 PM"
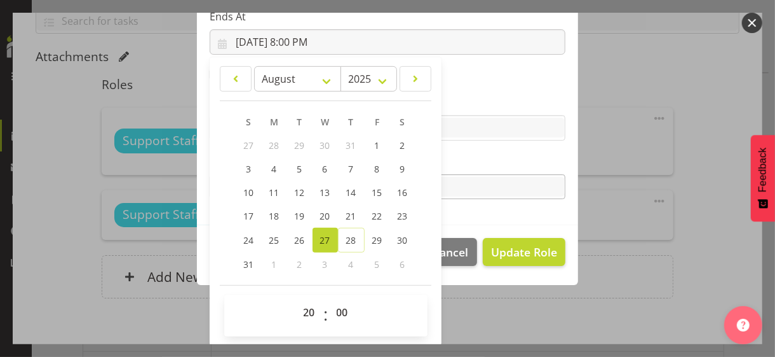
drag, startPoint x: 475, startPoint y: 156, endPoint x: 491, endPoint y: 191, distance: 37.6
click at [476, 156] on label "Tasks" at bounding box center [388, 161] width 356 height 15
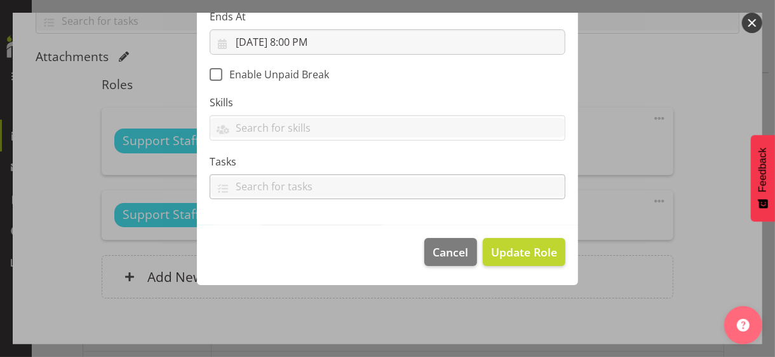
scroll to position [220, 0]
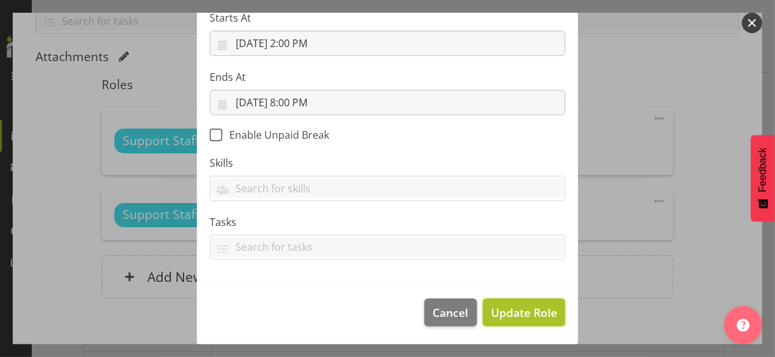
click at [516, 310] on span "Update Role" at bounding box center [524, 312] width 66 height 17
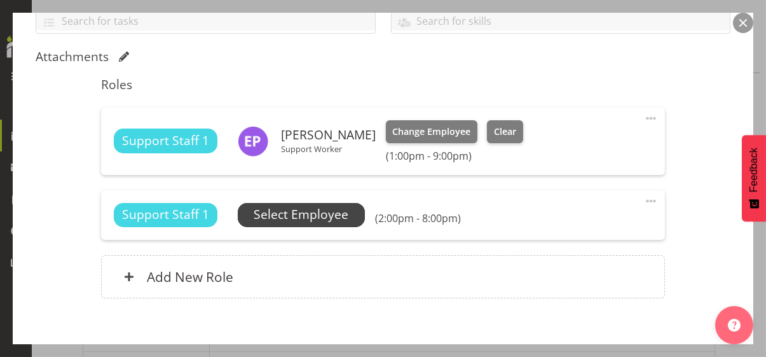
click at [337, 215] on span "Select Employee" at bounding box center [301, 214] width 95 height 18
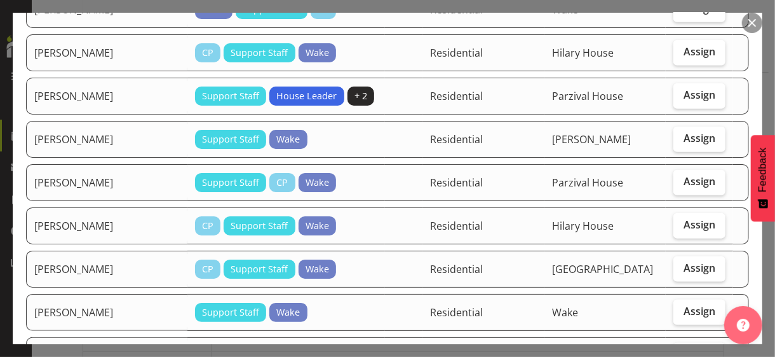
scroll to position [763, 0]
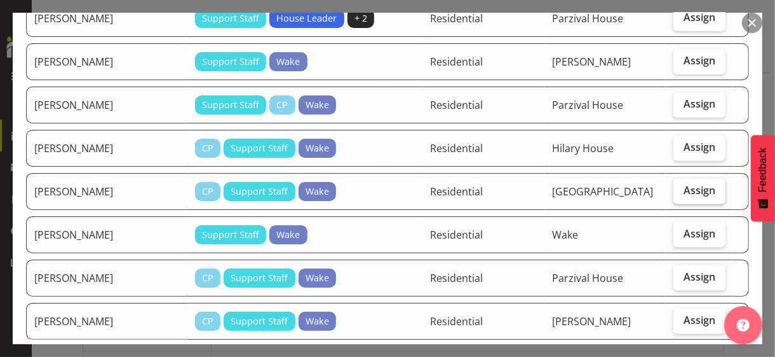
click at [705, 184] on span "Assign" at bounding box center [700, 190] width 32 height 13
click at [682, 186] on input "Assign" at bounding box center [678, 190] width 8 height 8
checkbox input "true"
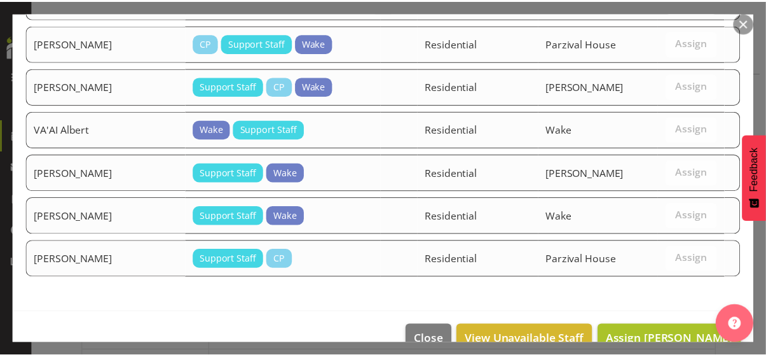
scroll to position [1491, 0]
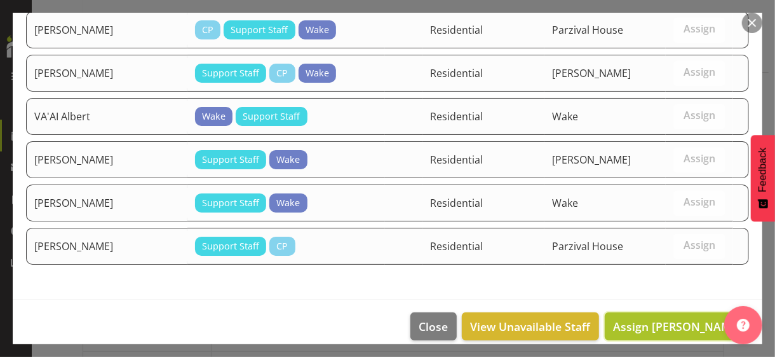
click at [671, 318] on span "Assign [PERSON_NAME]" at bounding box center [677, 325] width 128 height 15
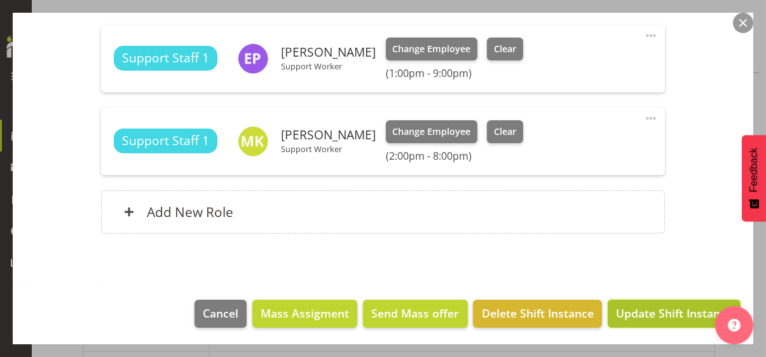
click at [660, 310] on span "Update Shift Instance" at bounding box center [674, 312] width 116 height 17
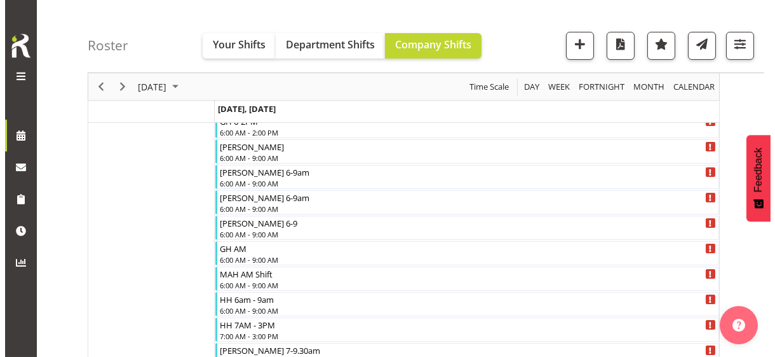
scroll to position [94, 0]
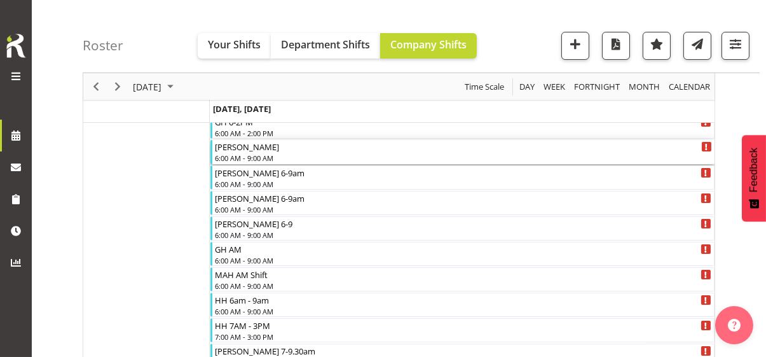
click at [258, 156] on div "6:00 AM - 9:00 AM" at bounding box center [463, 158] width 497 height 10
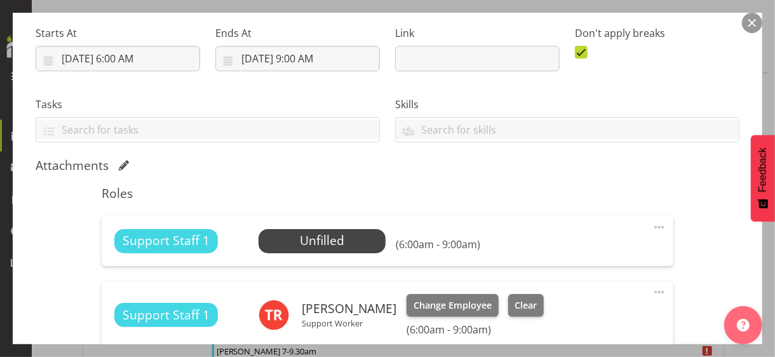
scroll to position [318, 0]
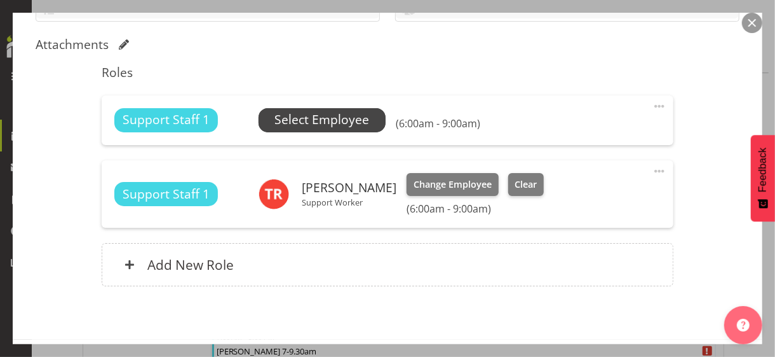
click at [311, 124] on span "Select Employee" at bounding box center [322, 120] width 95 height 18
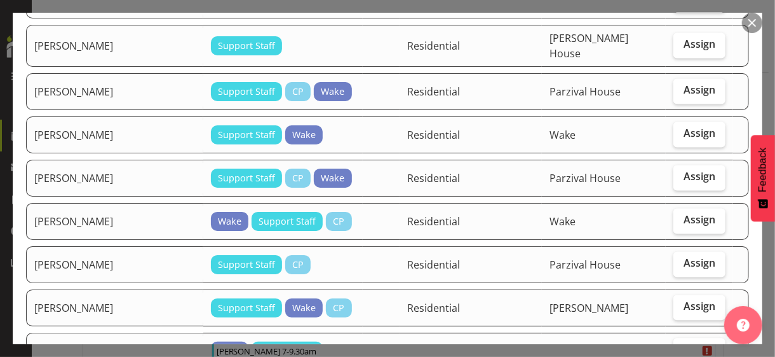
scroll to position [1208, 0]
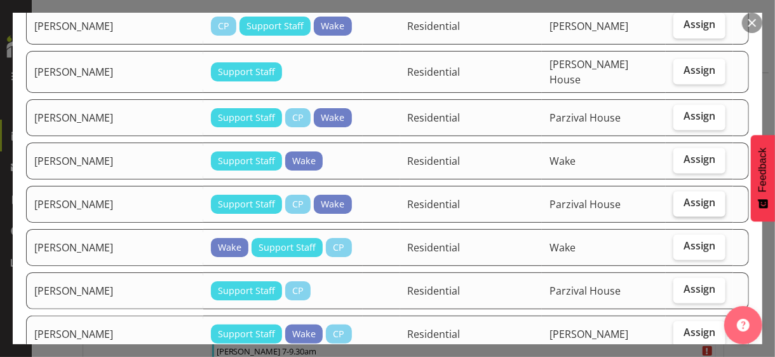
click at [680, 191] on label "Assign" at bounding box center [700, 203] width 52 height 25
click at [680, 199] on input "Assign" at bounding box center [678, 203] width 8 height 8
checkbox input "true"
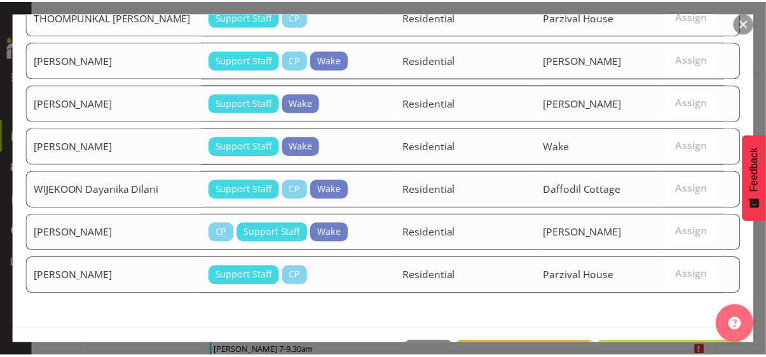
scroll to position [1798, 0]
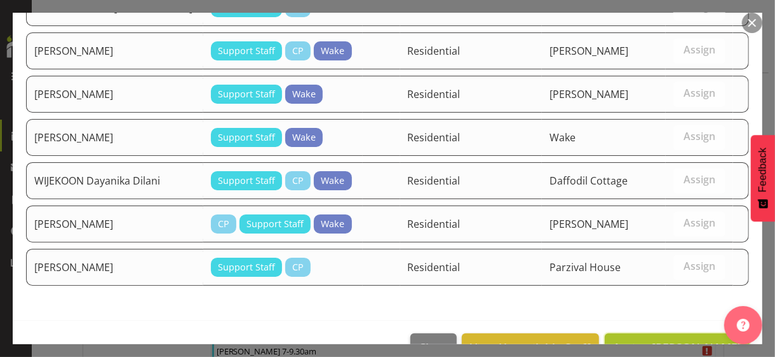
click at [663, 339] on span "Assign [PERSON_NAME]" at bounding box center [677, 346] width 128 height 15
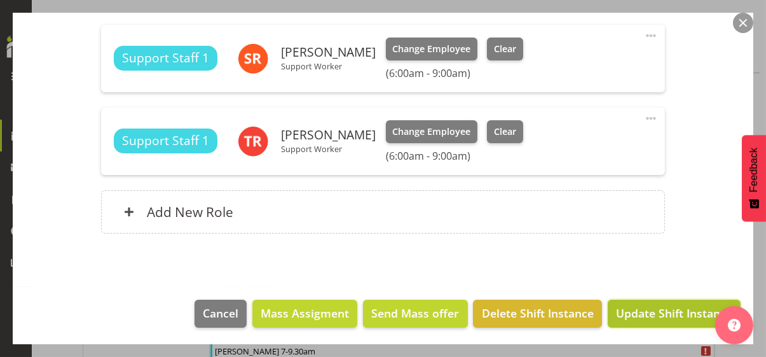
click at [661, 309] on span "Update Shift Instance" at bounding box center [674, 312] width 116 height 17
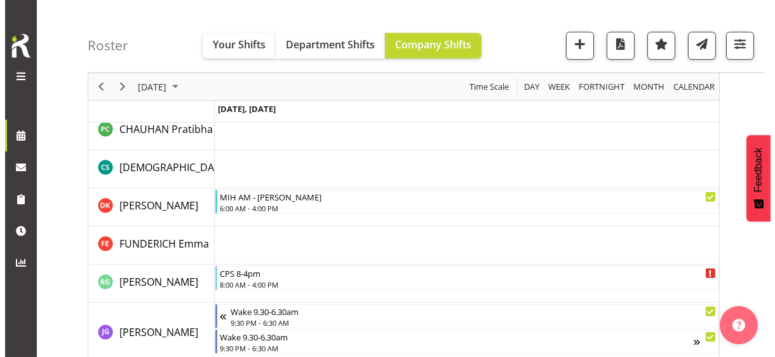
scroll to position [1747, 0]
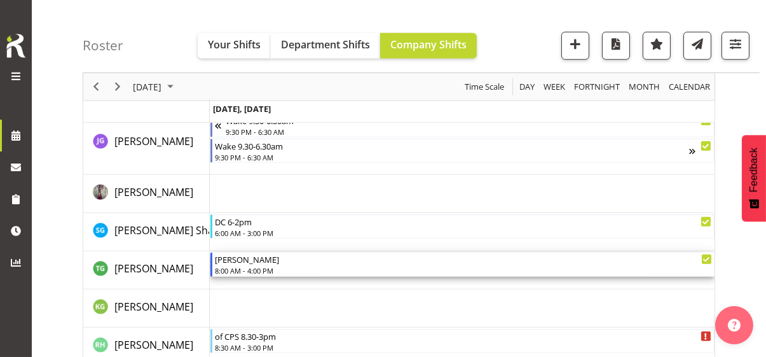
click at [252, 269] on div "8:00 AM - 4:00 PM" at bounding box center [463, 270] width 497 height 10
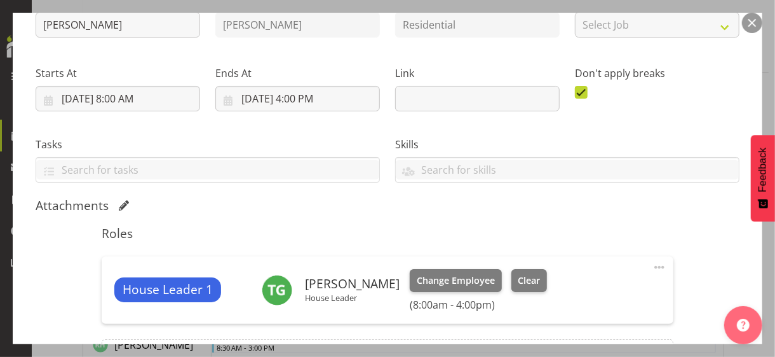
scroll to position [306, 0]
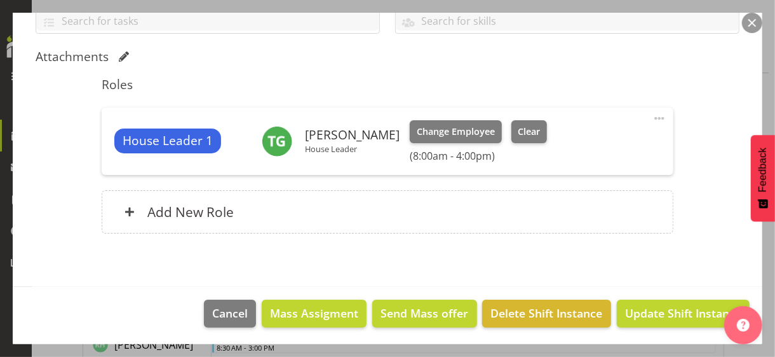
click at [652, 116] on span at bounding box center [659, 118] width 15 height 15
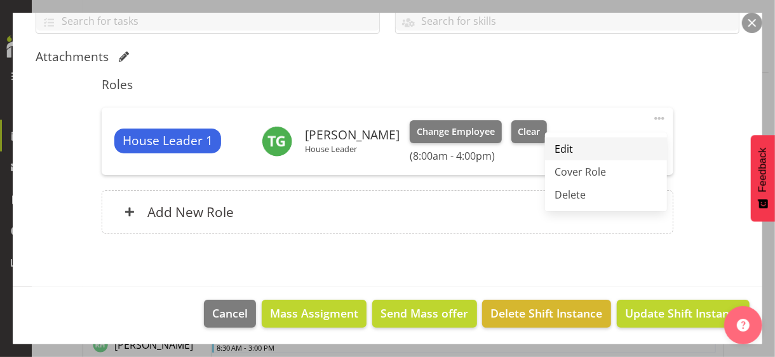
click at [557, 146] on link "Edit" at bounding box center [606, 148] width 122 height 23
select select "7"
select select "2025"
select select "16"
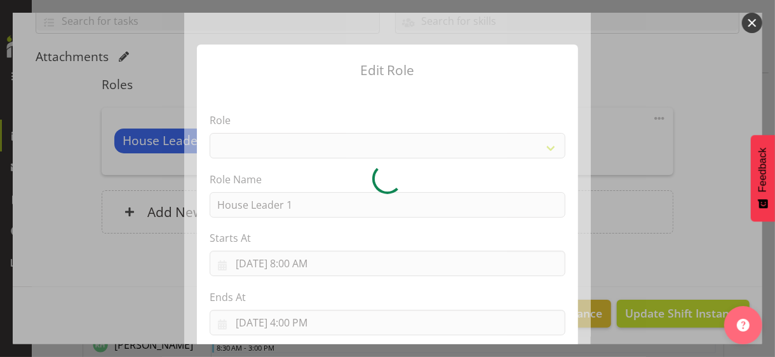
select select "1092"
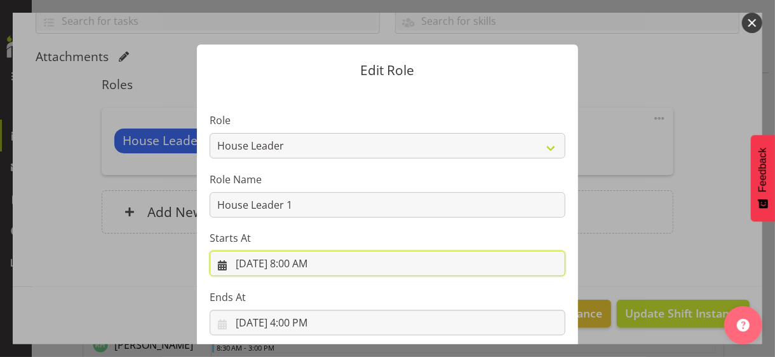
click at [292, 261] on input "[DATE] 8:00 AM" at bounding box center [388, 262] width 356 height 25
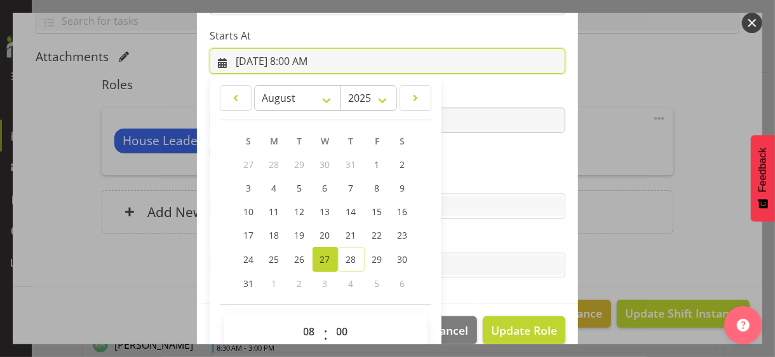
scroll to position [221, 0]
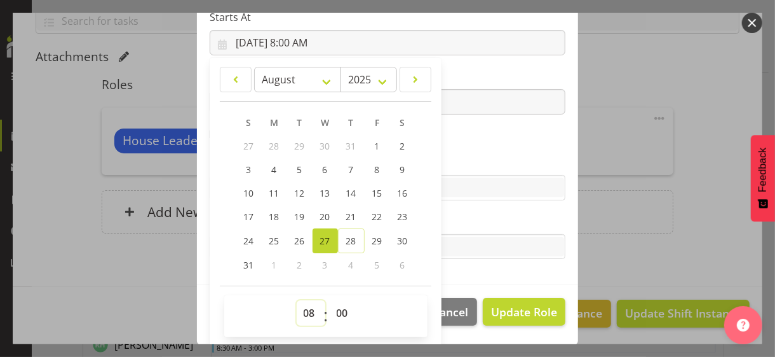
drag, startPoint x: 298, startPoint y: 310, endPoint x: 298, endPoint y: 301, distance: 8.9
click at [298, 301] on select "00 01 02 03 04 05 06 07 08 09 10 11 12 13 14 15 16 17 18 19 20 21 22 23" at bounding box center [311, 312] width 29 height 25
select select "9"
click at [297, 300] on select "00 01 02 03 04 05 06 07 08 09 10 11 12 13 14 15 16 17 18 19 20 21 22 23" at bounding box center [311, 312] width 29 height 25
type input "[DATE] 9:00 AM"
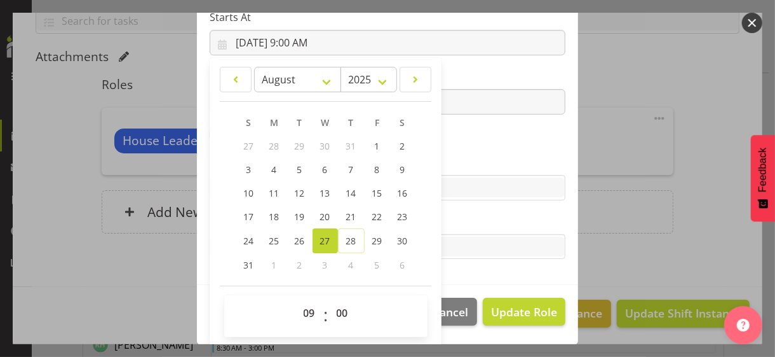
click at [458, 137] on section "Role CP House Leader Support Staff Wake Role Name House Leader 1 Starts At [DAT…" at bounding box center [387, 77] width 381 height 416
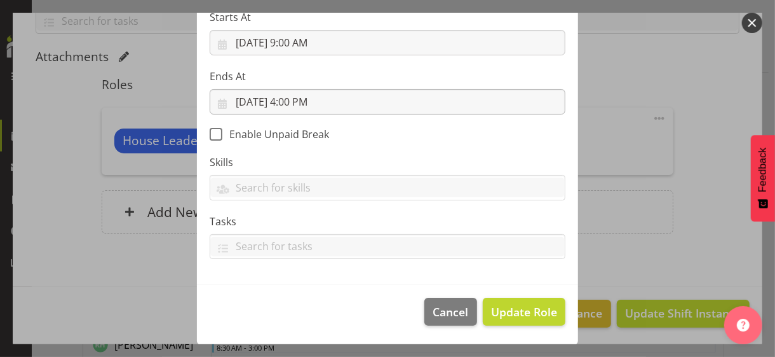
scroll to position [220, 0]
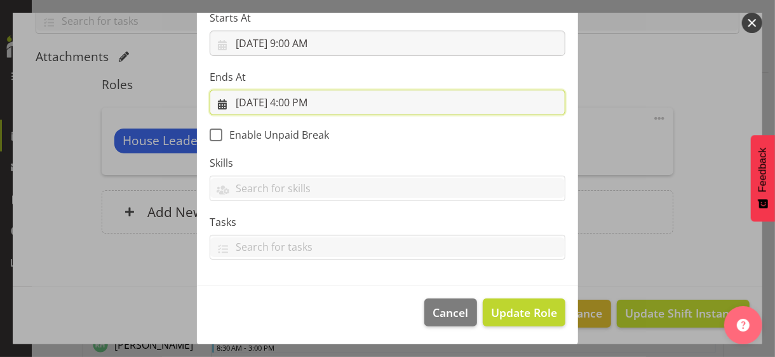
click at [304, 105] on input "[DATE] 4:00 PM" at bounding box center [388, 102] width 356 height 25
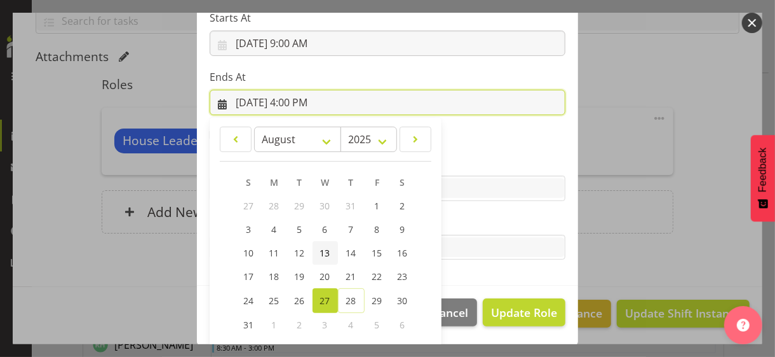
scroll to position [280, 0]
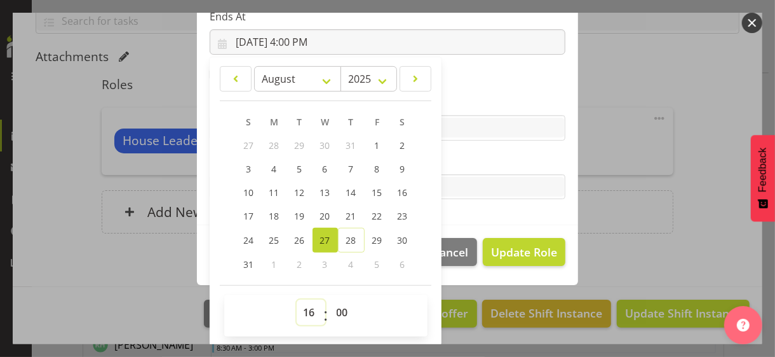
click at [301, 307] on select "00 01 02 03 04 05 06 07 08 09 10 11 12 13 14 15 16 17 18 19 20 21 22 23" at bounding box center [311, 311] width 29 height 25
select select "19"
click at [297, 299] on select "00 01 02 03 04 05 06 07 08 09 10 11 12 13 14 15 16 17 18 19 20 21 22 23" at bounding box center [311, 311] width 29 height 25
type input "[DATE] 7:00 PM"
drag, startPoint x: 334, startPoint y: 311, endPoint x: 336, endPoint y: 299, distance: 12.9
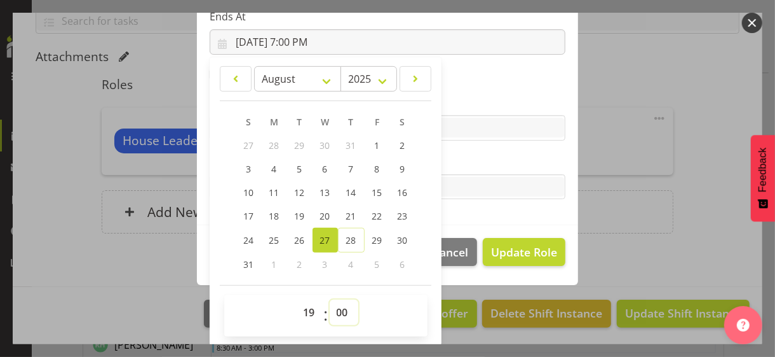
click at [334, 310] on select "00 01 02 03 04 05 06 07 08 09 10 11 12 13 14 15 16 17 18 19 20 21 22 23 24 25 2…" at bounding box center [344, 311] width 29 height 25
select select "30"
click at [330, 299] on select "00 01 02 03 04 05 06 07 08 09 10 11 12 13 14 15 16 17 18 19 20 21 22 23 24 25 2…" at bounding box center [344, 311] width 29 height 25
type input "[DATE] 7:30 PM"
click at [467, 162] on label "Tasks" at bounding box center [388, 161] width 356 height 15
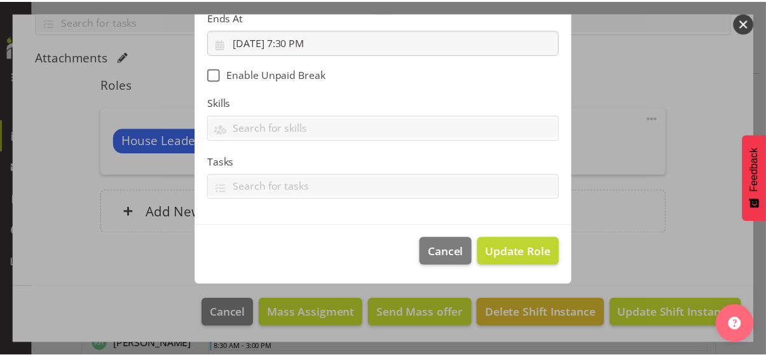
scroll to position [220, 0]
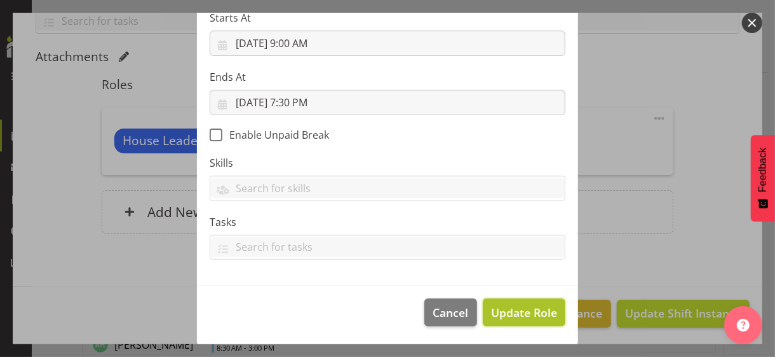
click at [517, 304] on span "Update Role" at bounding box center [524, 312] width 66 height 17
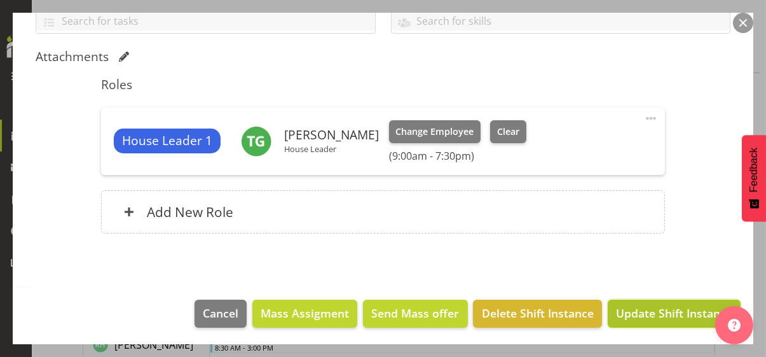
click at [625, 308] on span "Update Shift Instance" at bounding box center [674, 312] width 116 height 17
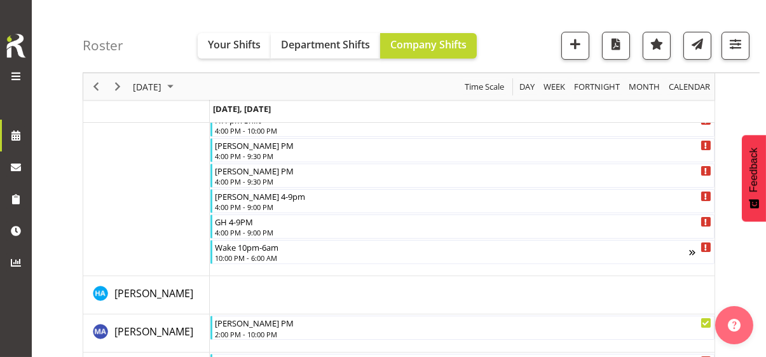
scroll to position [1747, 0]
